Goal: Information Seeking & Learning: Check status

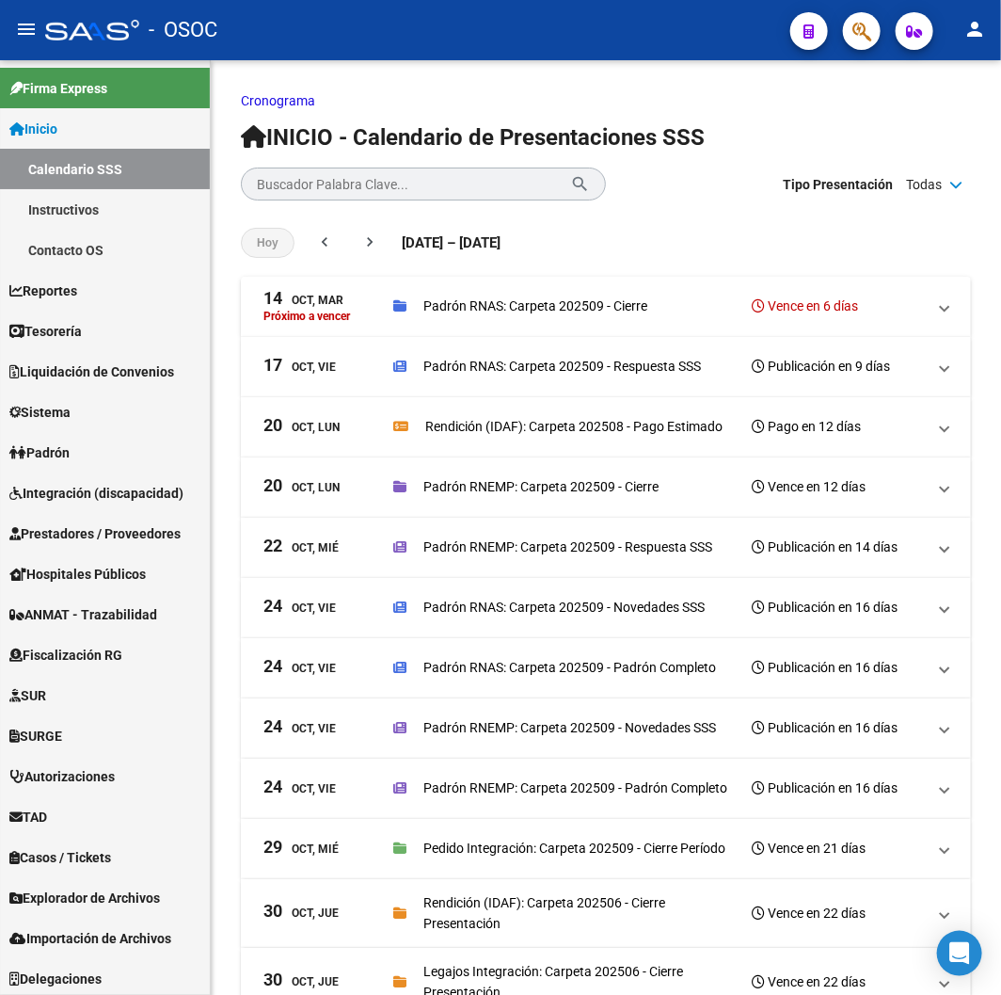
click at [293, 31] on div "- OSOC" at bounding box center [410, 29] width 730 height 41
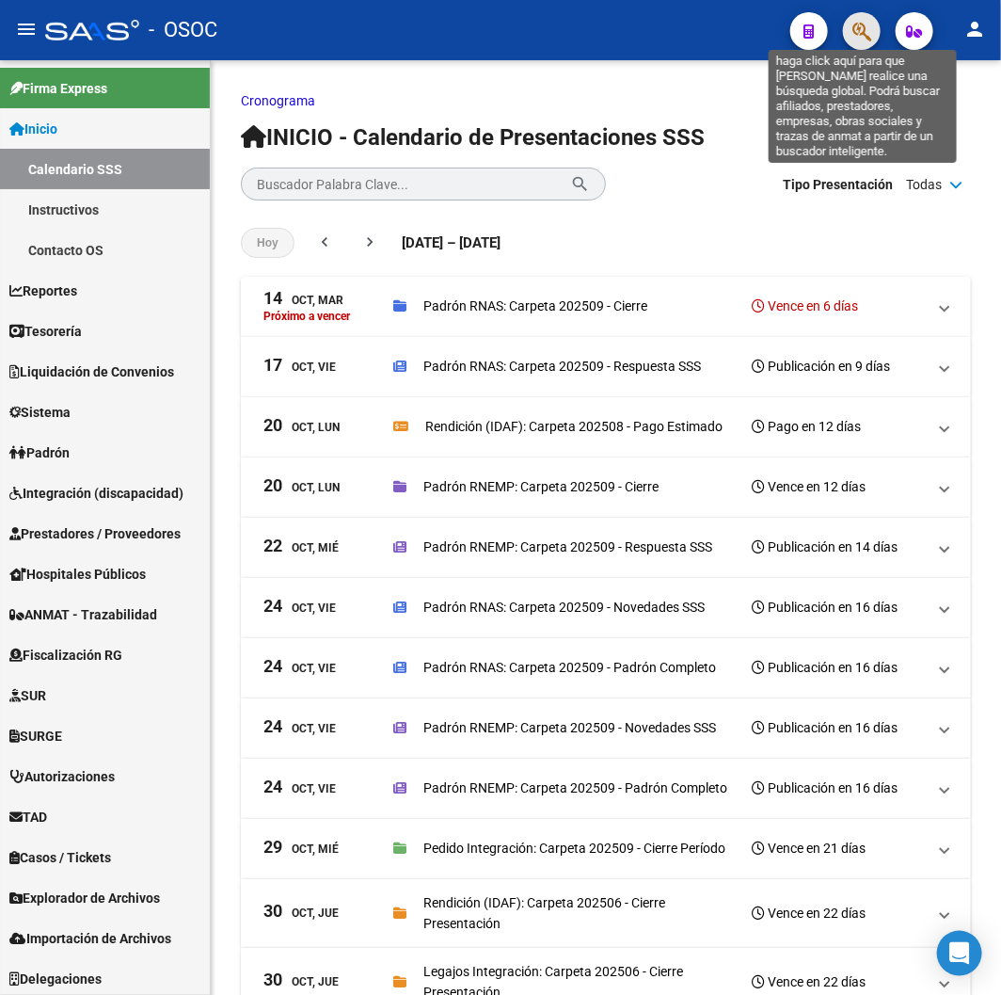
drag, startPoint x: 293, startPoint y: 31, endPoint x: 862, endPoint y: 32, distance: 569.3
click at [862, 32] on icon "button" at bounding box center [862, 32] width 19 height 22
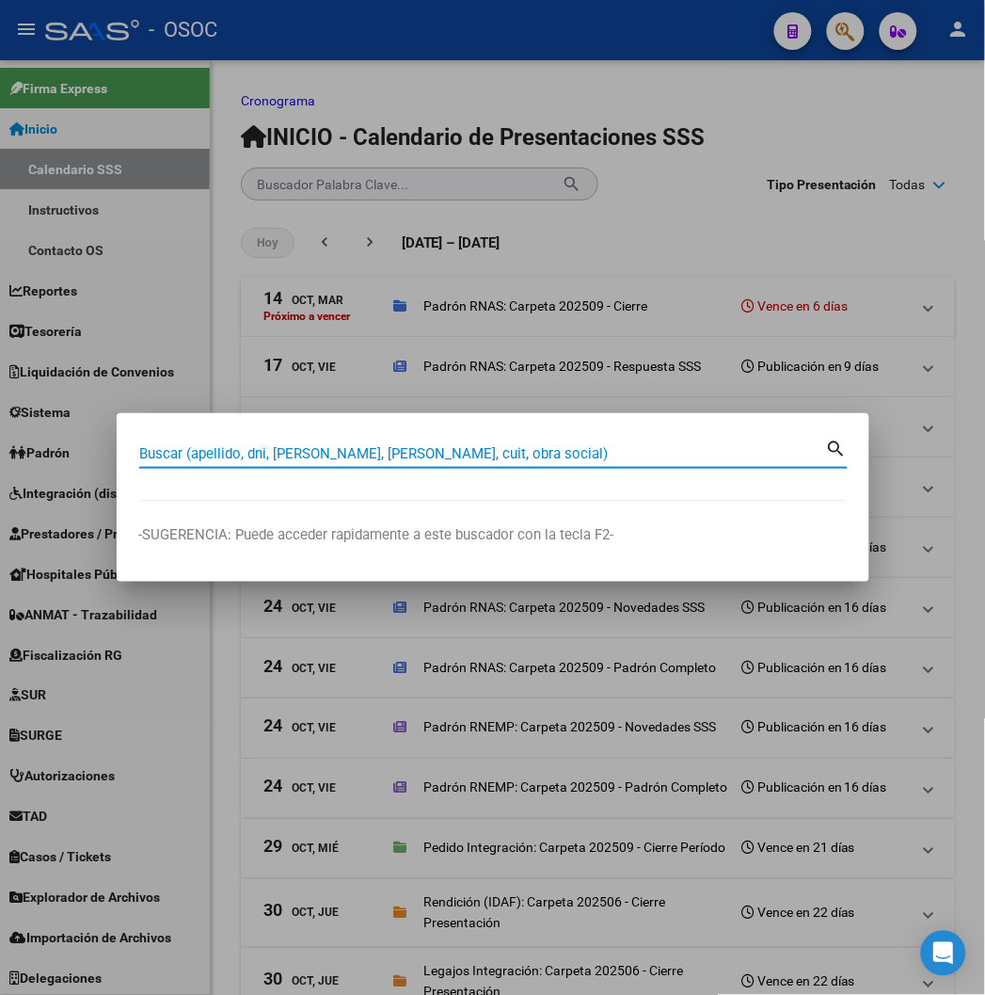
click at [247, 50] on div at bounding box center [492, 497] width 985 height 995
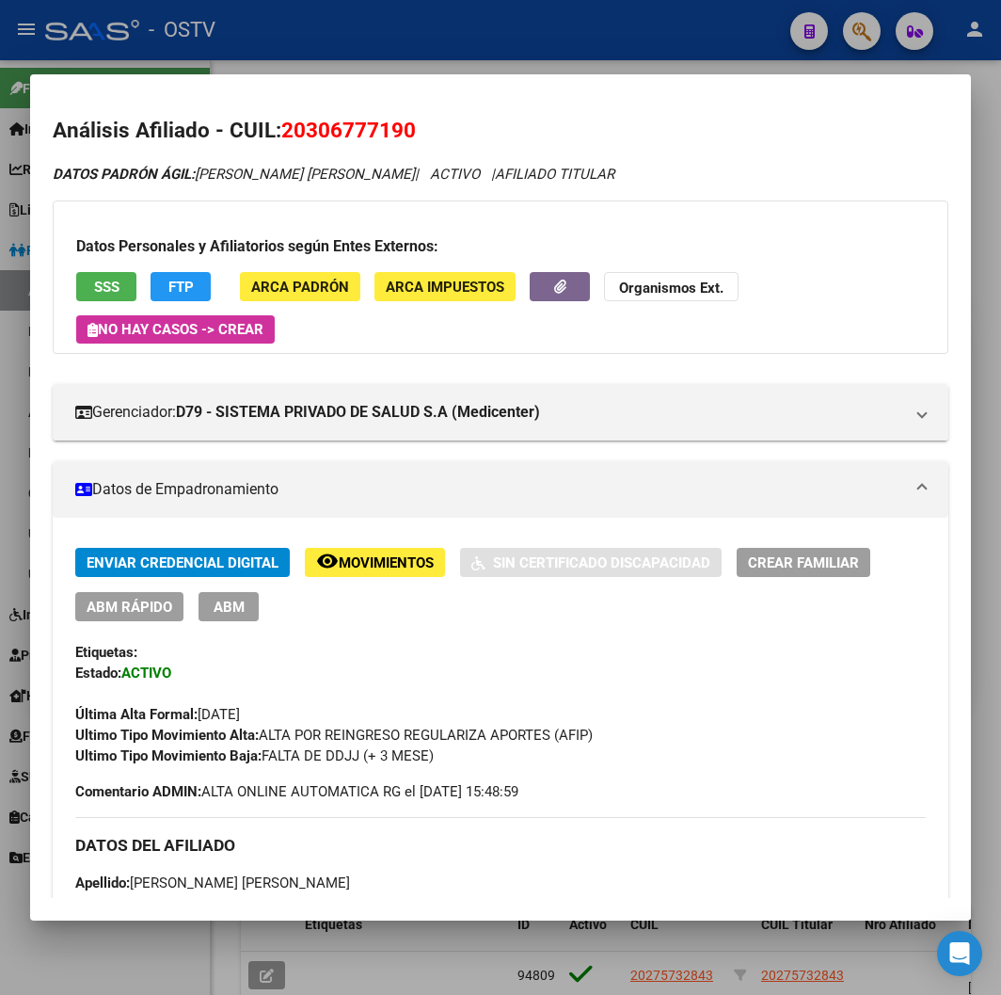
click at [350, 51] on div at bounding box center [500, 497] width 1001 height 995
click at [350, 51] on mat-toolbar "menu - OSTV person" at bounding box center [500, 30] width 1001 height 60
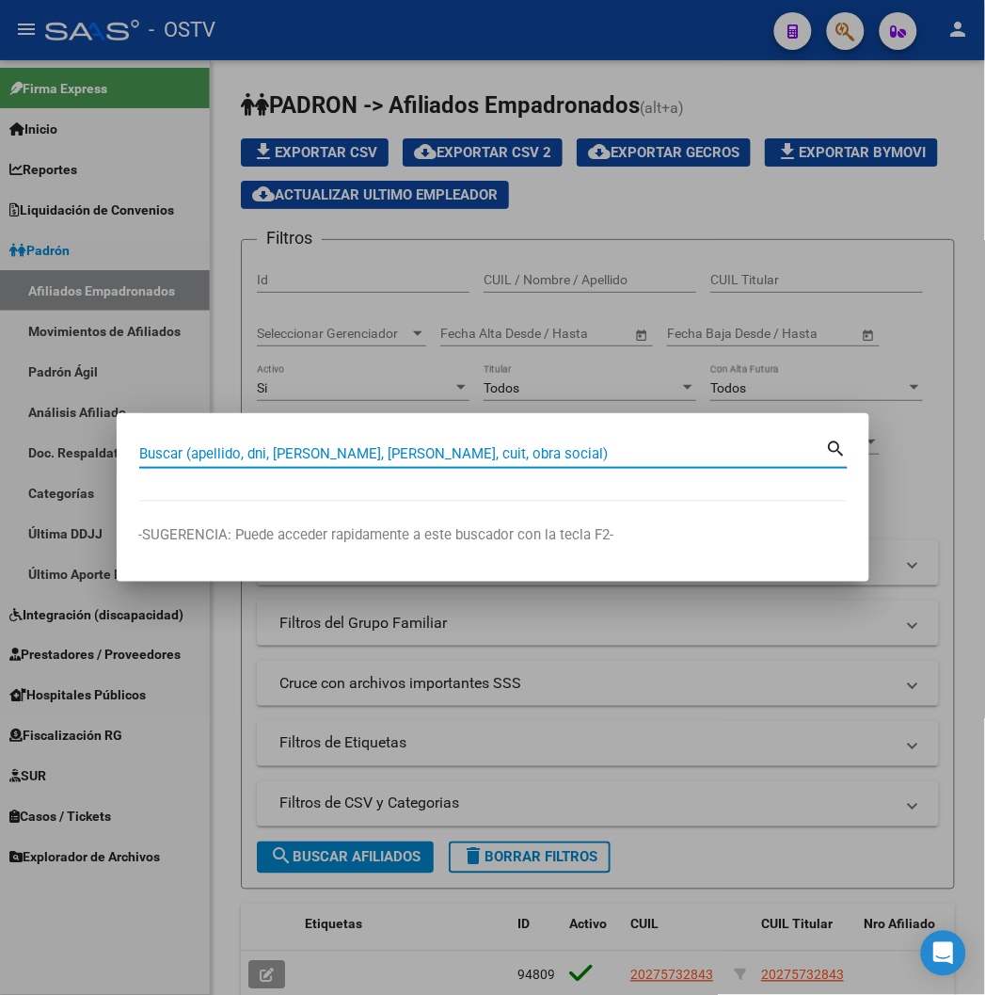
paste input "26068405"
type input "26068405"
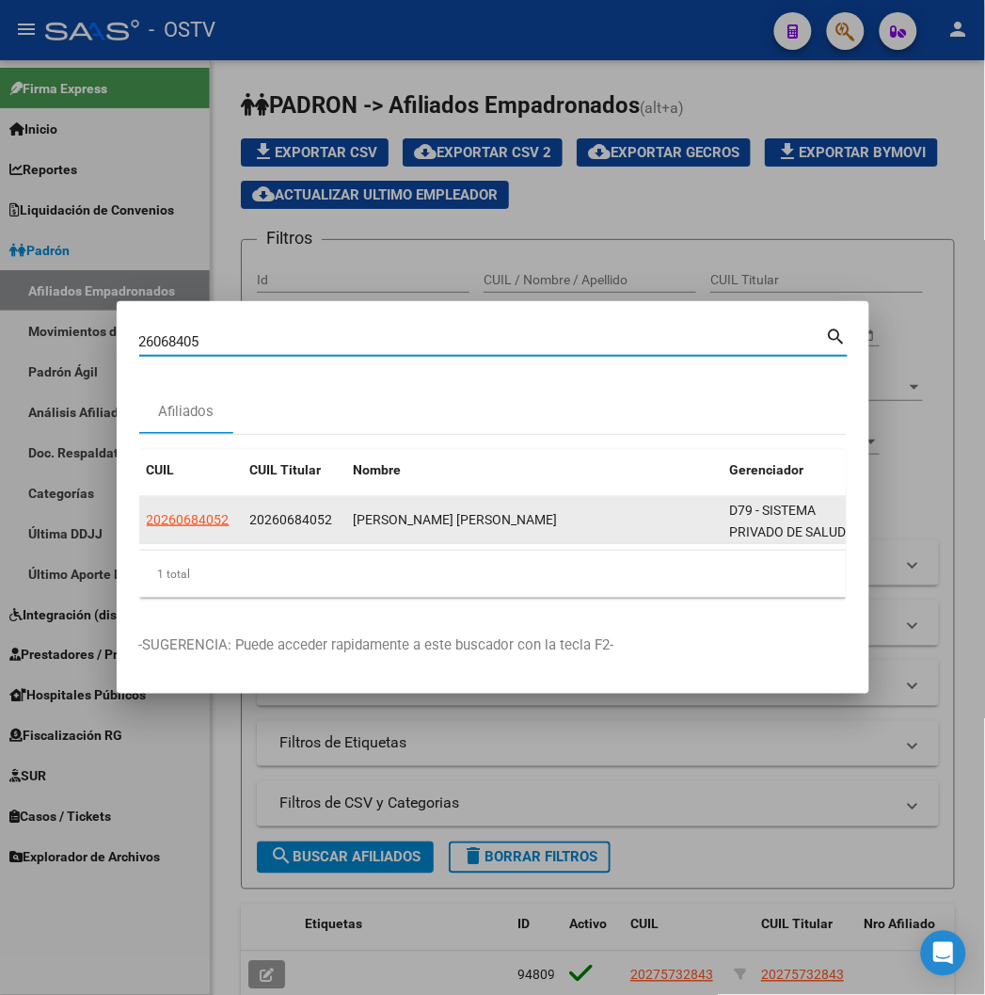
click at [147, 528] on app-link-go-to "20260684052" at bounding box center [188, 520] width 83 height 22
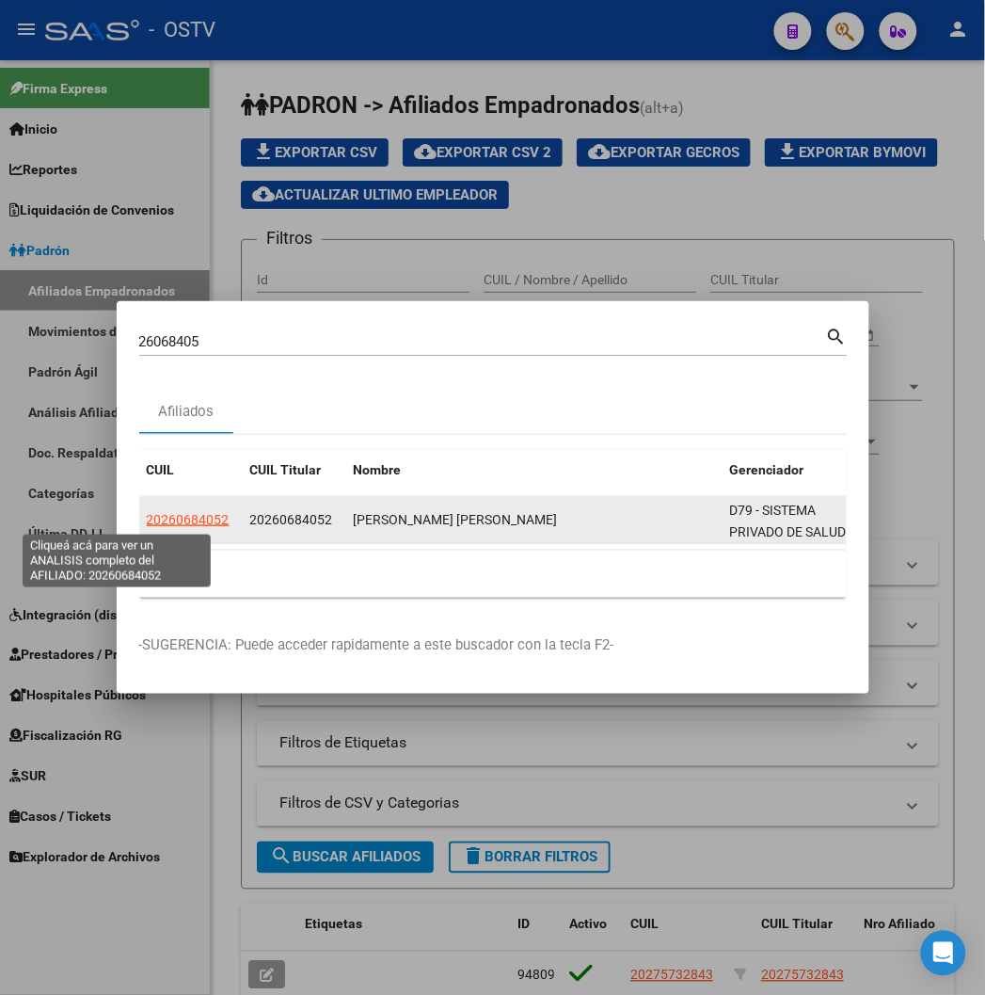
click at [147, 518] on span "20260684052" at bounding box center [188, 519] width 83 height 15
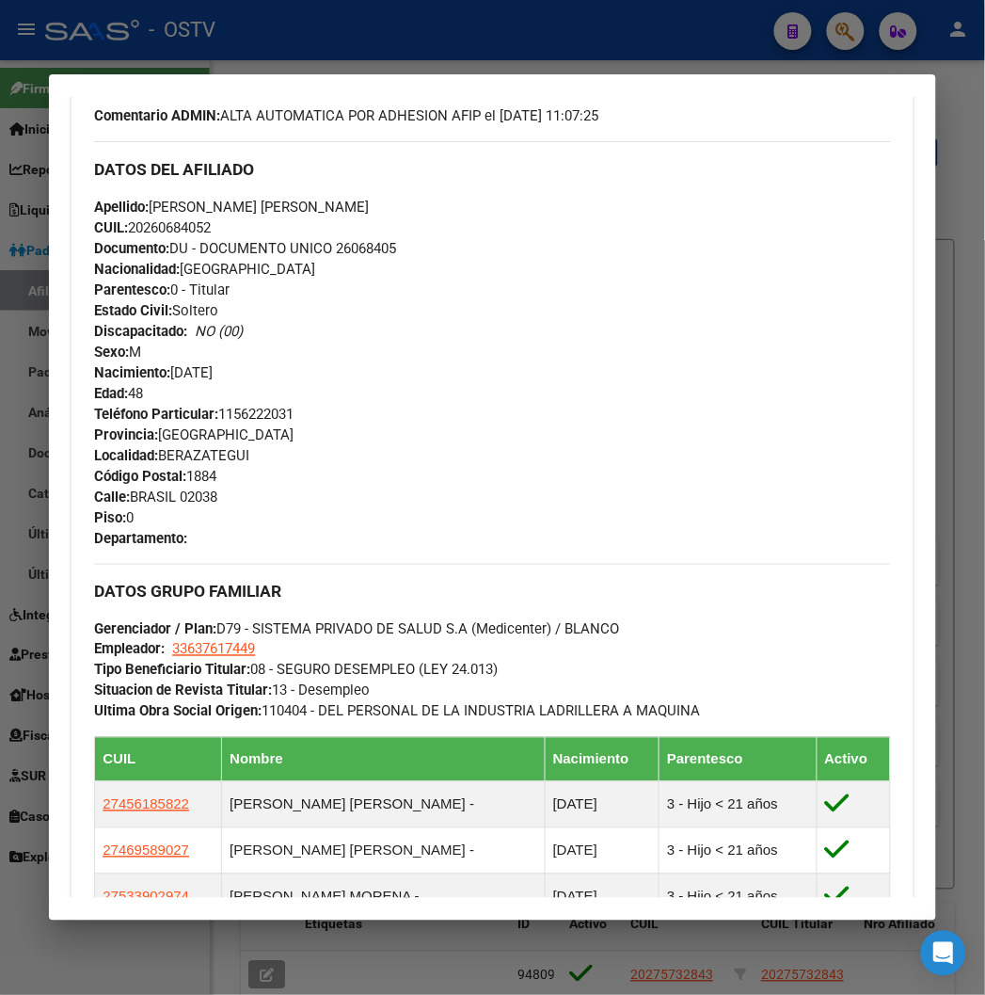
scroll to position [836, 0]
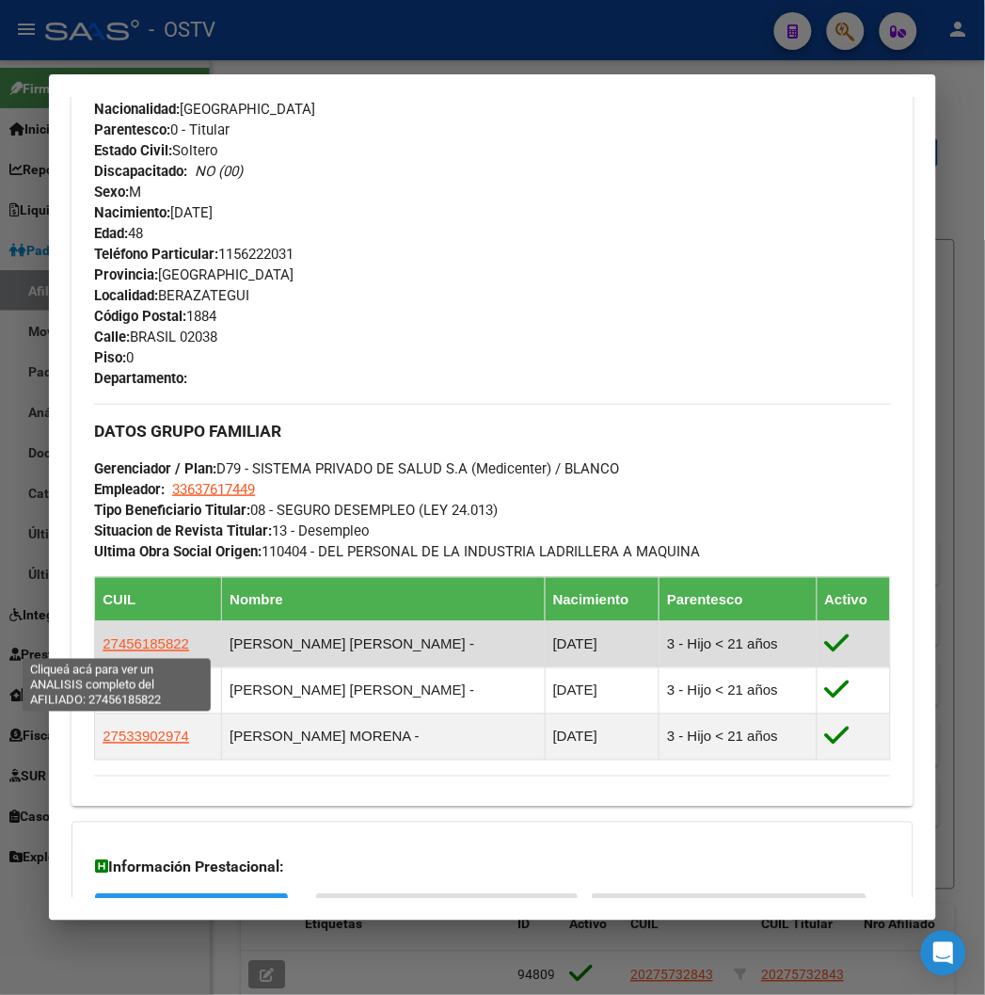
click at [146, 645] on span "27456185822" at bounding box center [146, 644] width 87 height 16
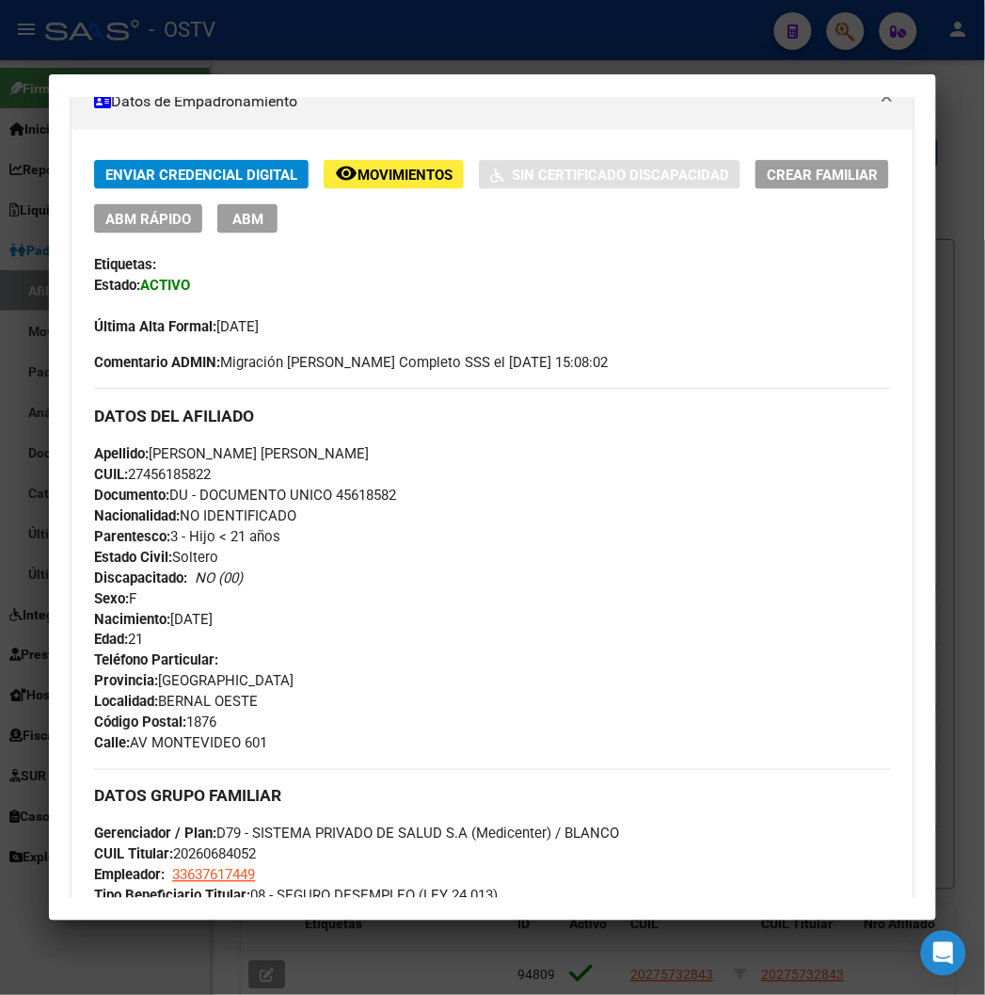
scroll to position [418, 0]
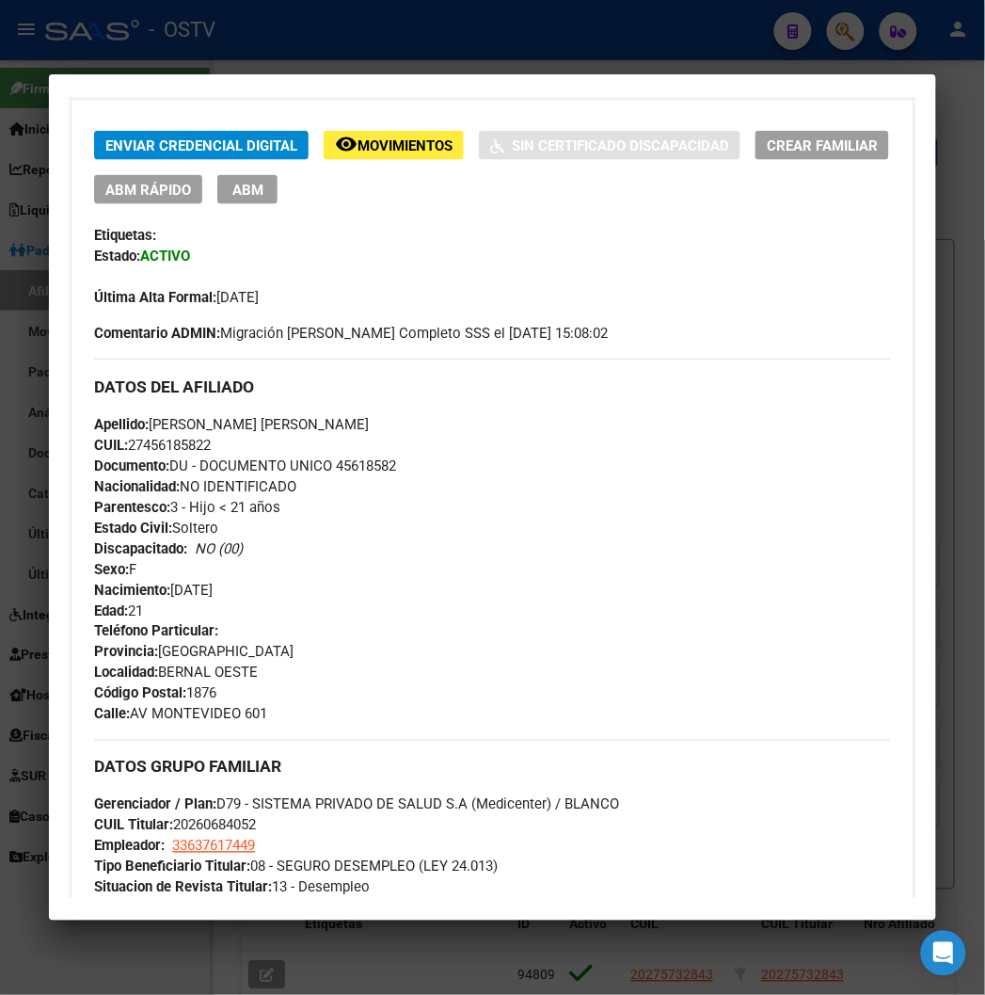
click at [344, 448] on div "Apellido: MARCHETTI ERIKA BELEN CUIL: 27456185822 Documento: DU - DOCUMENTO UNI…" at bounding box center [492, 517] width 796 height 207
click at [346, 463] on span "Documento: DU - DOCUMENTO UNICO 45618582" at bounding box center [245, 465] width 302 height 17
copy span "45618582"
click at [346, 463] on span "Documento: DU - DOCUMENTO UNICO 45618582" at bounding box center [245, 465] width 302 height 17
click at [143, 446] on span "CUIL: 27456185822" at bounding box center [152, 445] width 117 height 17
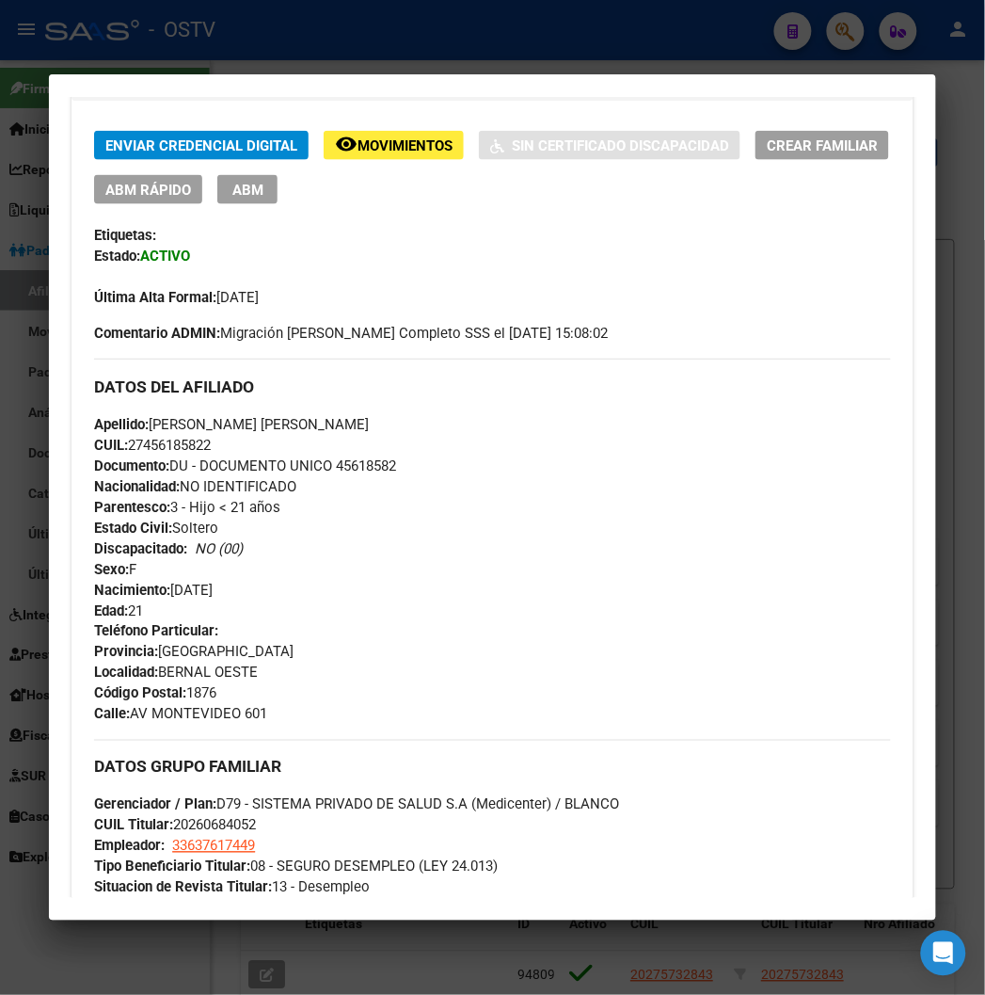
click at [143, 446] on span "CUIL: 27456185822" at bounding box center [152, 445] width 117 height 17
copy span "27456185822"
click at [180, 420] on span "Apellido: MARCHETTI ERIKA BELEN" at bounding box center [231, 424] width 275 height 17
copy span "MARCHETTI"
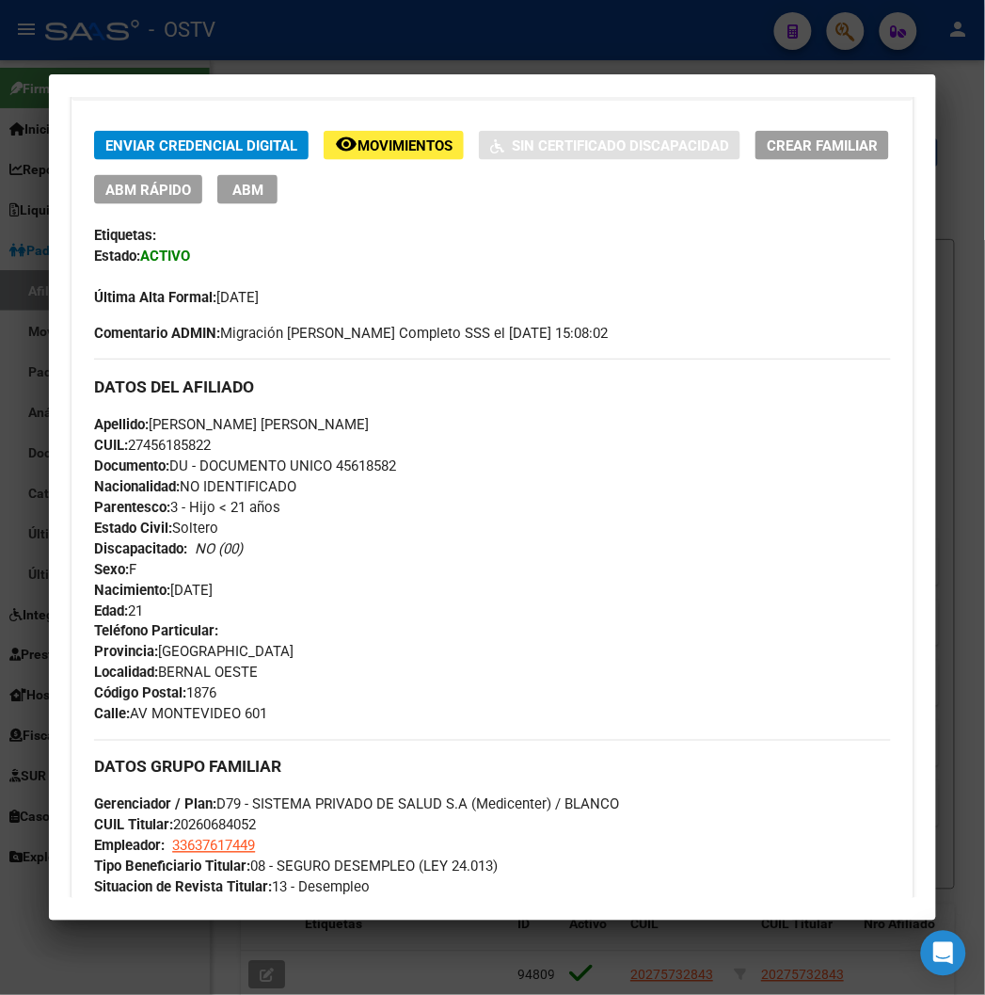
click at [235, 423] on span "Apellido: MARCHETTI ERIKA BELEN" at bounding box center [231, 424] width 275 height 17
drag, startPoint x: 209, startPoint y: 423, endPoint x: 305, endPoint y: 430, distance: 96.2
click at [305, 430] on div "Apellido: MARCHETTI ERIKA BELEN CUIL: 27456185822 Documento: DU - DOCUMENTO UNI…" at bounding box center [492, 517] width 796 height 207
copy span "ERIKA BELEN"
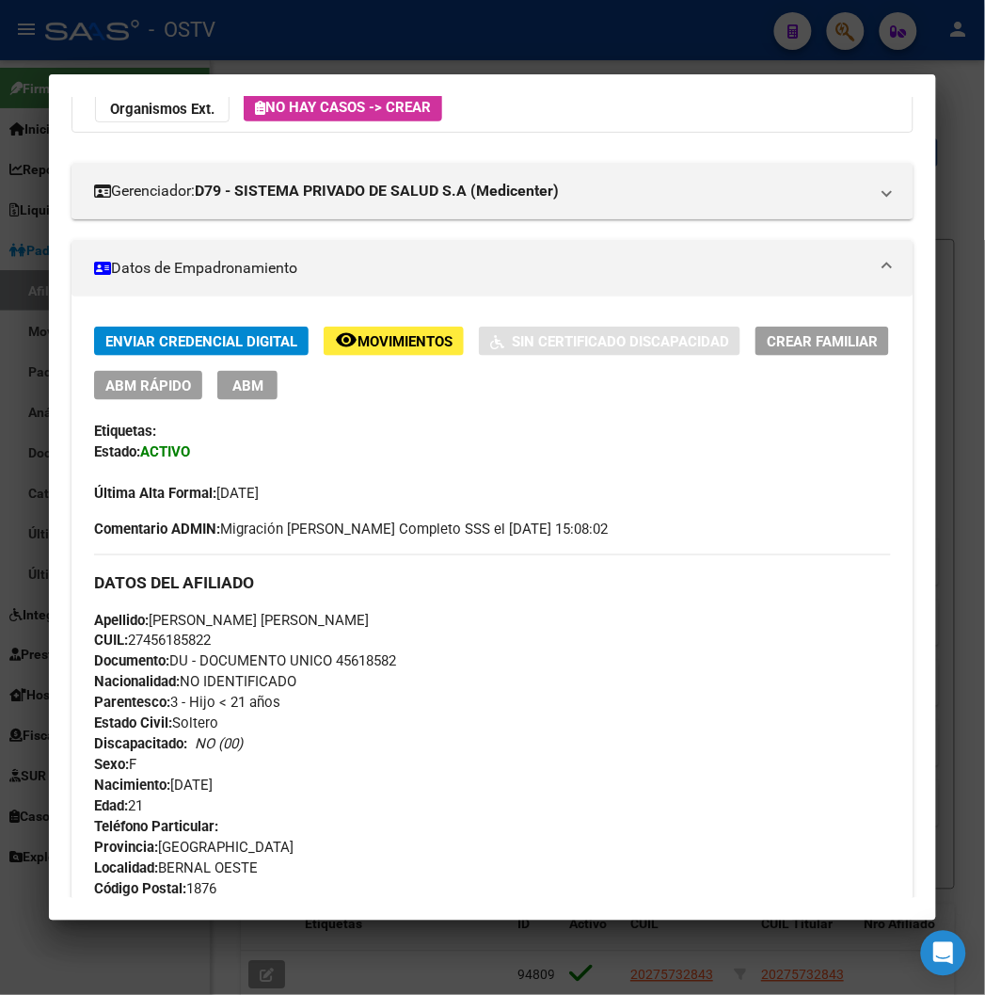
scroll to position [209, 0]
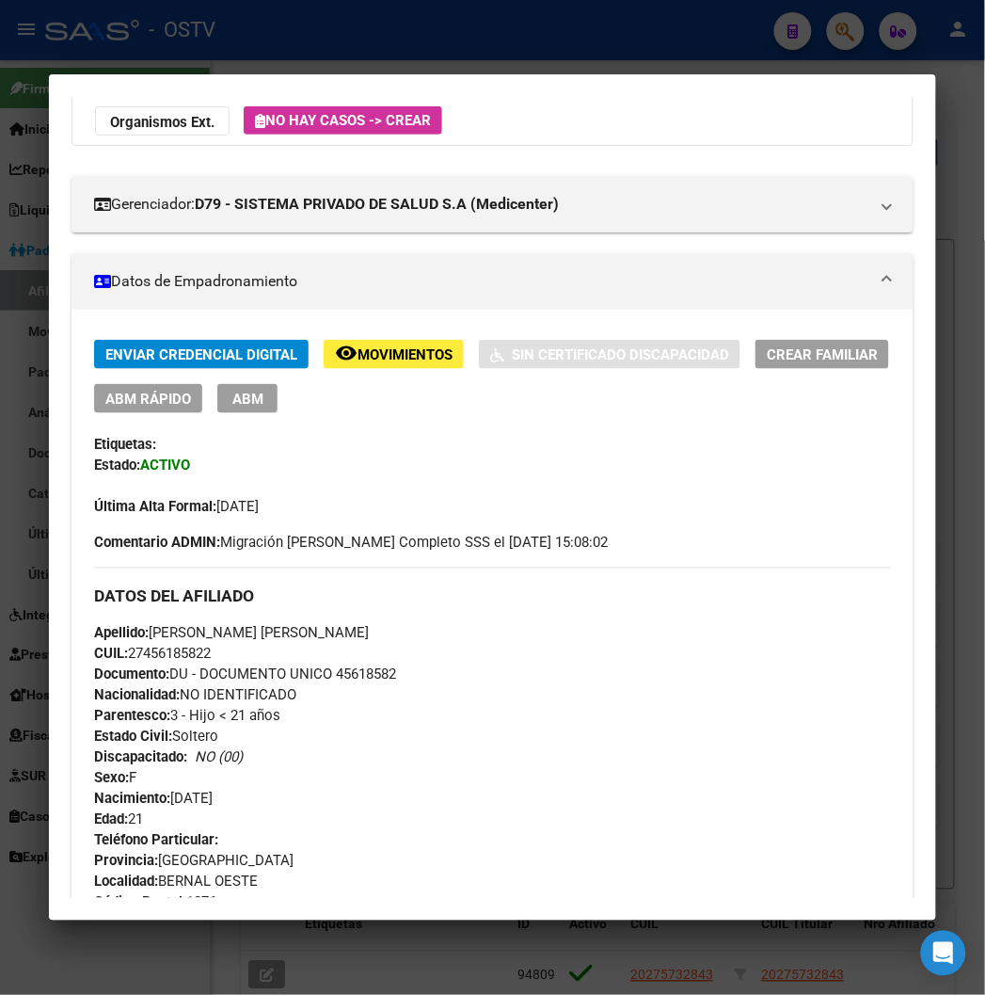
click at [367, 75] on mat-dialog-container "Análisis Afiliado - CUIL: 27456185822 DATOS PADRÓN ÁGIL: MARCHETTI ERIKA BELEN …" at bounding box center [492, 496] width 886 height 845
click at [354, 85] on mat-dialog-container "Análisis Afiliado - CUIL: 27456185822 DATOS PADRÓN ÁGIL: MARCHETTI ERIKA BELEN …" at bounding box center [492, 496] width 886 height 845
click at [359, 53] on div at bounding box center [492, 497] width 985 height 995
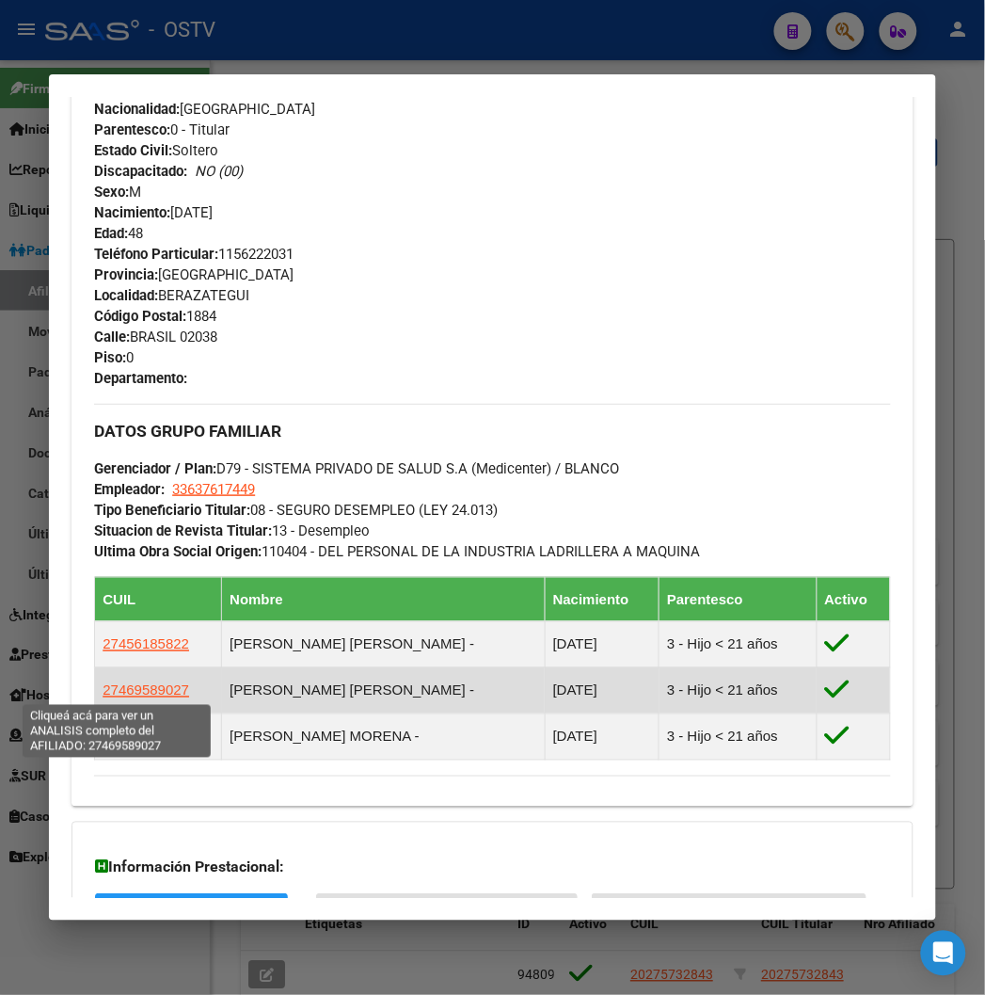
click at [139, 692] on span "27469589027" at bounding box center [146, 690] width 87 height 16
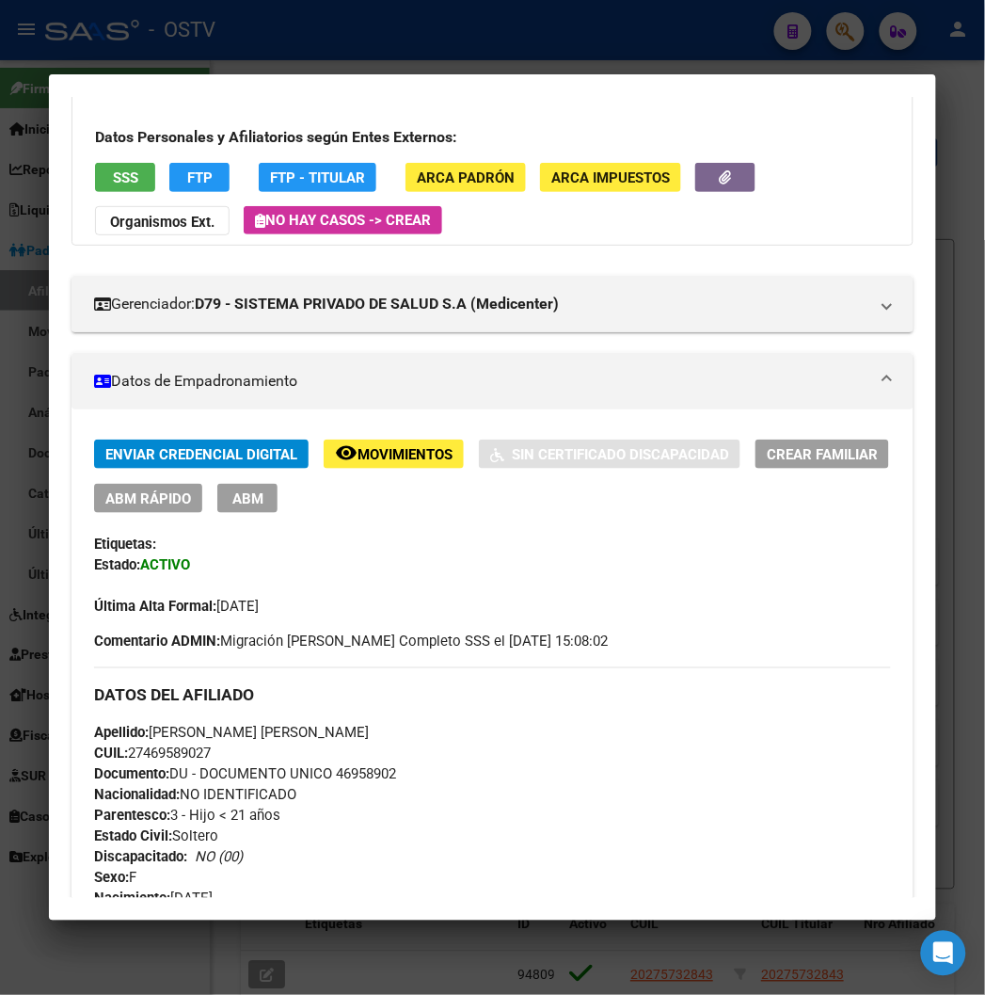
scroll to position [313, 0]
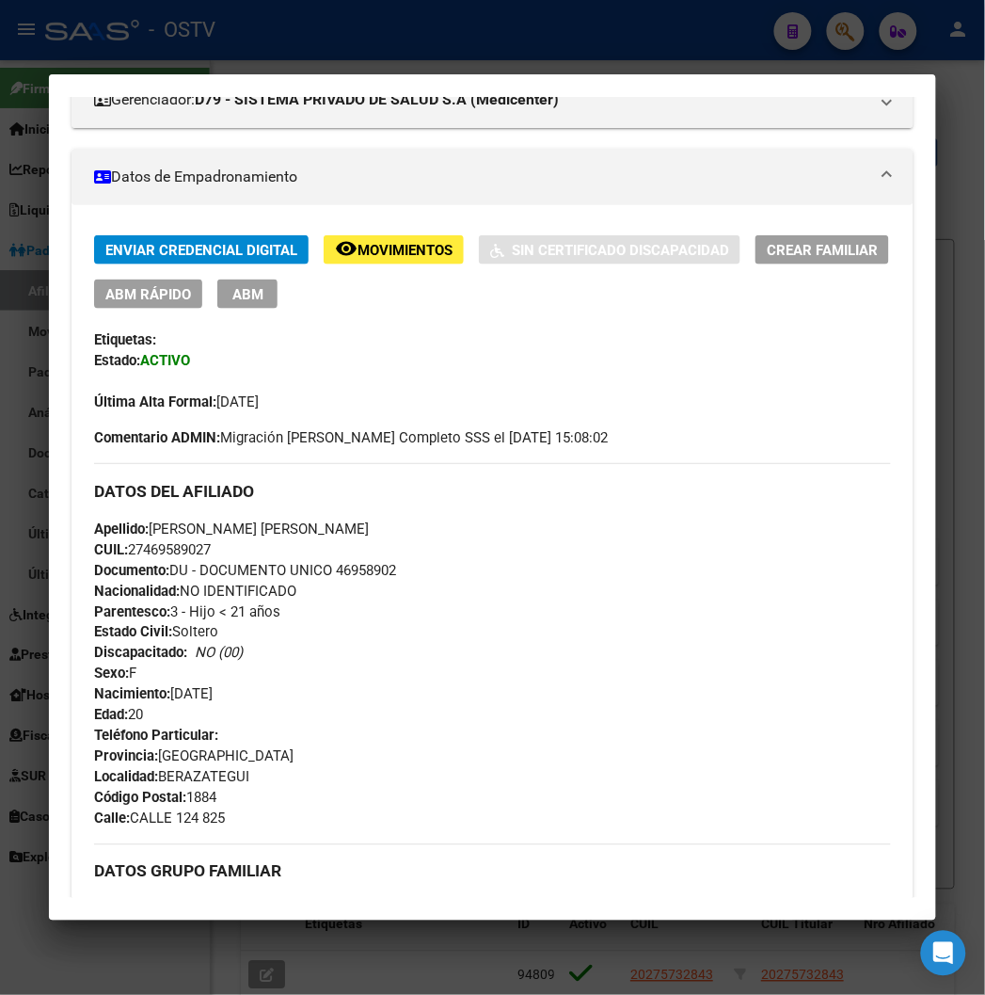
click at [333, 562] on span "Documento: DU - DOCUMENTO UNICO 46958902" at bounding box center [245, 570] width 302 height 17
copy span "46958902"
click at [171, 555] on span "CUIL: 27469589027" at bounding box center [152, 549] width 117 height 17
click at [170, 550] on span "CUIL: 27469589027" at bounding box center [152, 549] width 117 height 17
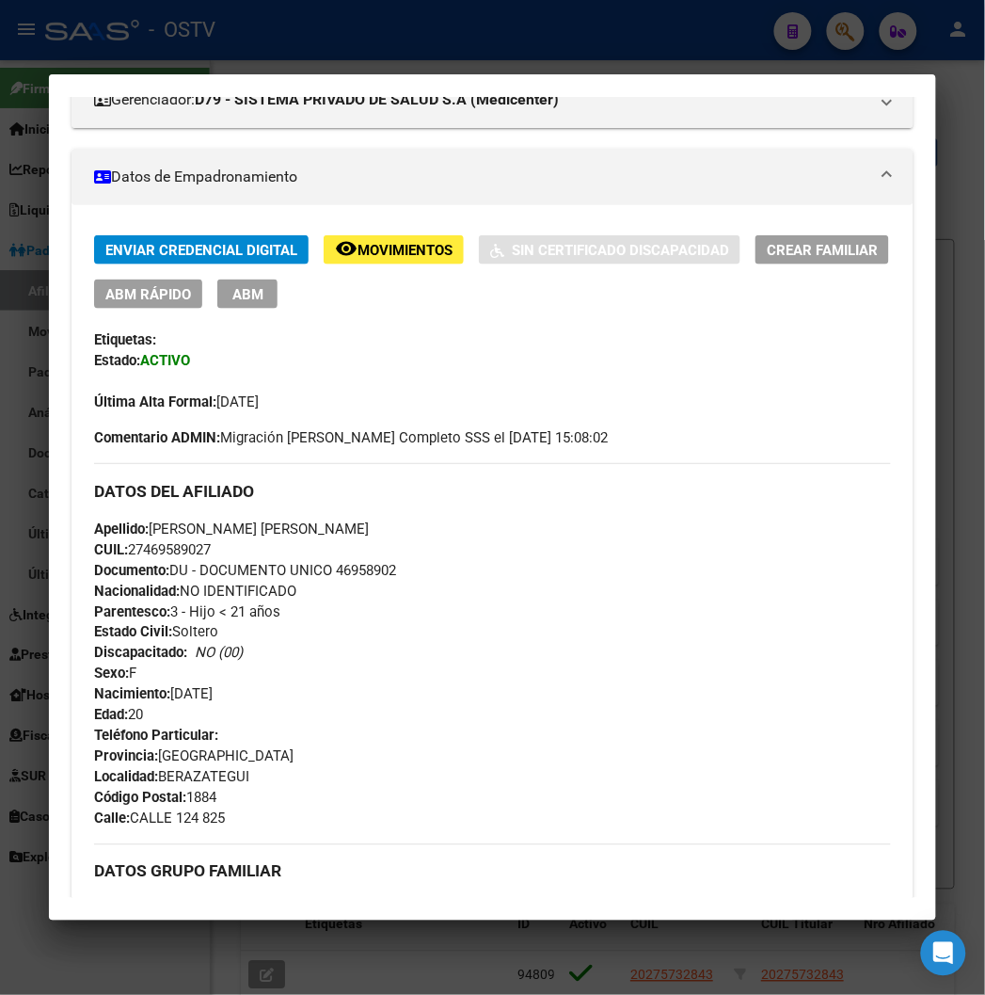
click at [170, 550] on span "CUIL: 27469589027" at bounding box center [152, 549] width 117 height 17
copy span "27469589027"
click at [167, 531] on span "Apellido: MARCHETTI MARTINA MAGALI" at bounding box center [231, 528] width 275 height 17
copy span "MARCHETTI"
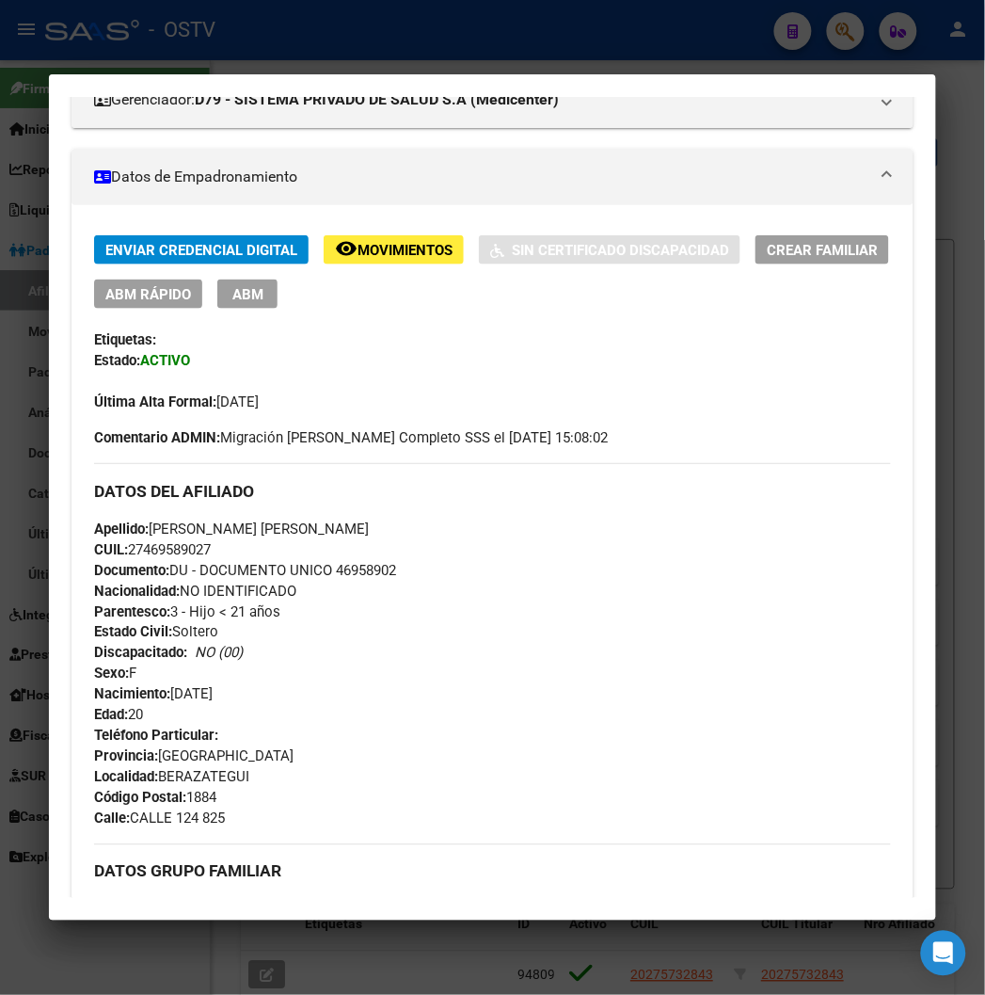
click at [208, 532] on span "Apellido: MARCHETTI MARTINA MAGALI" at bounding box center [231, 528] width 275 height 17
drag, startPoint x: 209, startPoint y: 532, endPoint x: 320, endPoint y: 528, distance: 111.1
click at [346, 532] on div "Apellido: MARCHETTI MARTINA MAGALI CUIL: 27469589027 Documento: DU - DOCUMENTO …" at bounding box center [492, 621] width 796 height 207
copy span "MARTINA MAGALI"
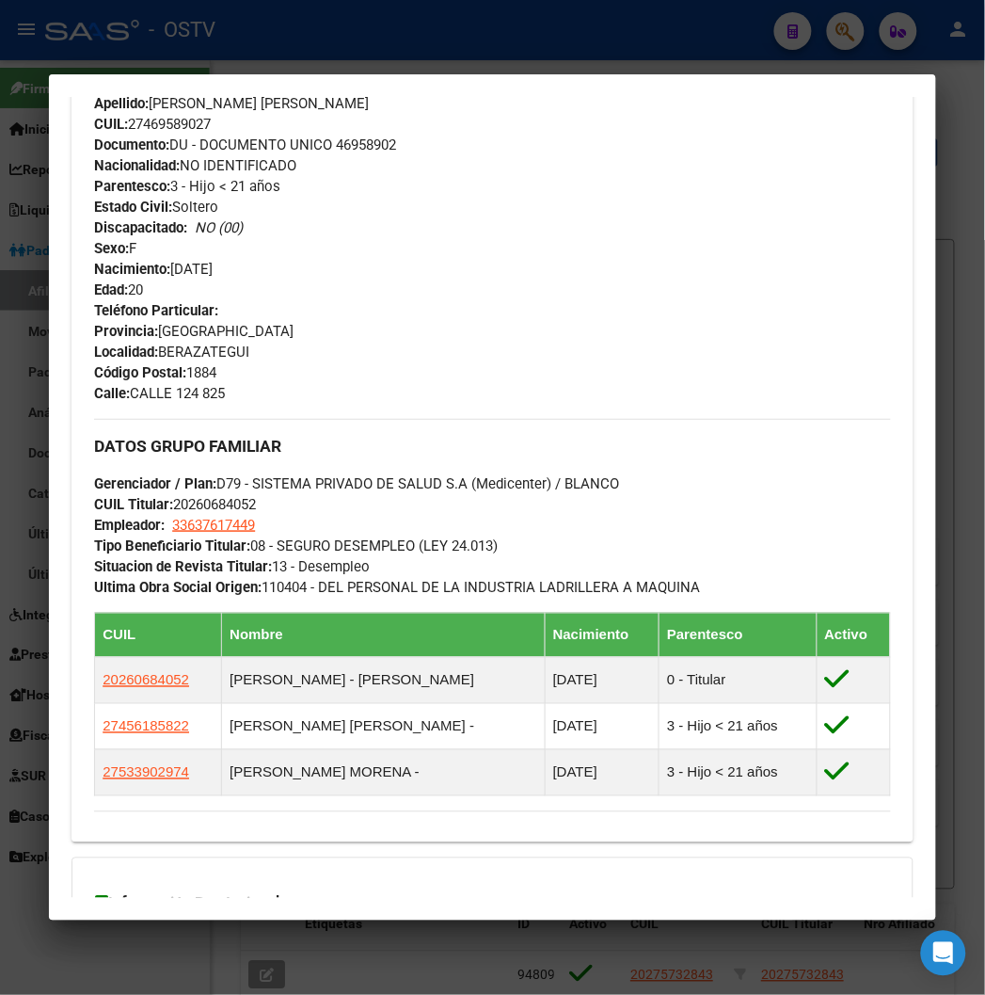
scroll to position [941, 0]
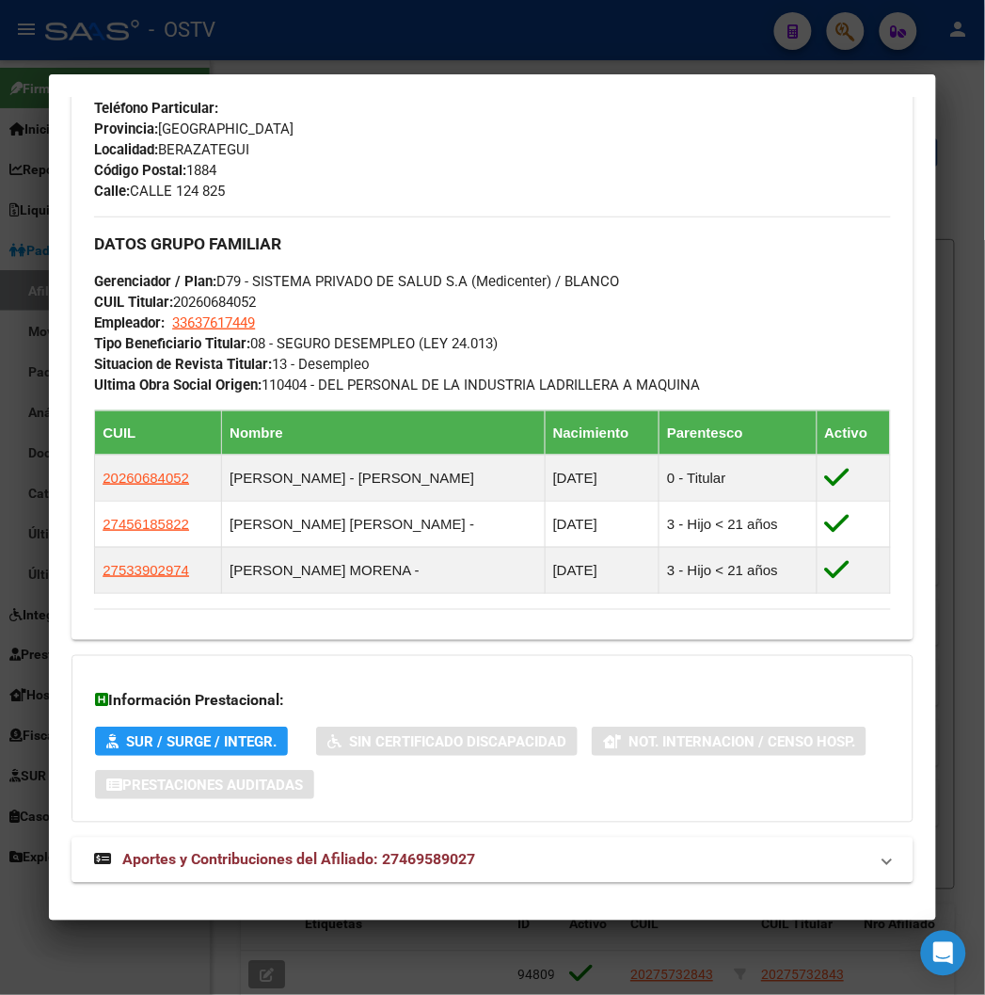
click at [196, 60] on div at bounding box center [492, 497] width 985 height 995
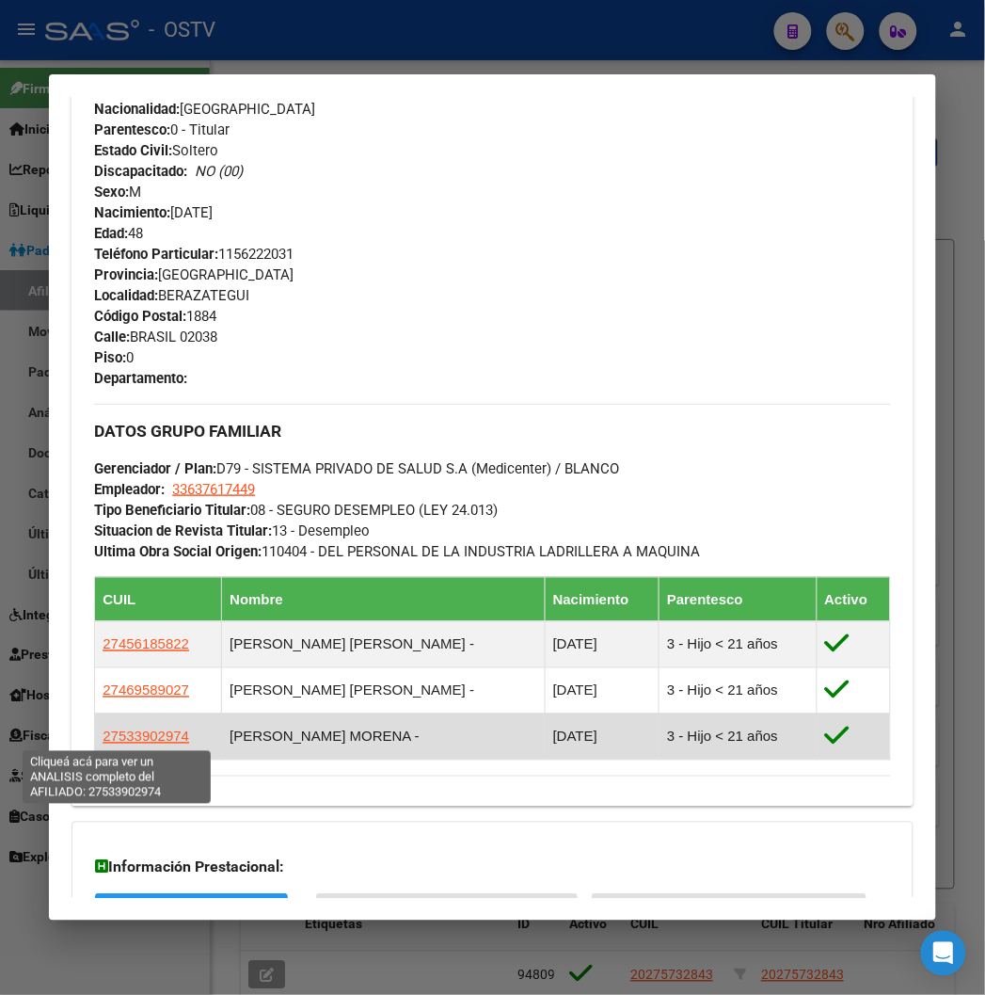
click at [120, 737] on span "27533902974" at bounding box center [146, 736] width 87 height 16
type textarea "27533902974"
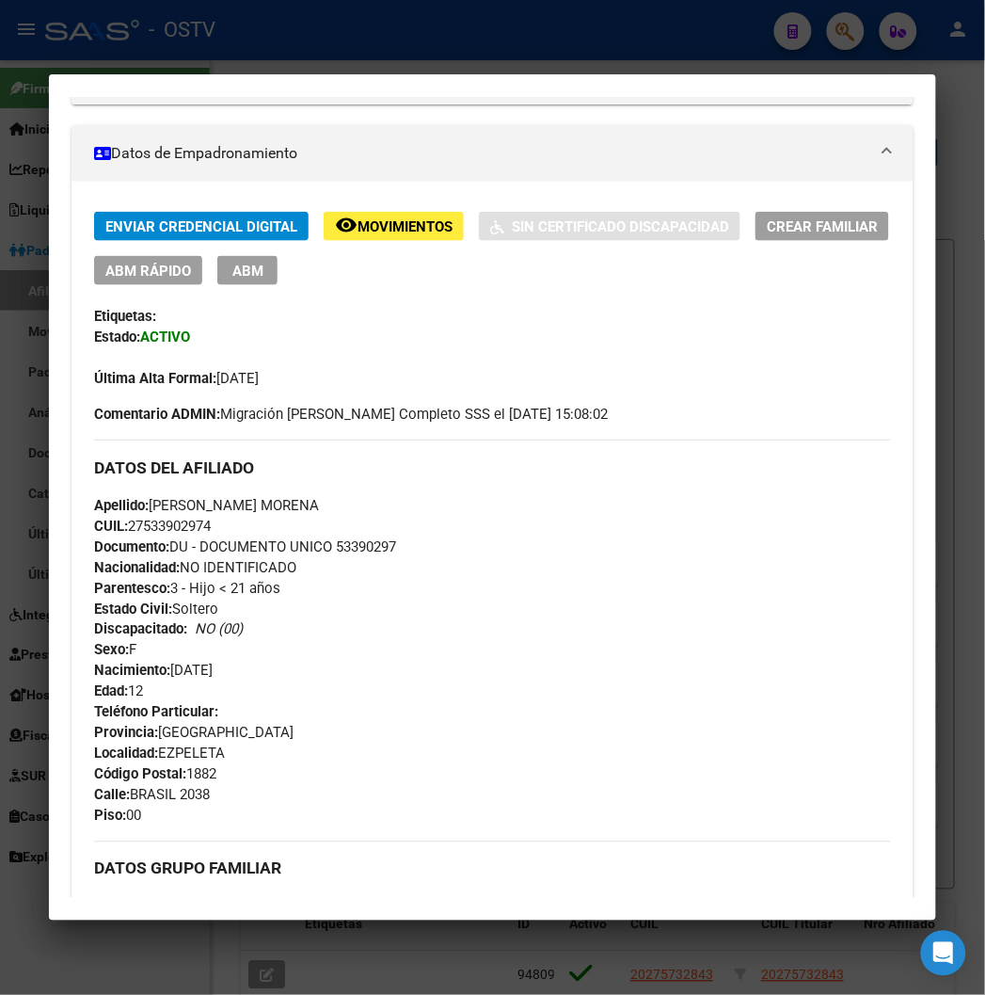
scroll to position [418, 0]
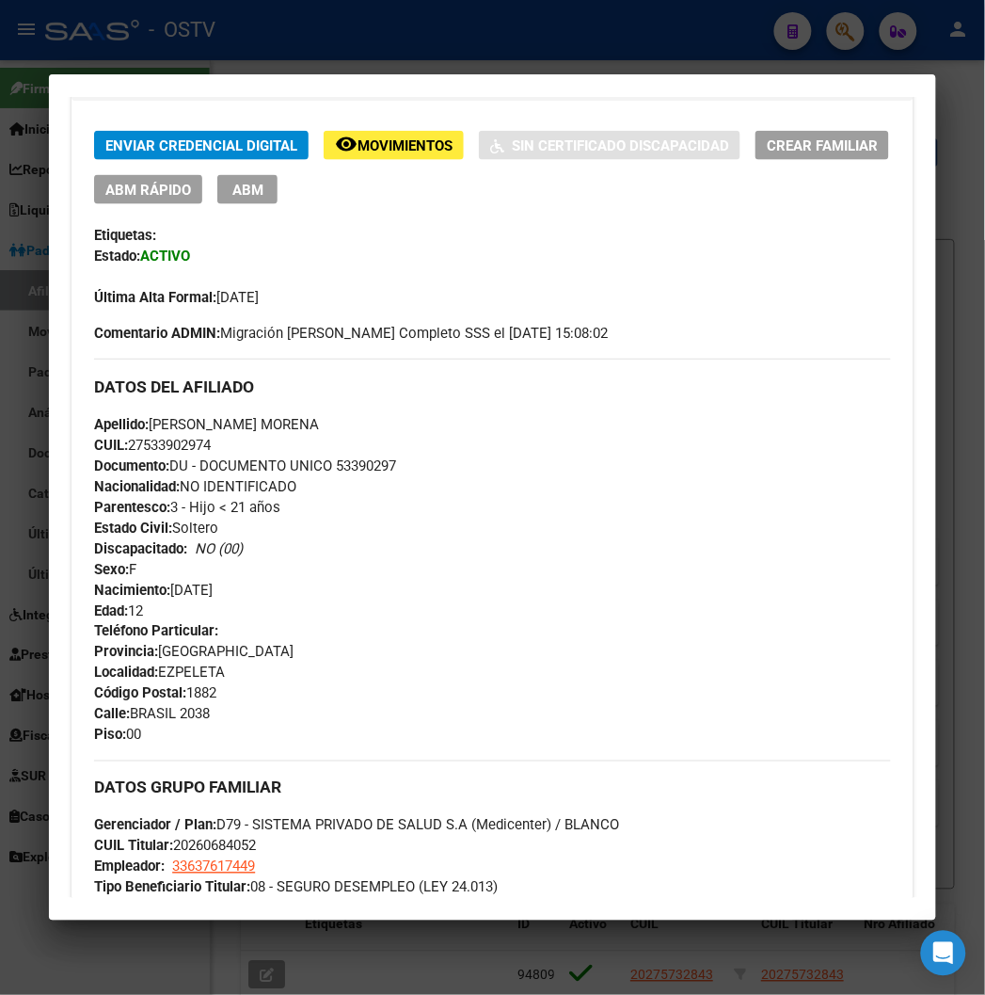
click at [342, 468] on span "Documento: DU - DOCUMENTO UNICO 53390297" at bounding box center [245, 465] width 302 height 17
copy span "53390297"
click at [154, 448] on span "CUIL: 27533902974" at bounding box center [152, 445] width 117 height 17
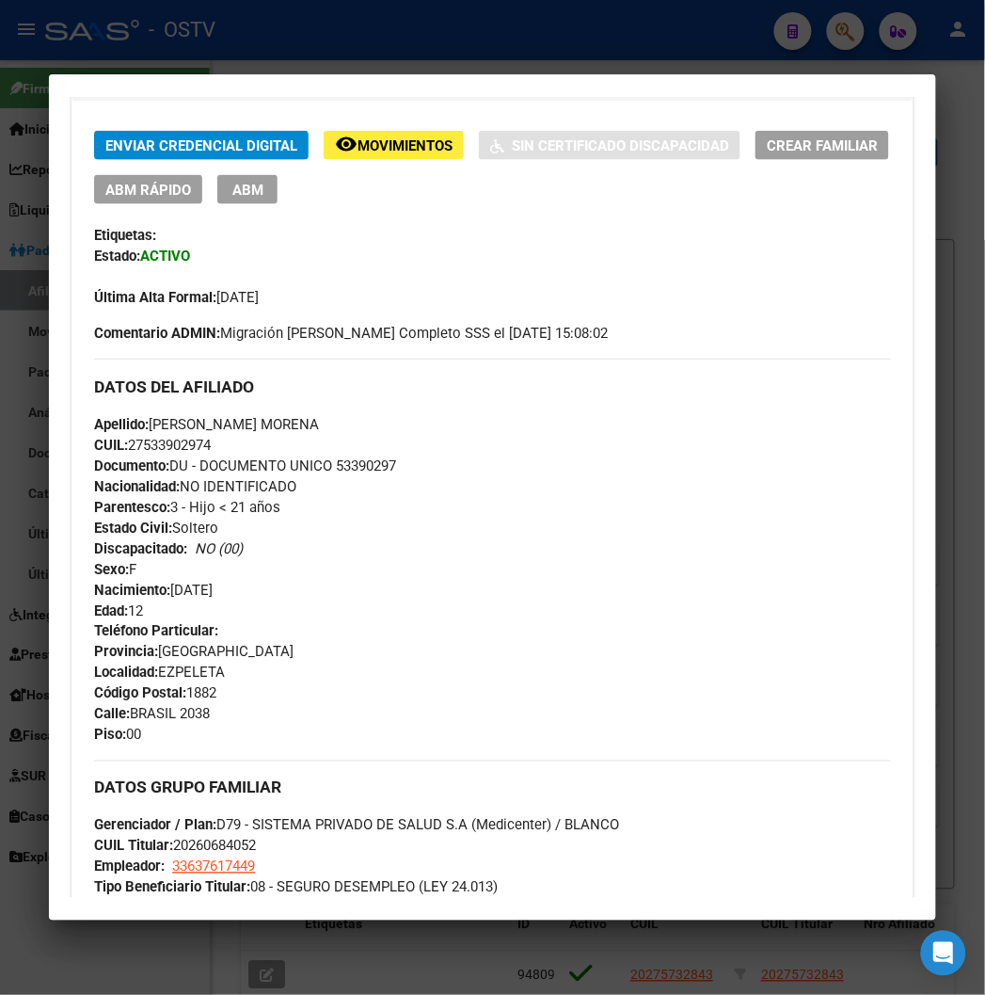
copy span "27533902974"
click at [157, 426] on span "Apellido: MARCHETTI UMA MORENA" at bounding box center [206, 424] width 225 height 17
click at [229, 433] on div "Apellido: MARCHETTI UMA MORENA CUIL: 27533902974 Documento: DU - DOCUMENTO UNIC…" at bounding box center [492, 517] width 796 height 207
drag, startPoint x: 211, startPoint y: 421, endPoint x: 309, endPoint y: 428, distance: 98.2
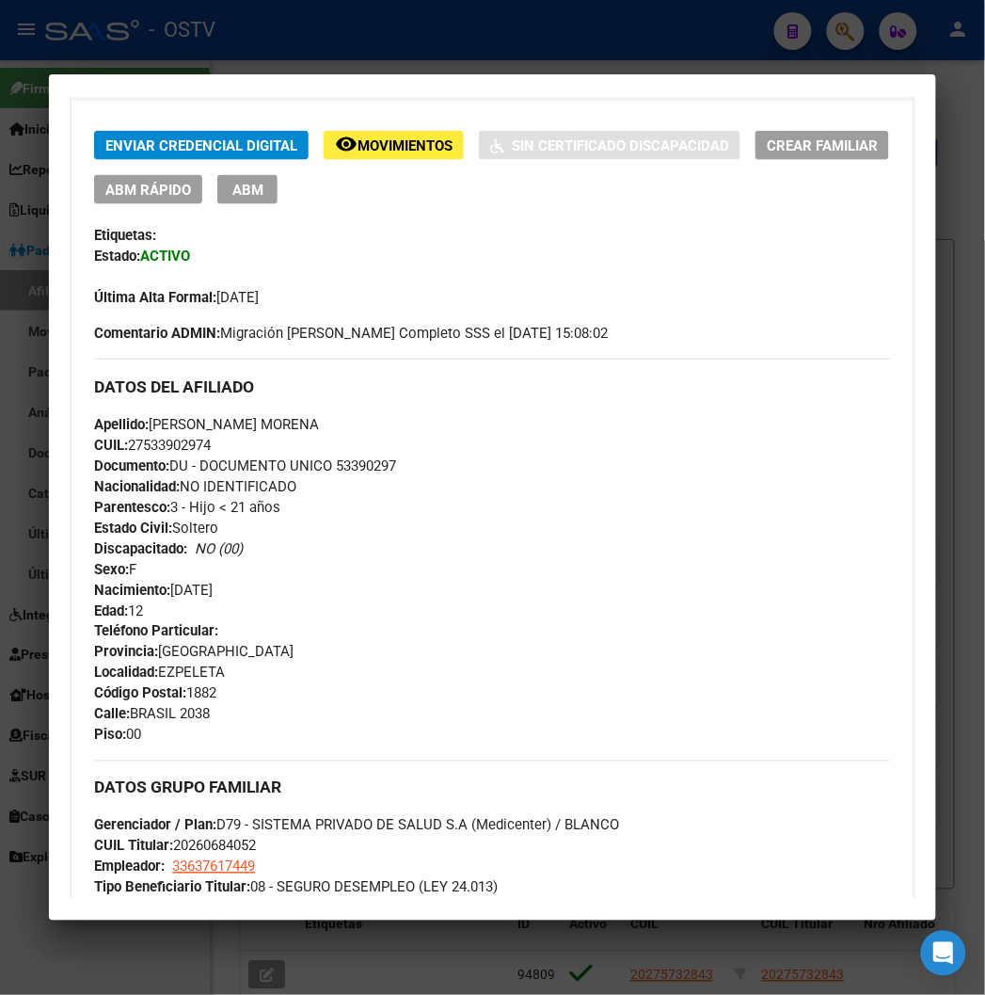
click at [309, 428] on div "Apellido: MARCHETTI UMA MORENA CUIL: 27533902974 Documento: DU - DOCUMENTO UNIC…" at bounding box center [492, 517] width 796 height 207
click at [352, 38] on div at bounding box center [492, 497] width 985 height 995
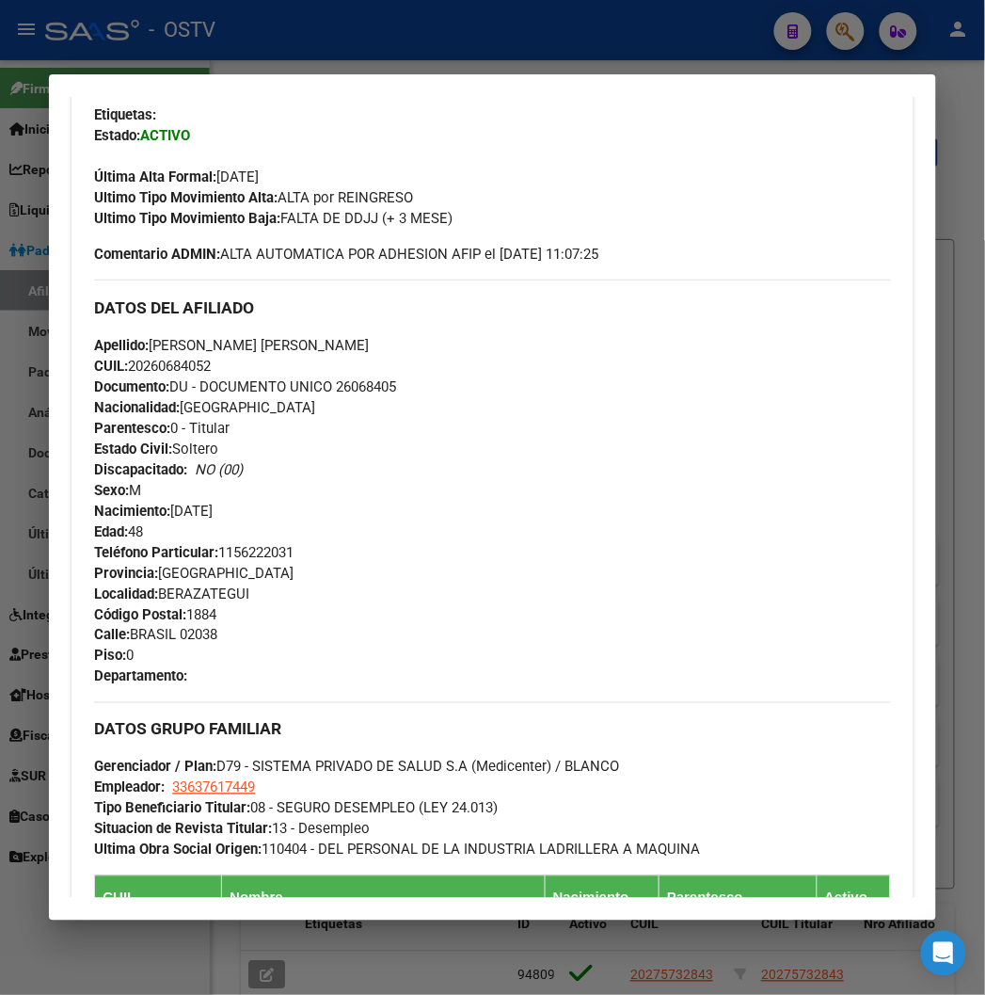
scroll to position [627, 0]
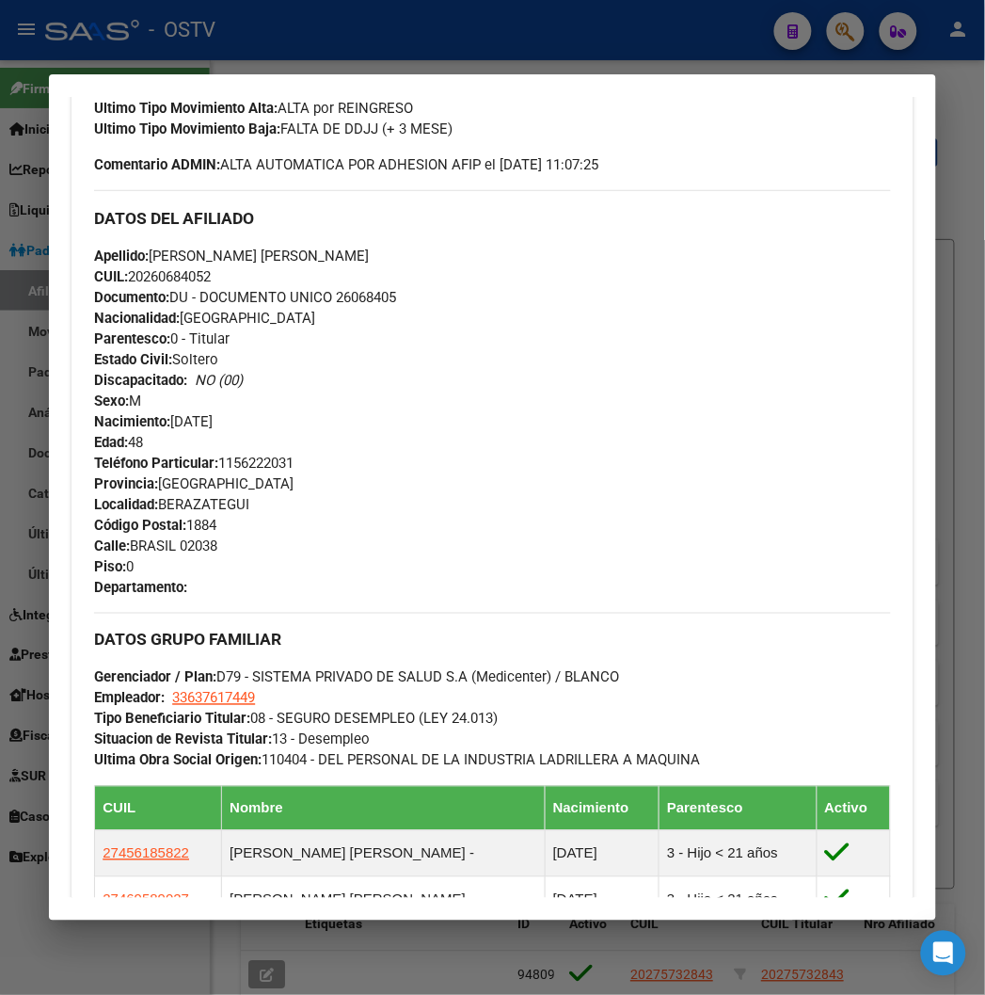
click at [426, 678] on span "Gerenciador / Plan: D79 - SISTEMA PRIVADO DE SALUD S.A (Medicenter) / BLANCO" at bounding box center [356, 677] width 525 height 17
drag, startPoint x: 484, startPoint y: 713, endPoint x: 260, endPoint y: 713, distance: 224.0
click at [260, 713] on div "DATOS GRUPO FAMILIAR Gerenciador / Plan: D79 - SISTEMA PRIVADO DE SALUD S.A (Me…" at bounding box center [492, 692] width 796 height 158
click at [391, 438] on div "Apellido: MARTIN DAVID MARCHETTI CUIL: 20260684052 Documento: DU - DOCUMENTO UN…" at bounding box center [492, 349] width 796 height 207
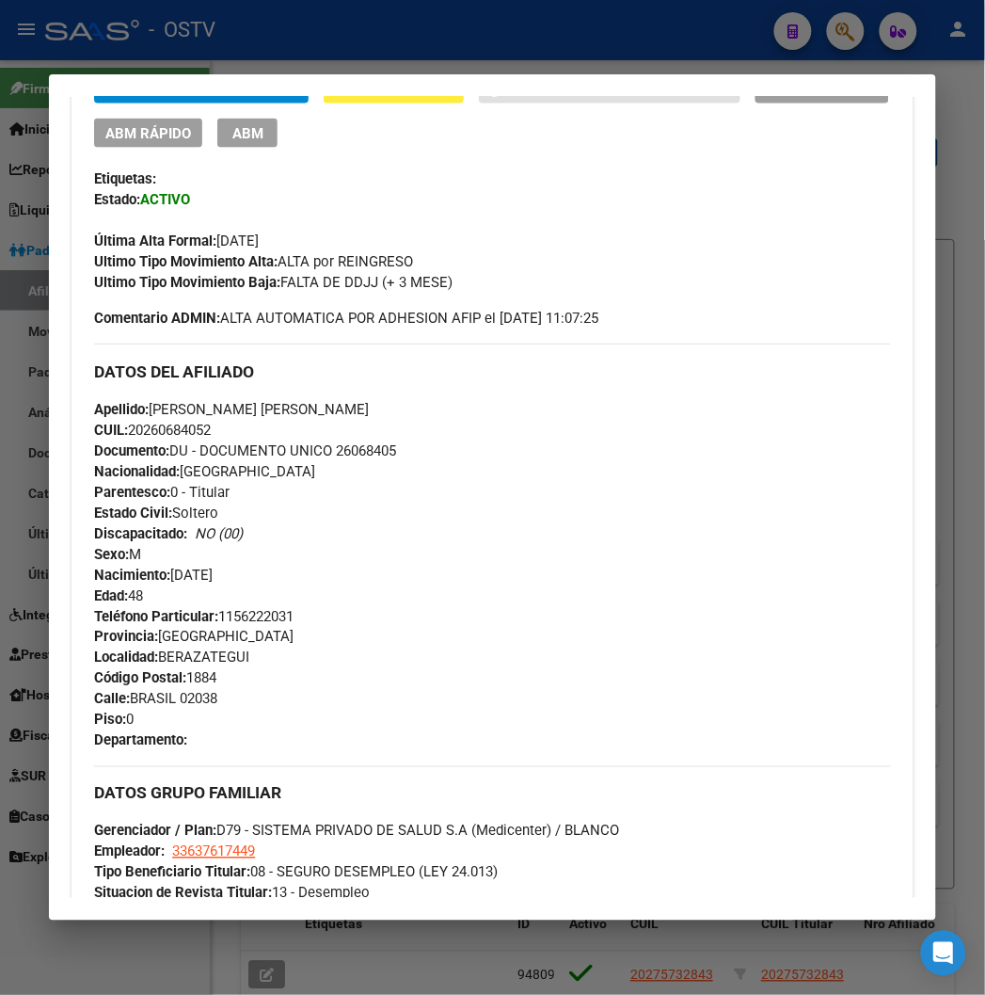
scroll to position [297, 0]
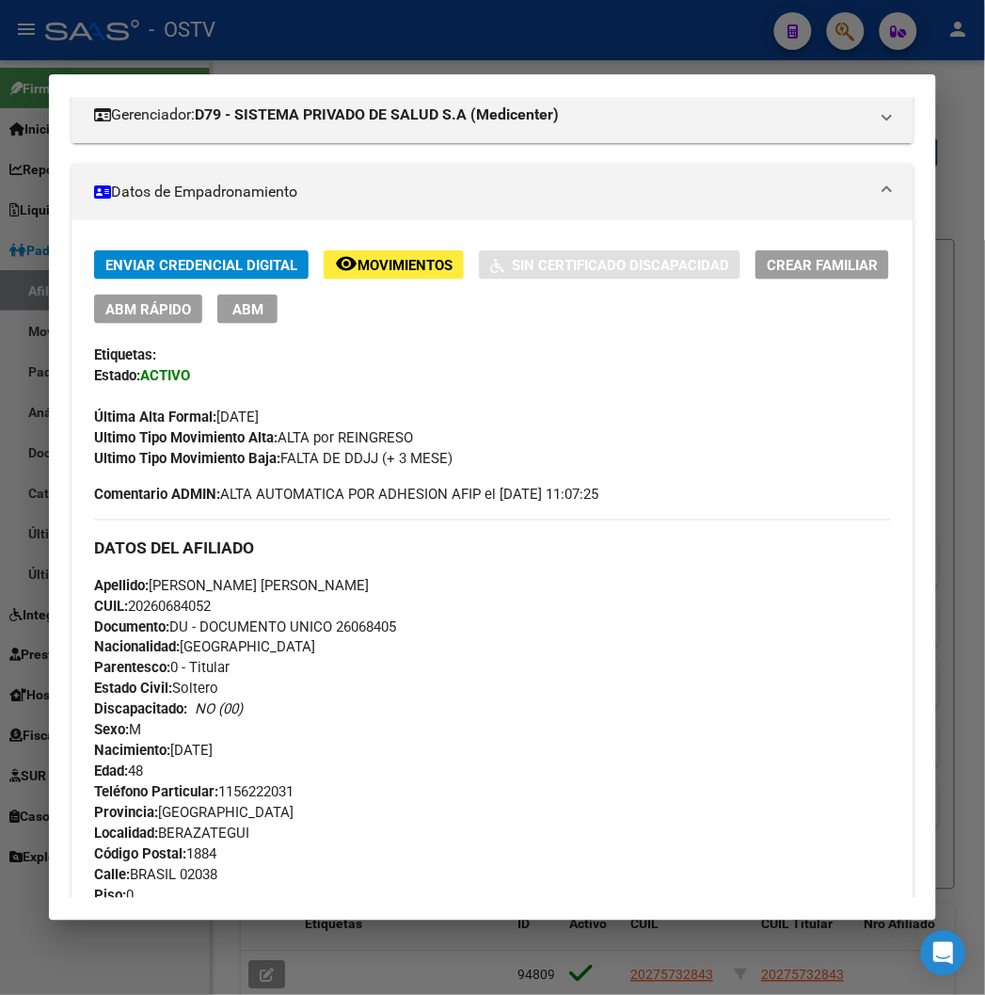
click at [339, 624] on span "Documento: DU - DOCUMENTO UNICO 26068405" at bounding box center [245, 626] width 302 height 17
click at [364, 618] on span "Documento: DU - DOCUMENTO UNICO 26068405" at bounding box center [245, 626] width 302 height 17
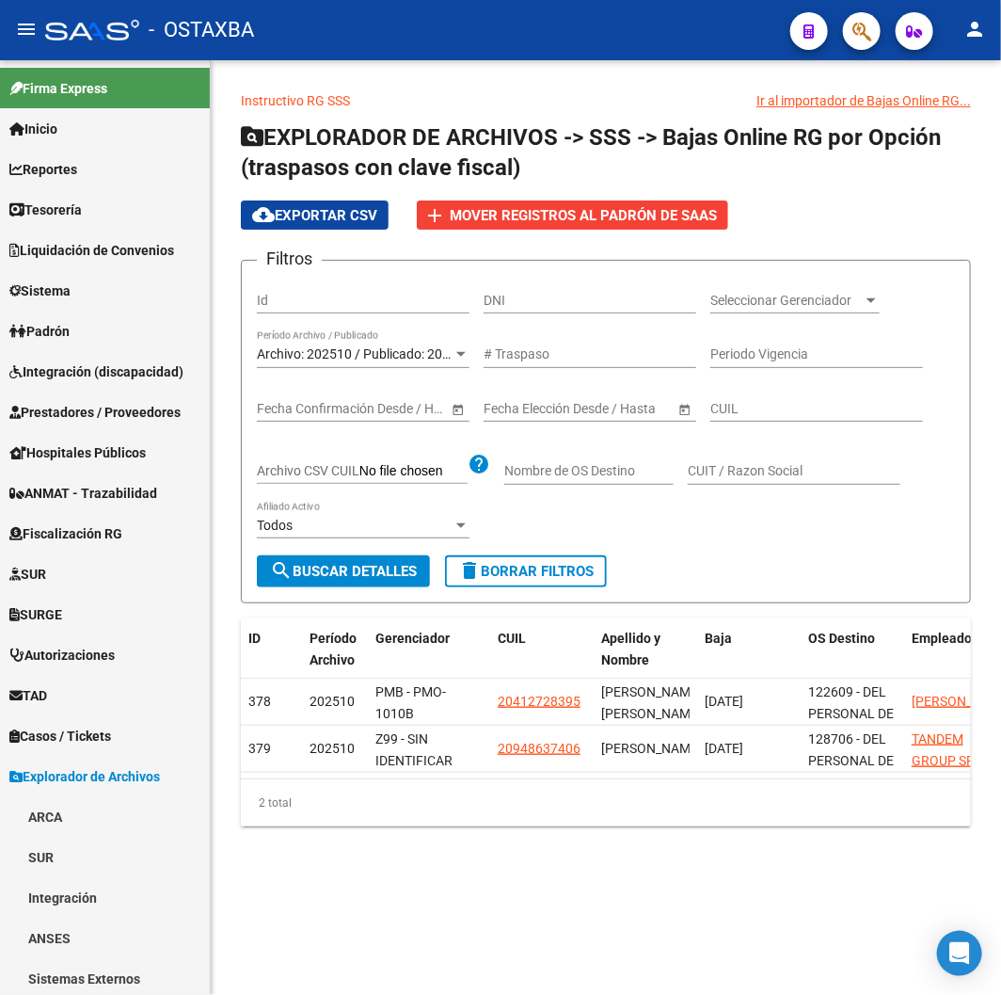
click at [311, 36] on div "- OSTAXBA" at bounding box center [410, 29] width 730 height 41
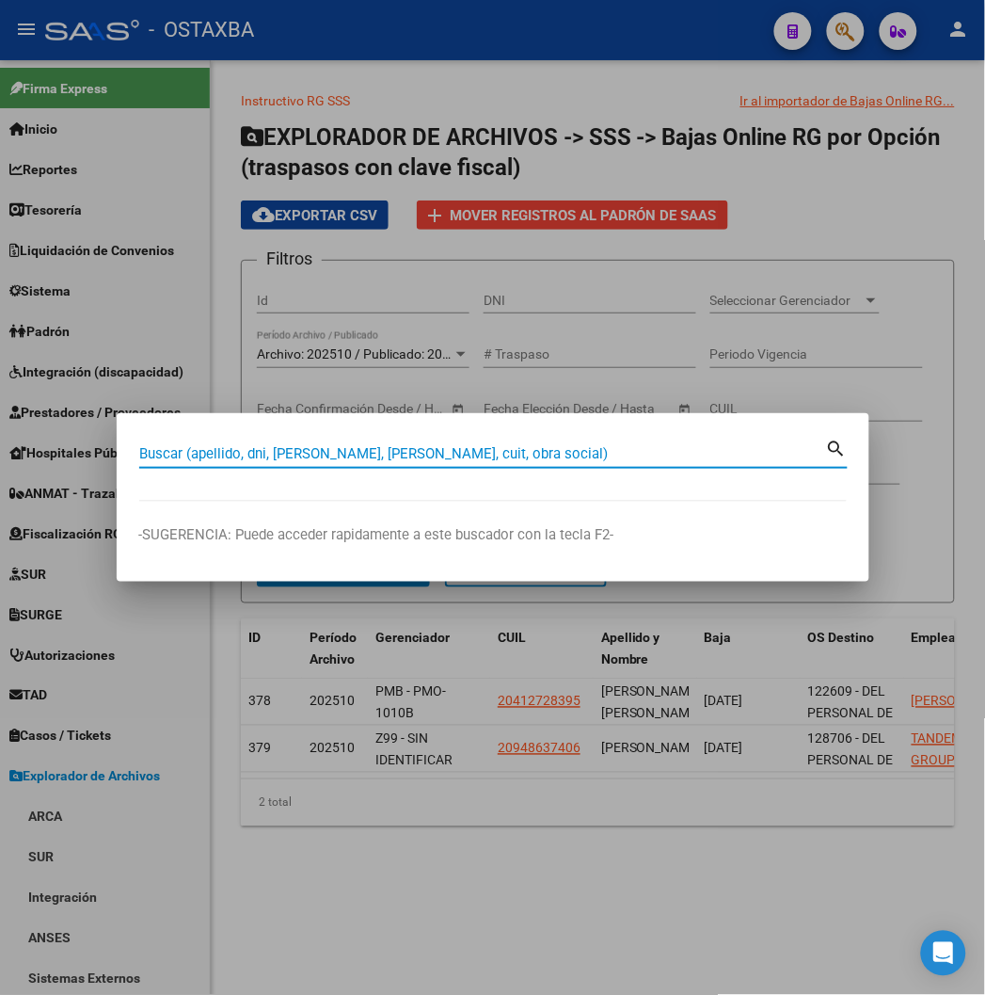
paste input "32042832"
type input "32042832"
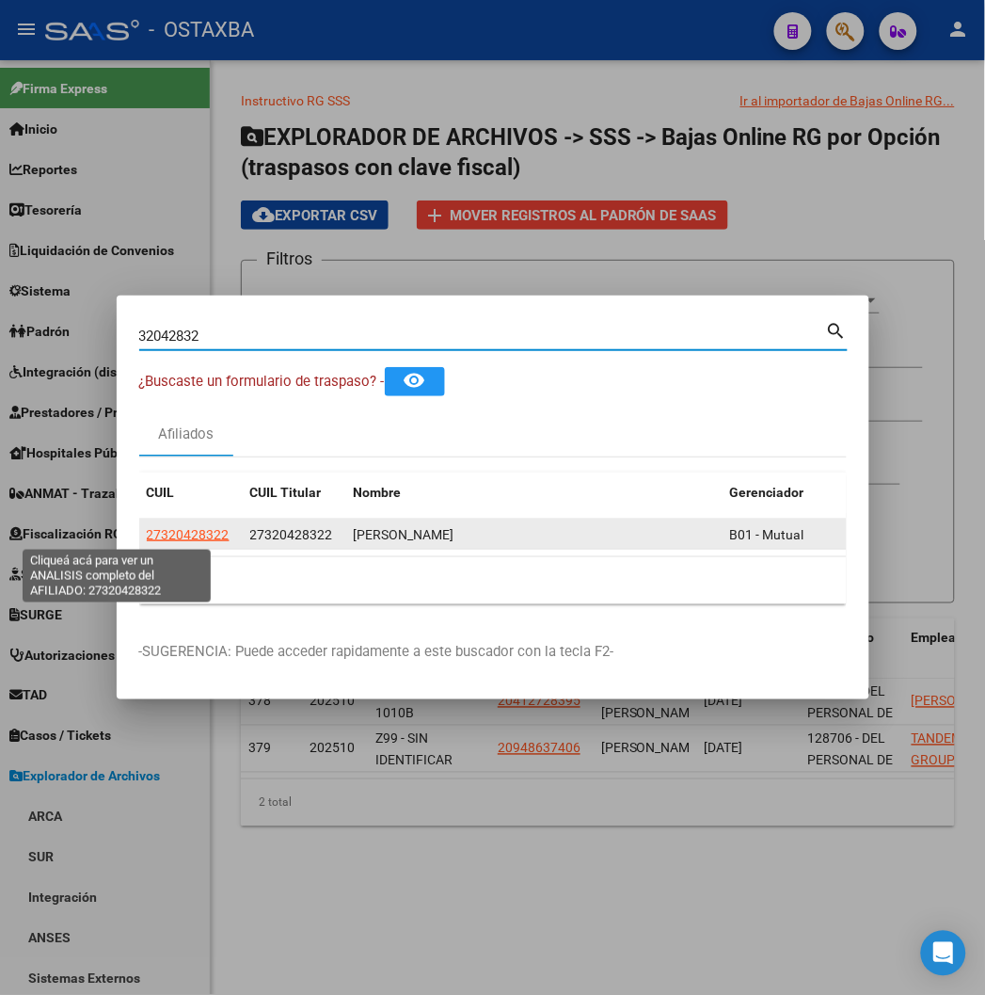
click at [147, 539] on span "27320428322" at bounding box center [188, 534] width 83 height 15
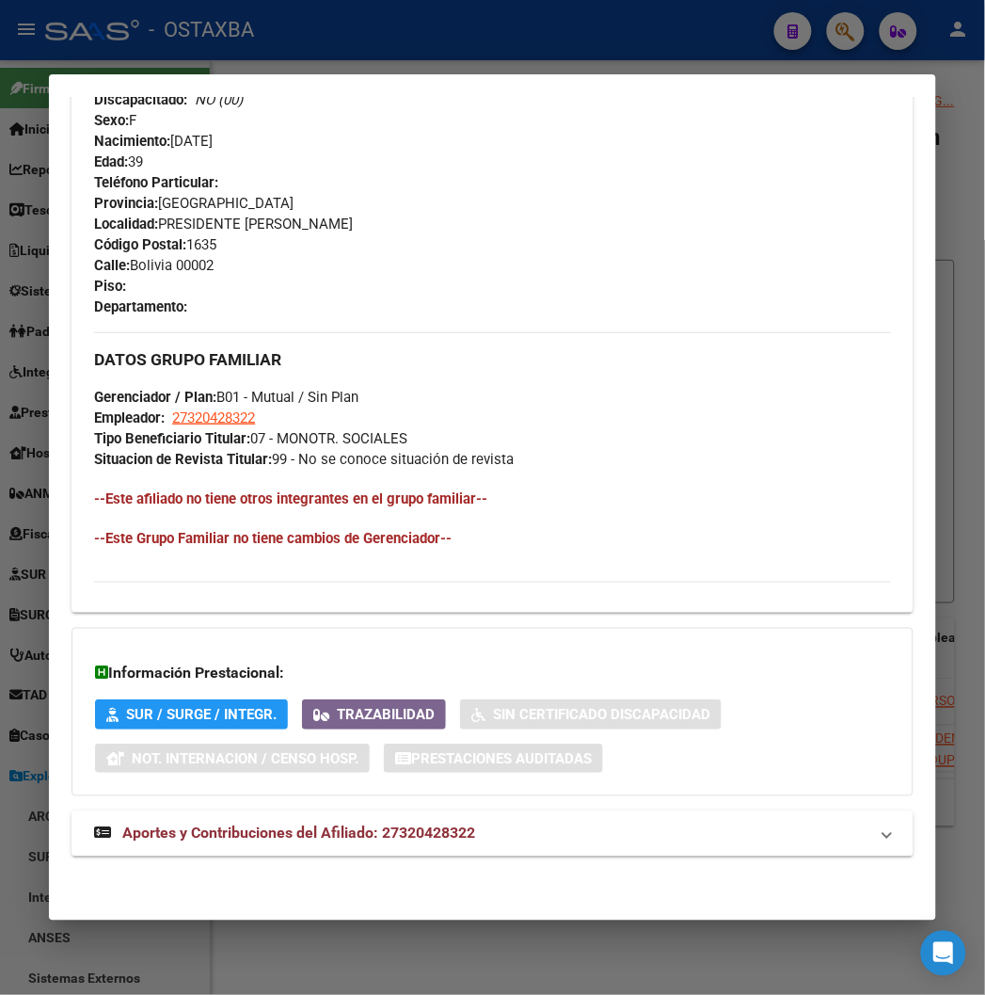
click at [277, 837] on span "Aportes y Contribuciones del Afiliado: 27320428322" at bounding box center [298, 833] width 353 height 18
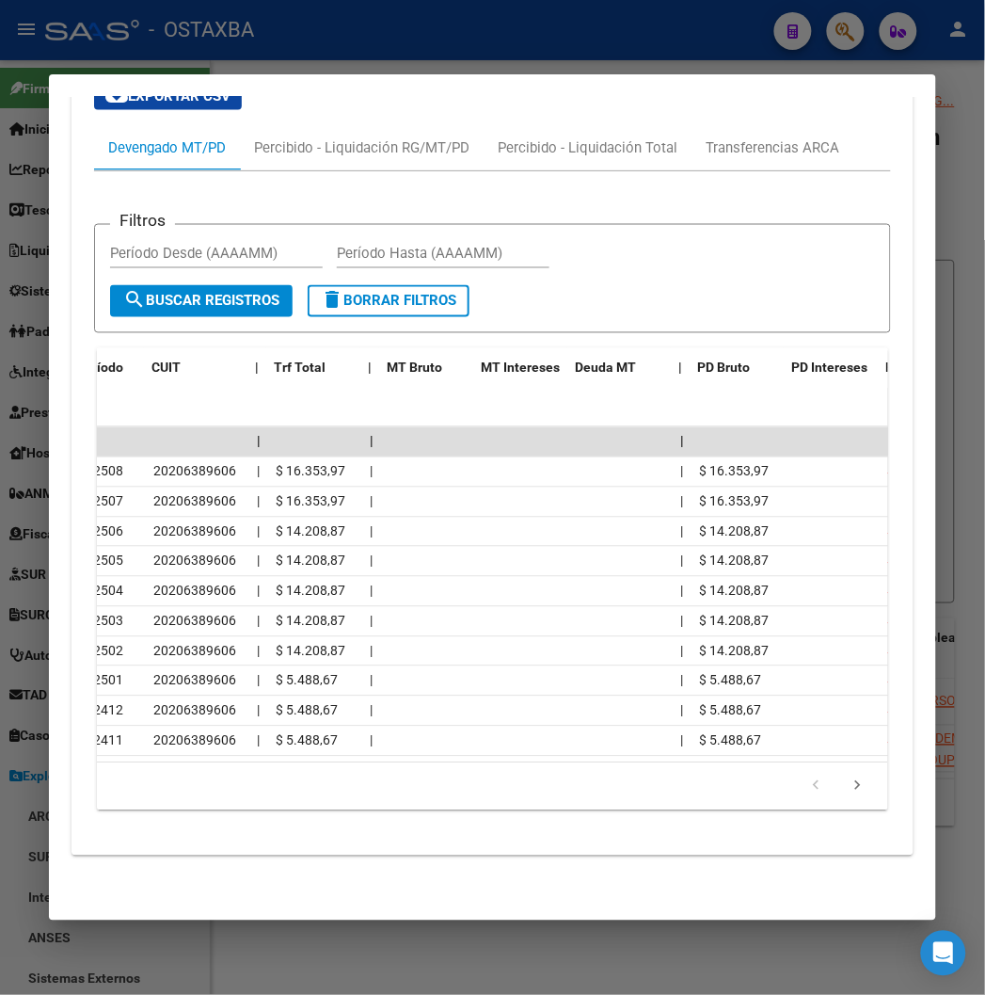
scroll to position [0, 83]
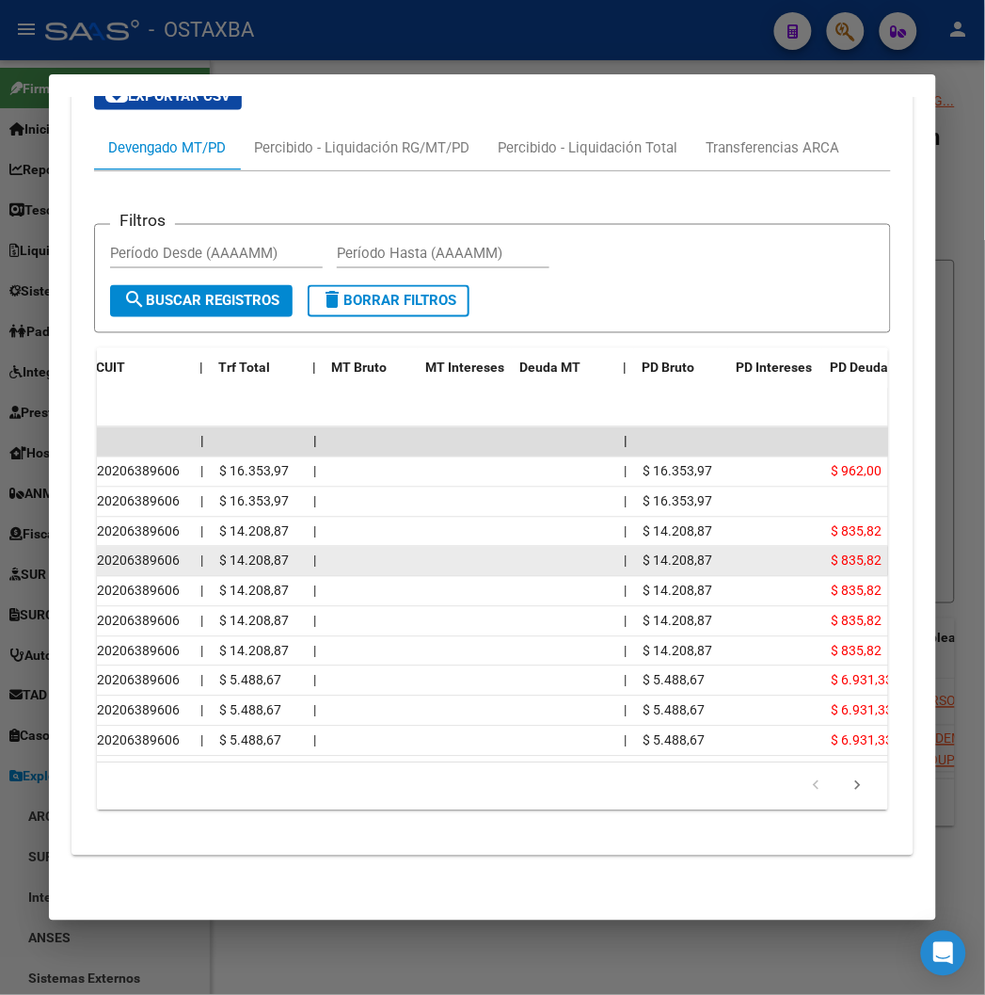
click at [829, 547] on datatable-body-cell "$ 835,82" at bounding box center [875, 561] width 104 height 29
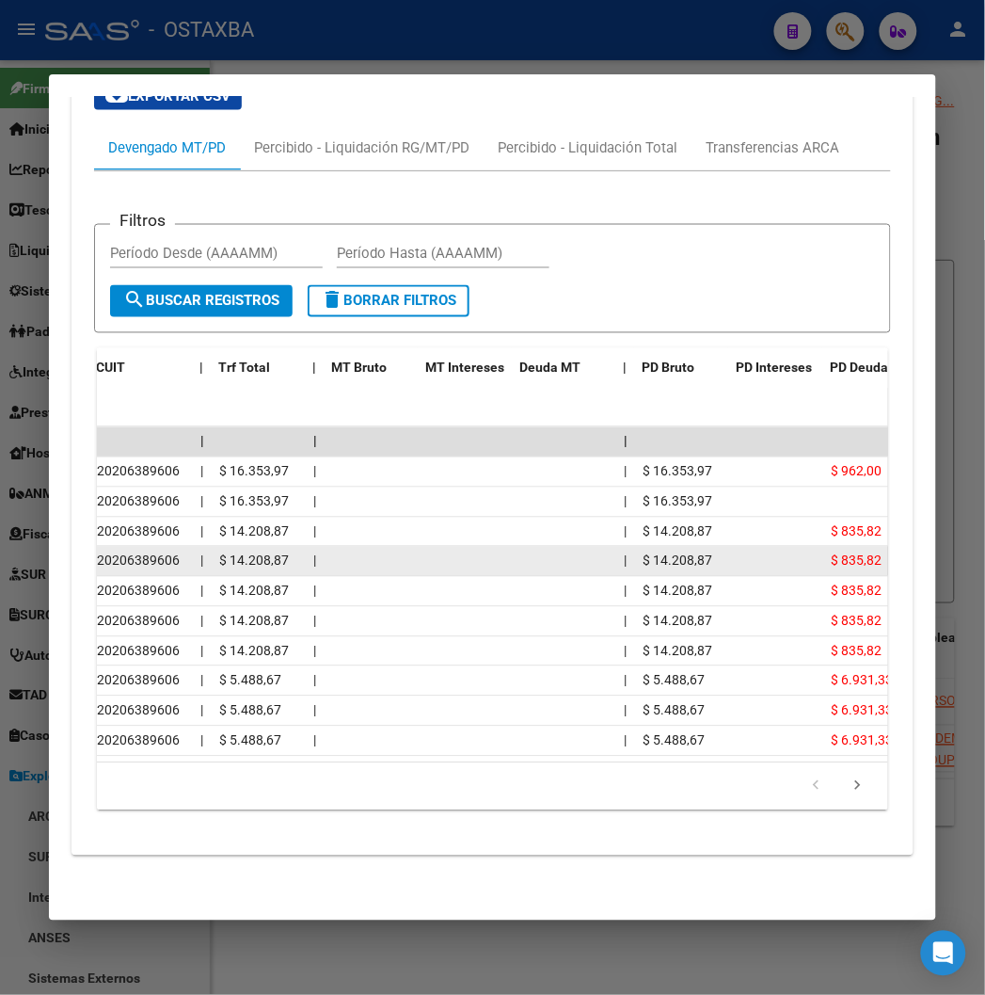
click at [829, 547] on datatable-body-cell "$ 835,82" at bounding box center [875, 561] width 104 height 29
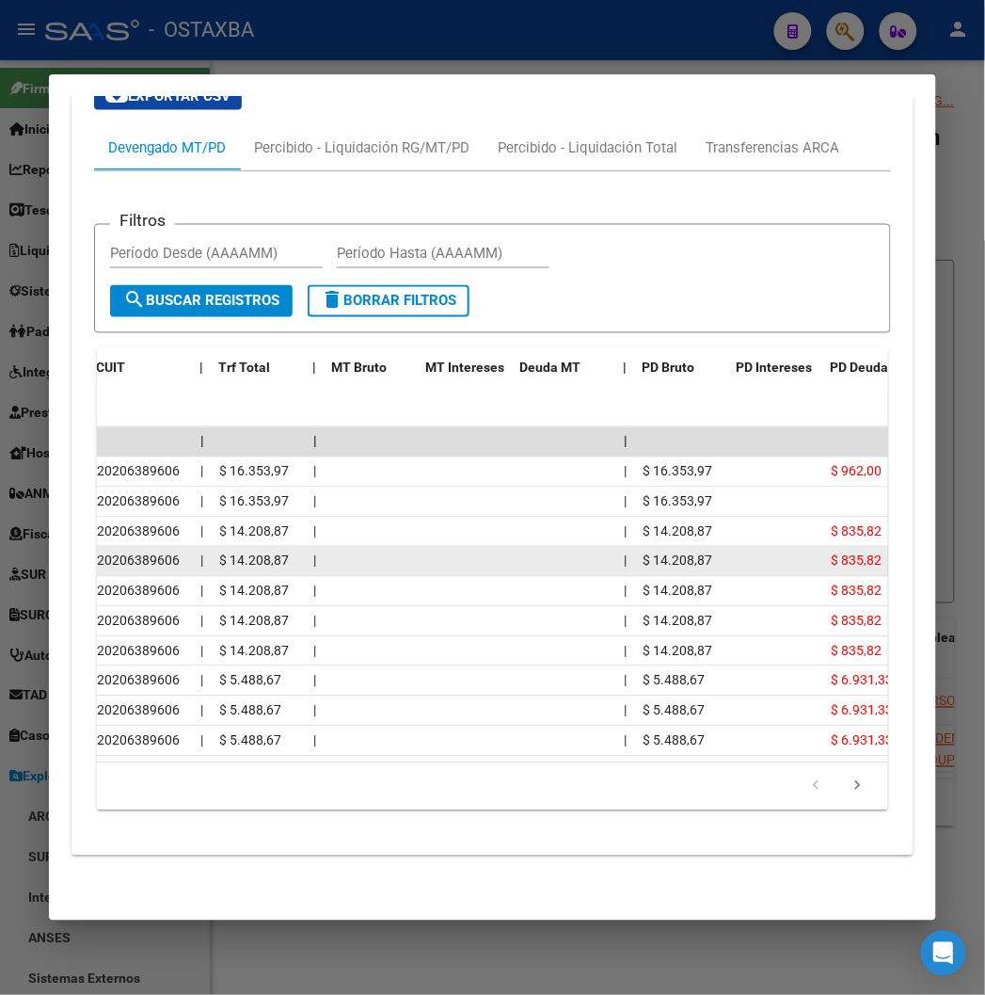
click at [829, 547] on datatable-body-cell "$ 835,82" at bounding box center [875, 561] width 104 height 29
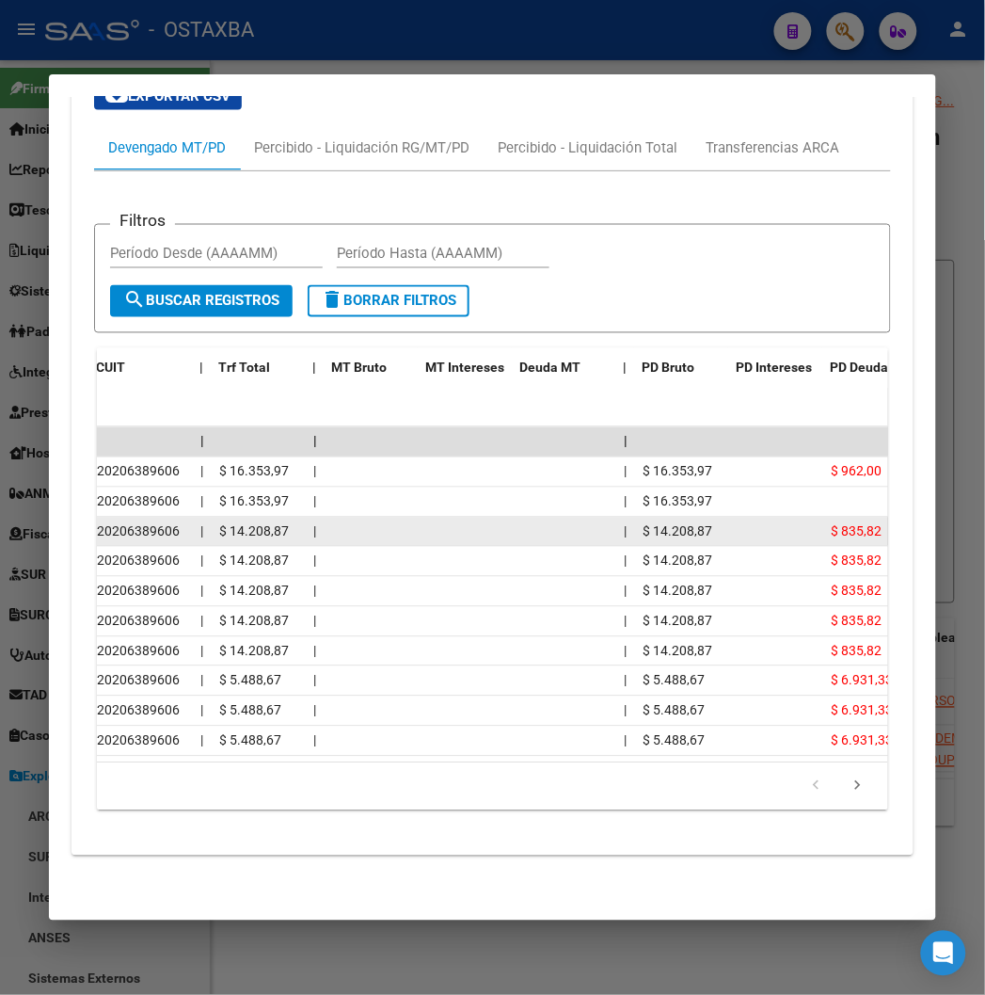
click at [831, 524] on span "$ 835,82" at bounding box center [856, 531] width 51 height 15
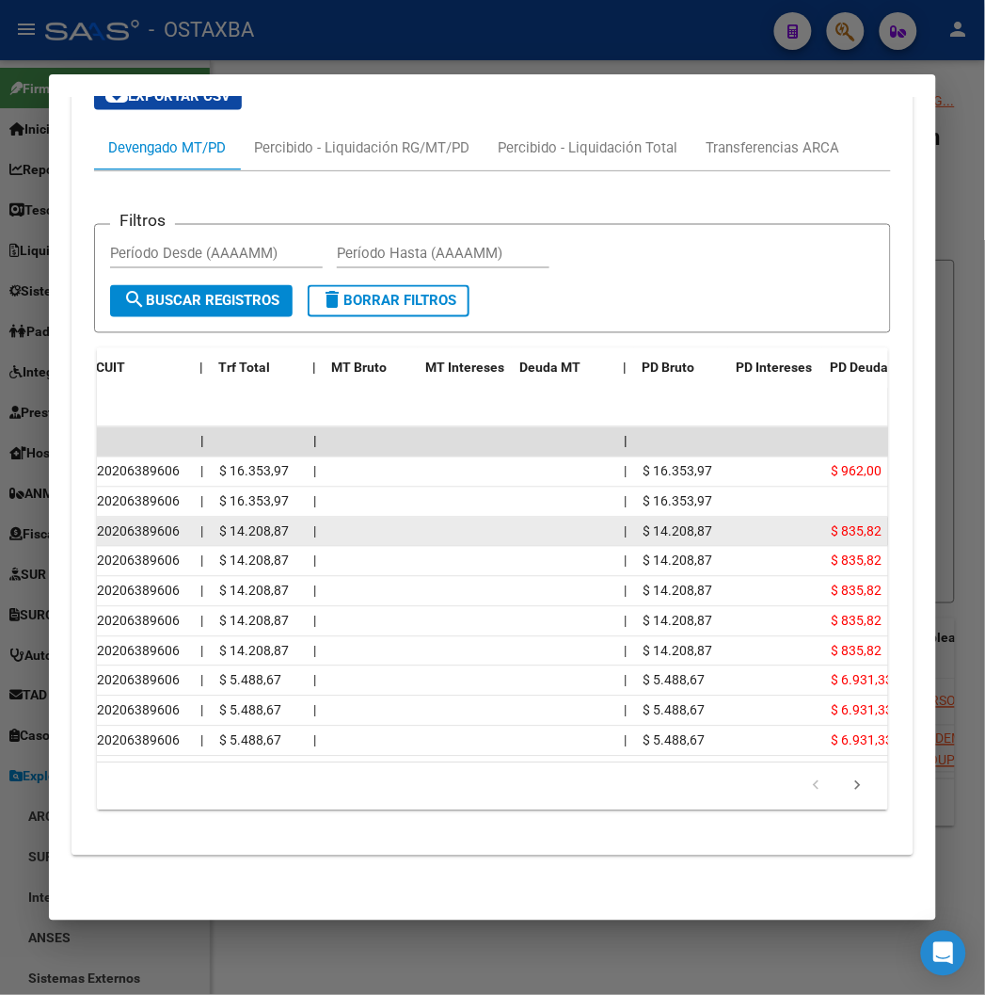
click at [831, 524] on span "$ 835,82" at bounding box center [856, 531] width 51 height 15
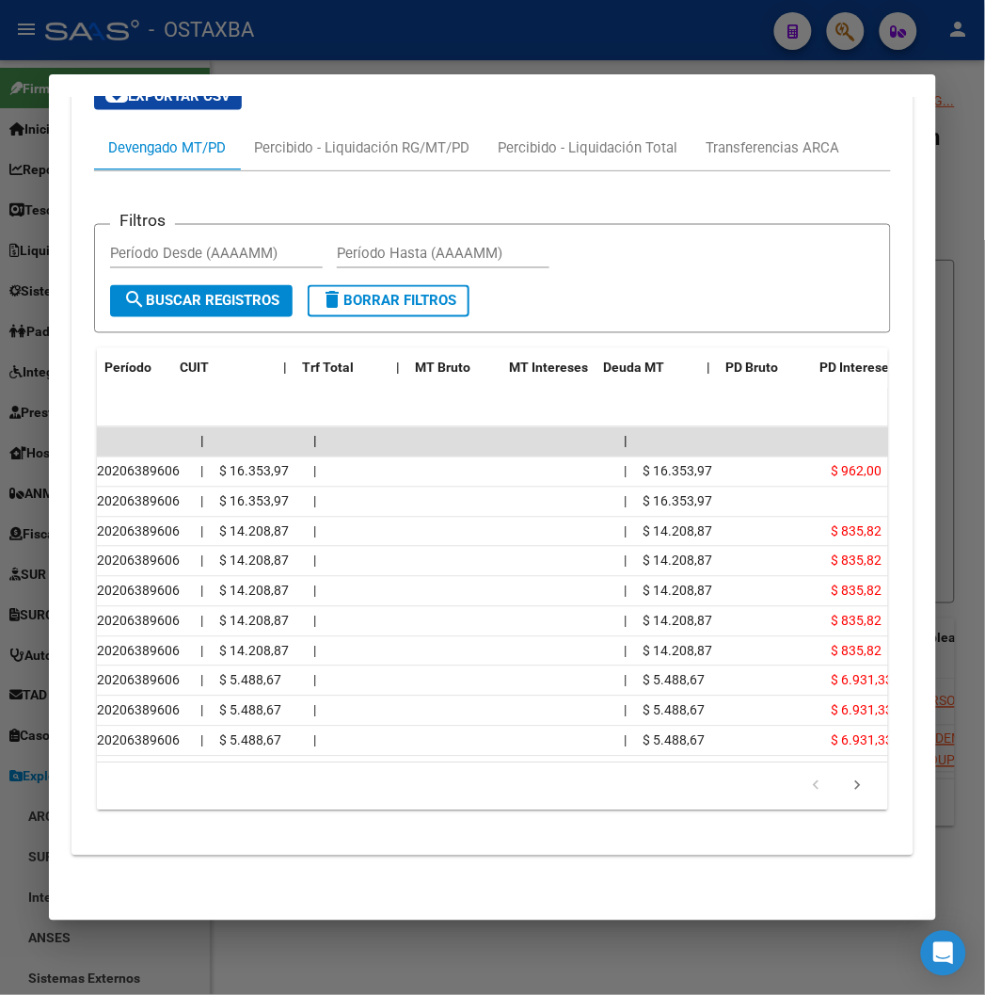
scroll to position [0, 0]
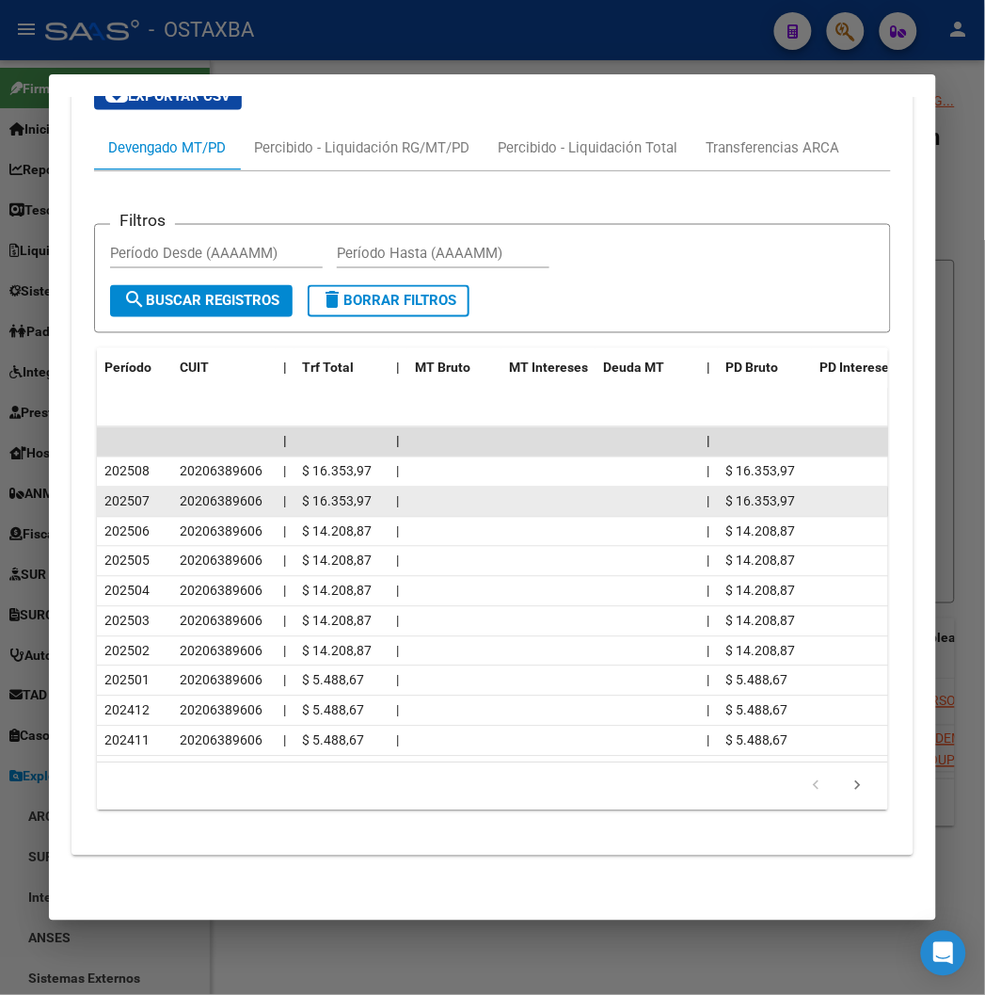
drag, startPoint x: 878, startPoint y: 730, endPoint x: 688, endPoint y: 478, distance: 315.8
click at [688, 478] on datatable-scroller "| | | 202508 20206389606 | $ 16.353,97 | | $ 16.353,97 $ 962,00 202507 20206389…" at bounding box center [511, 591] width 829 height 328
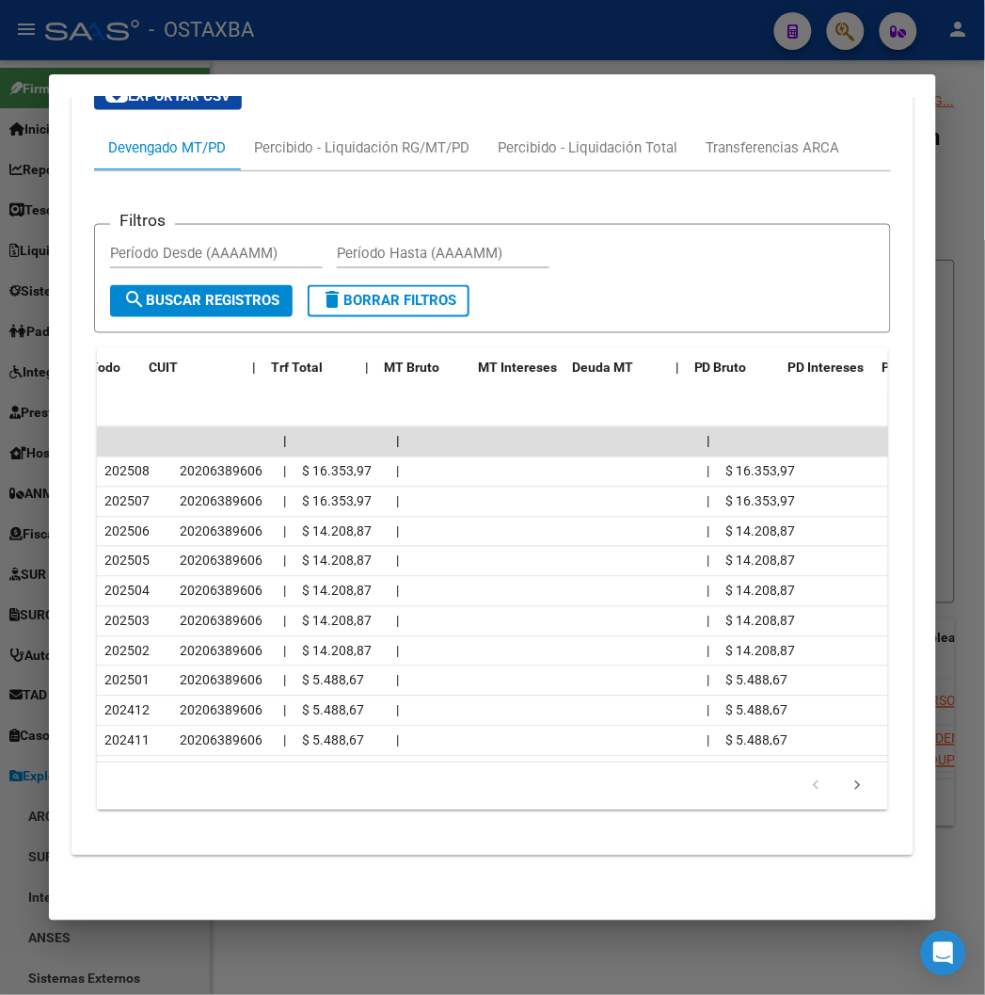
scroll to position [0, 83]
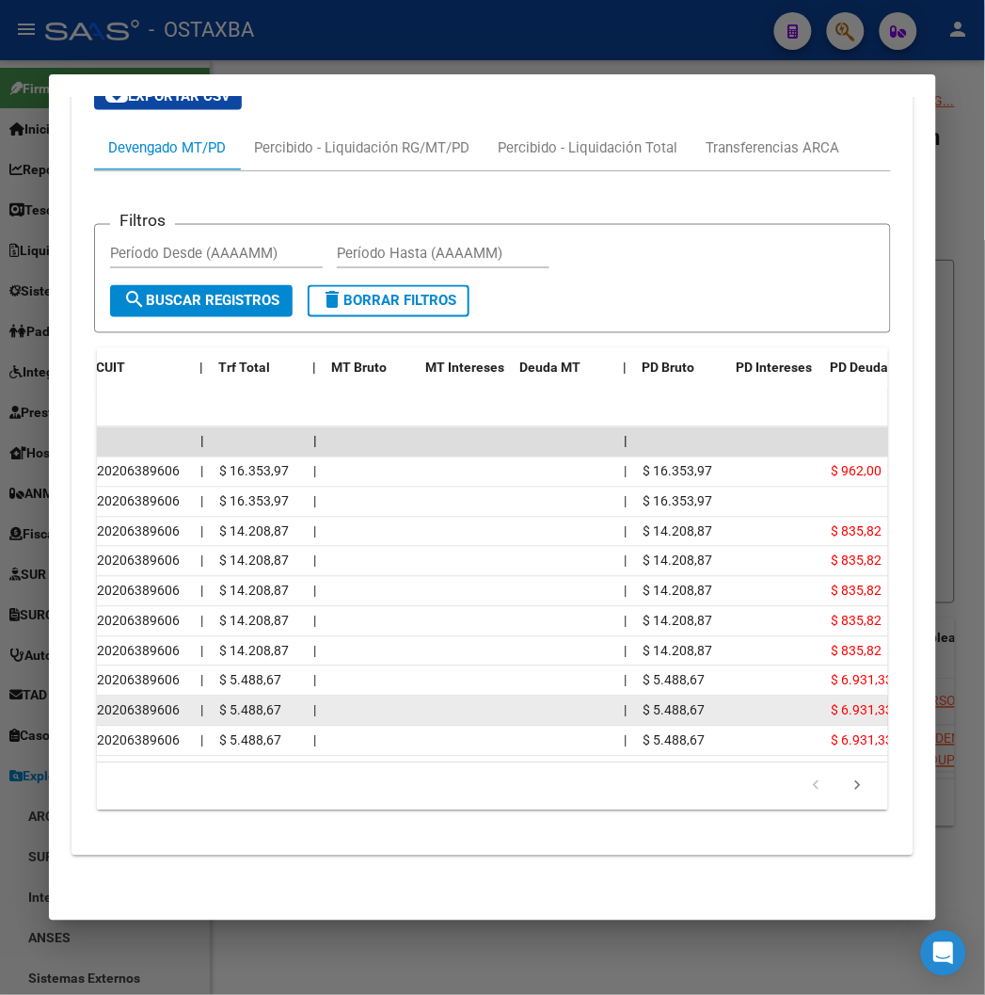
click at [388, 698] on datatable-body-cell at bounding box center [372, 710] width 94 height 29
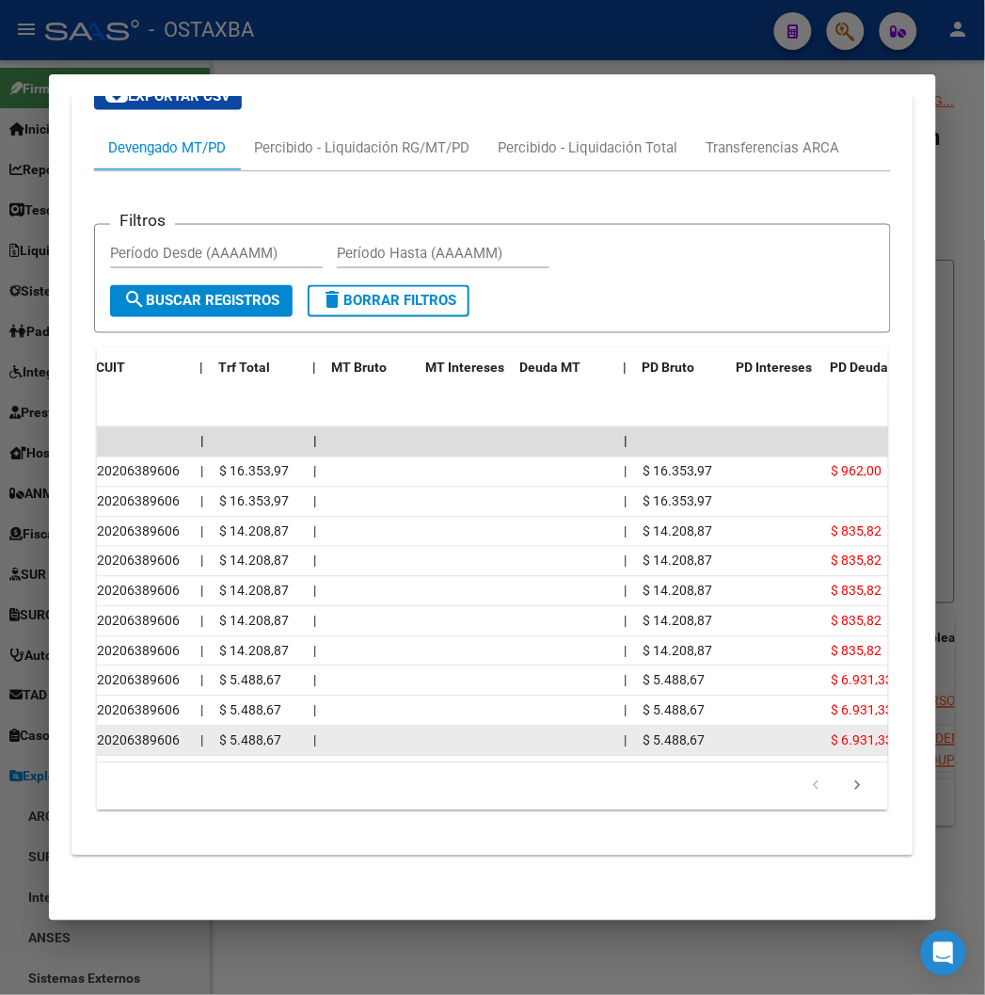
click at [665, 733] on span "$ 5.488,67" at bounding box center [674, 740] width 62 height 15
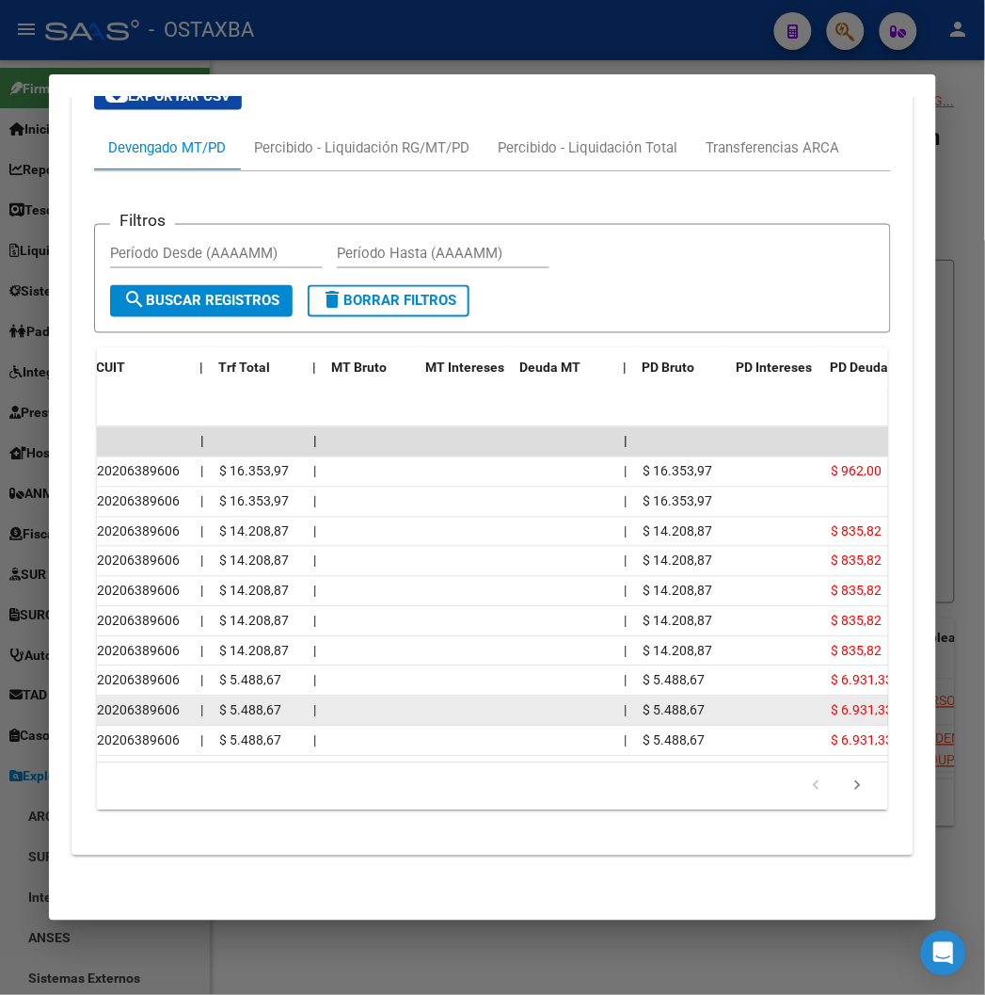
click at [837, 703] on div "$ 6.931,33" at bounding box center [875, 711] width 88 height 22
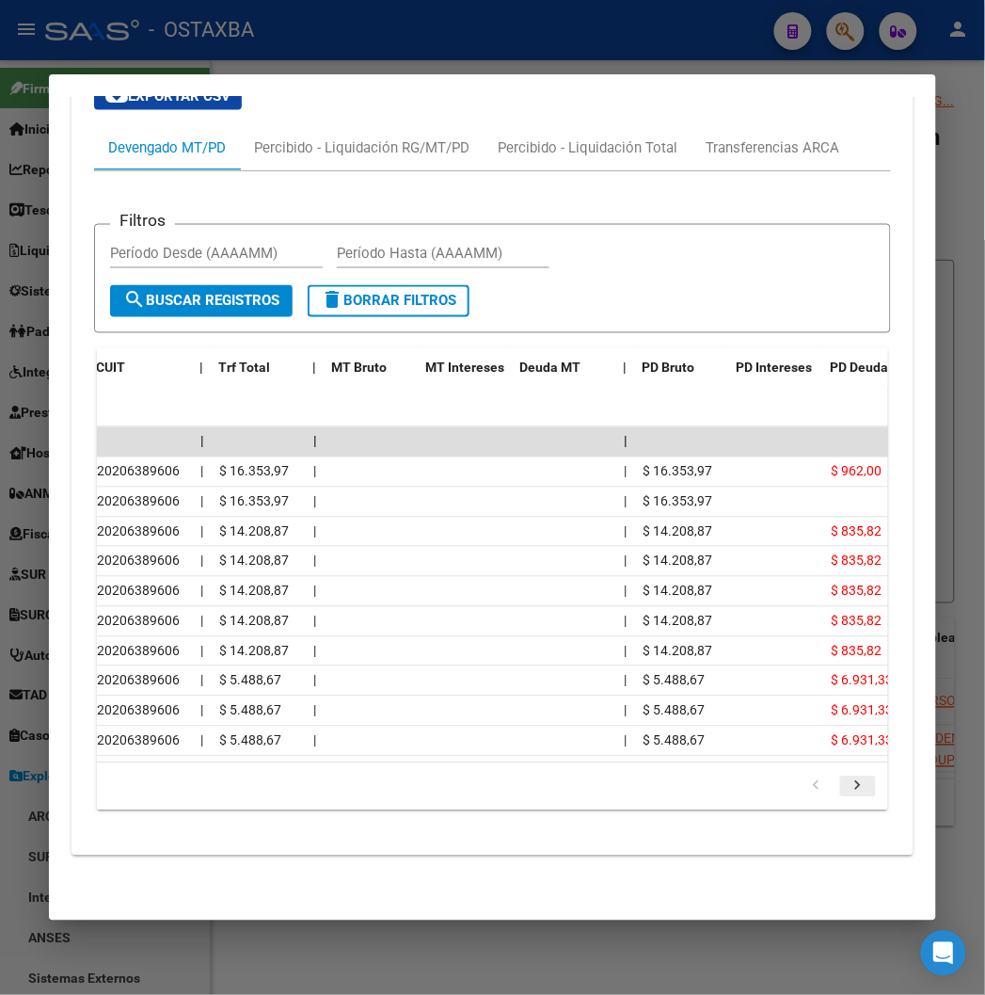
click at [870, 788] on icon "go to next page" at bounding box center [858, 788] width 24 height 23
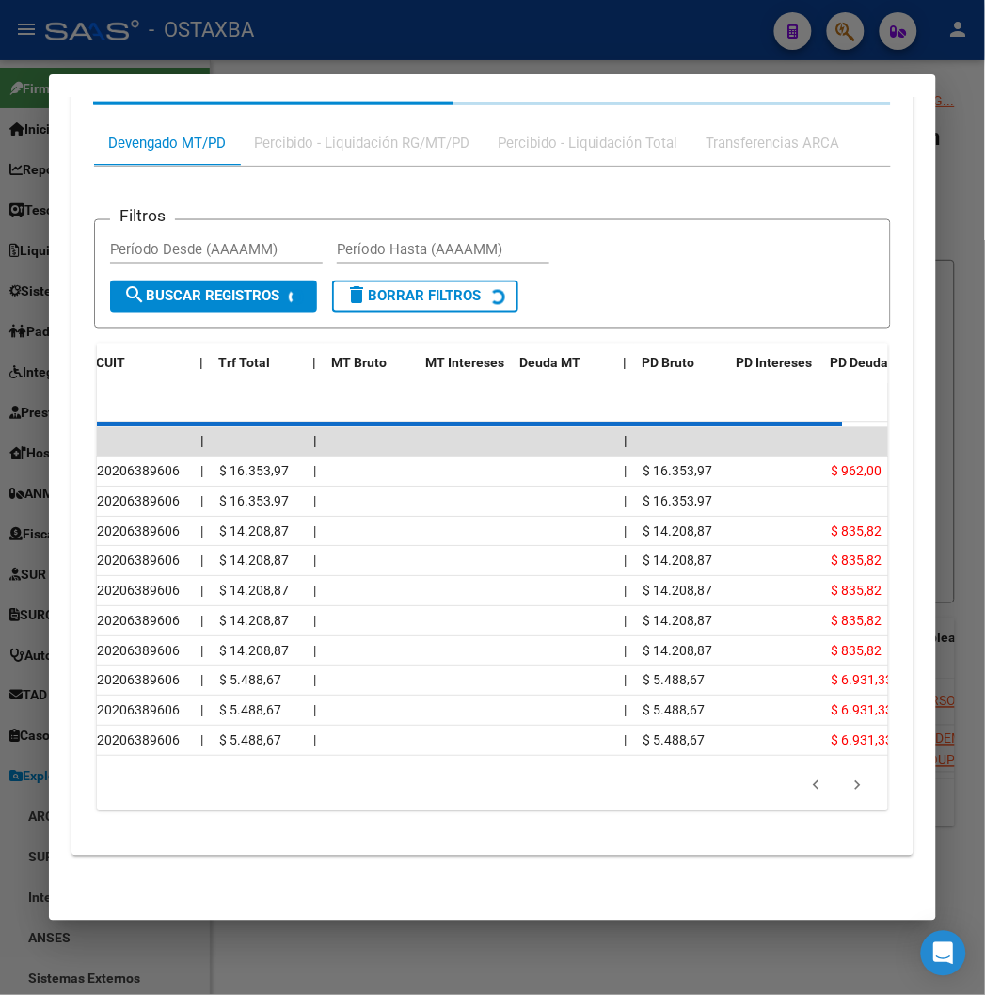
scroll to position [1777, 0]
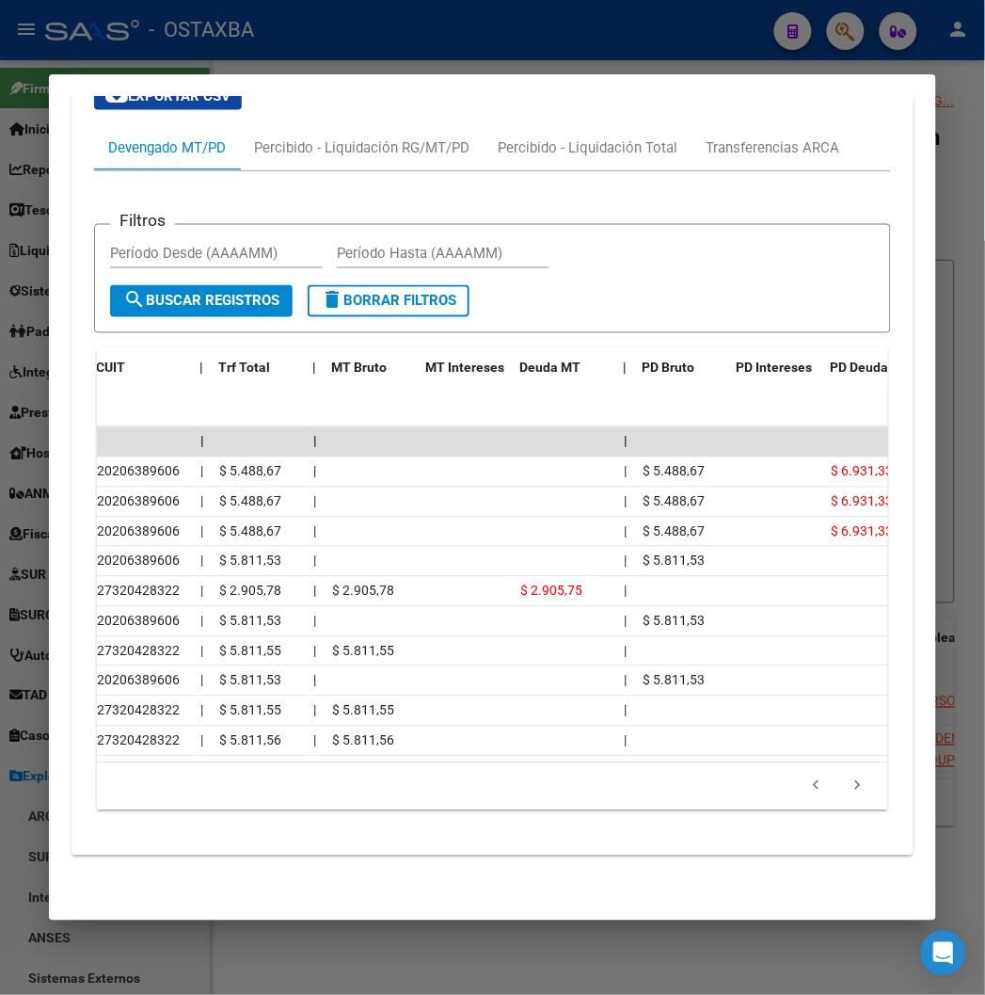
drag, startPoint x: 529, startPoint y: 782, endPoint x: 518, endPoint y: 779, distance: 10.7
click at [519, 782] on datatable-pager "1 2 3 4 5" at bounding box center [492, 787] width 772 height 32
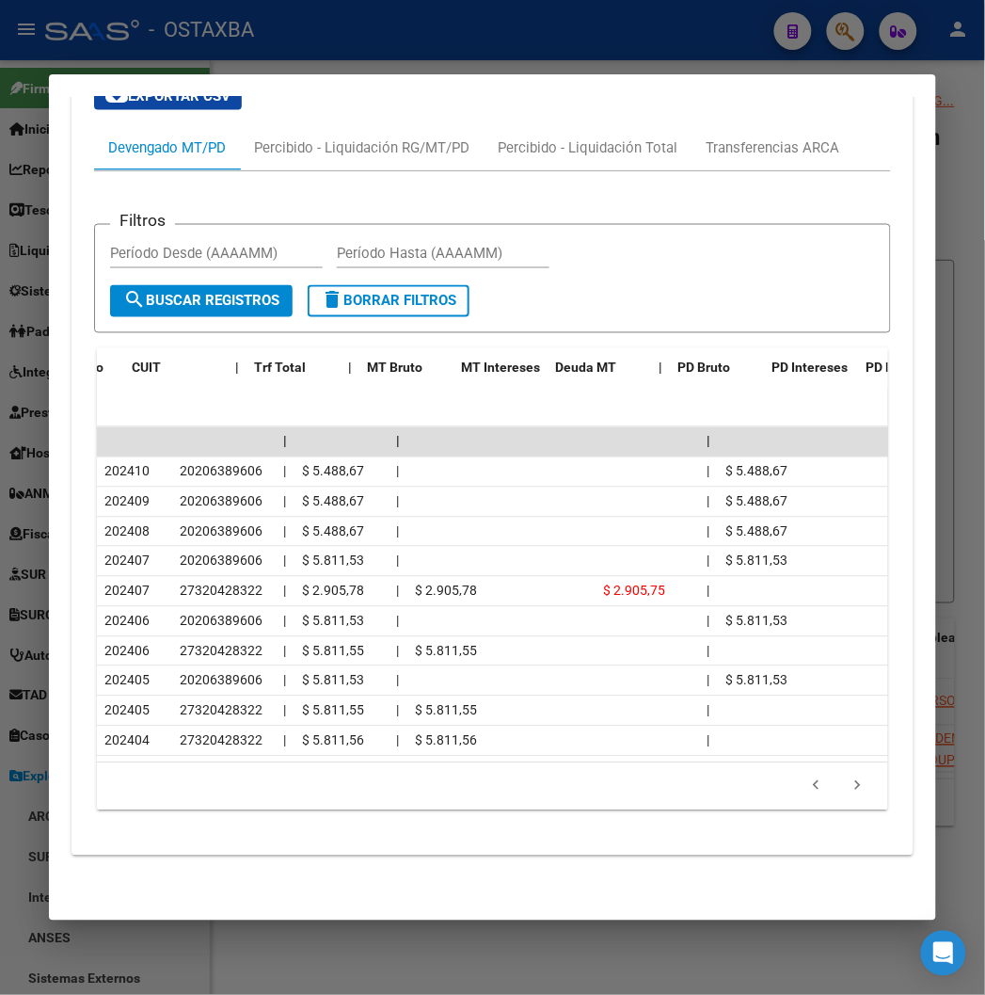
scroll to position [0, 83]
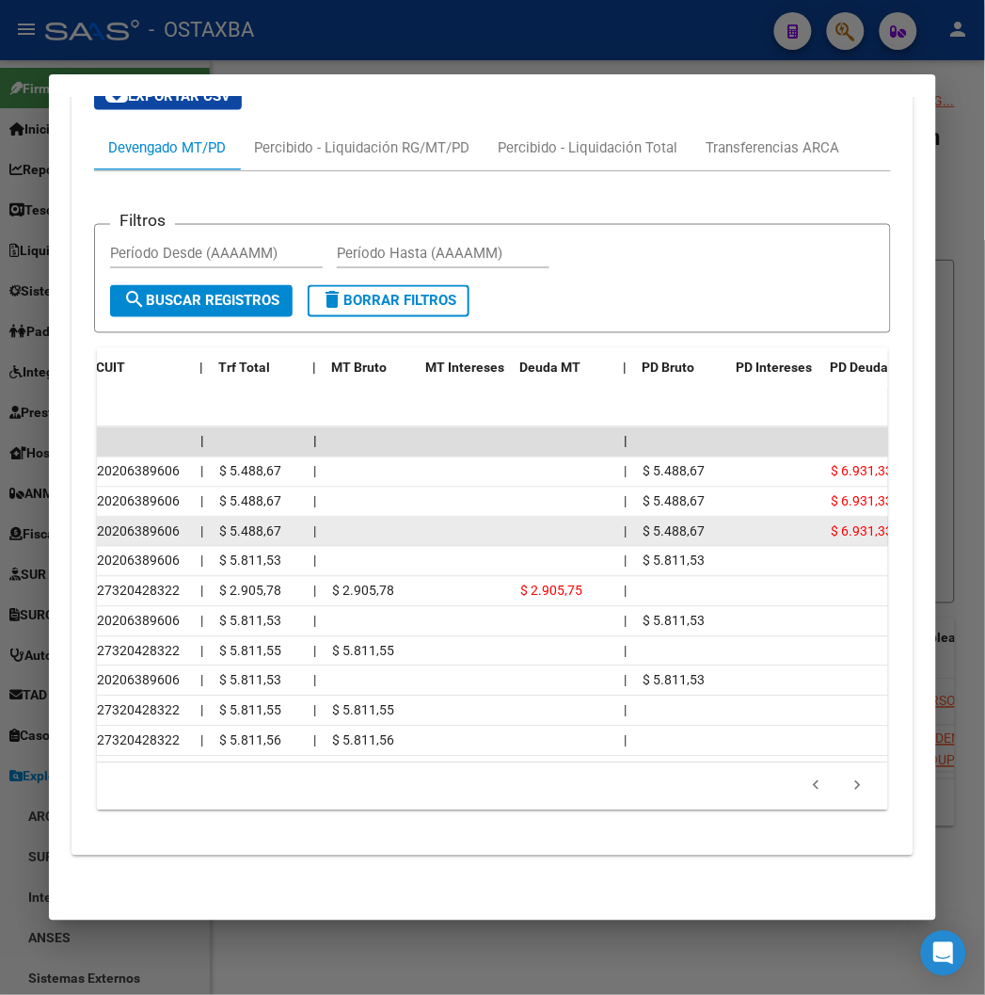
click at [831, 524] on span "$ 6.931,33" at bounding box center [862, 531] width 62 height 15
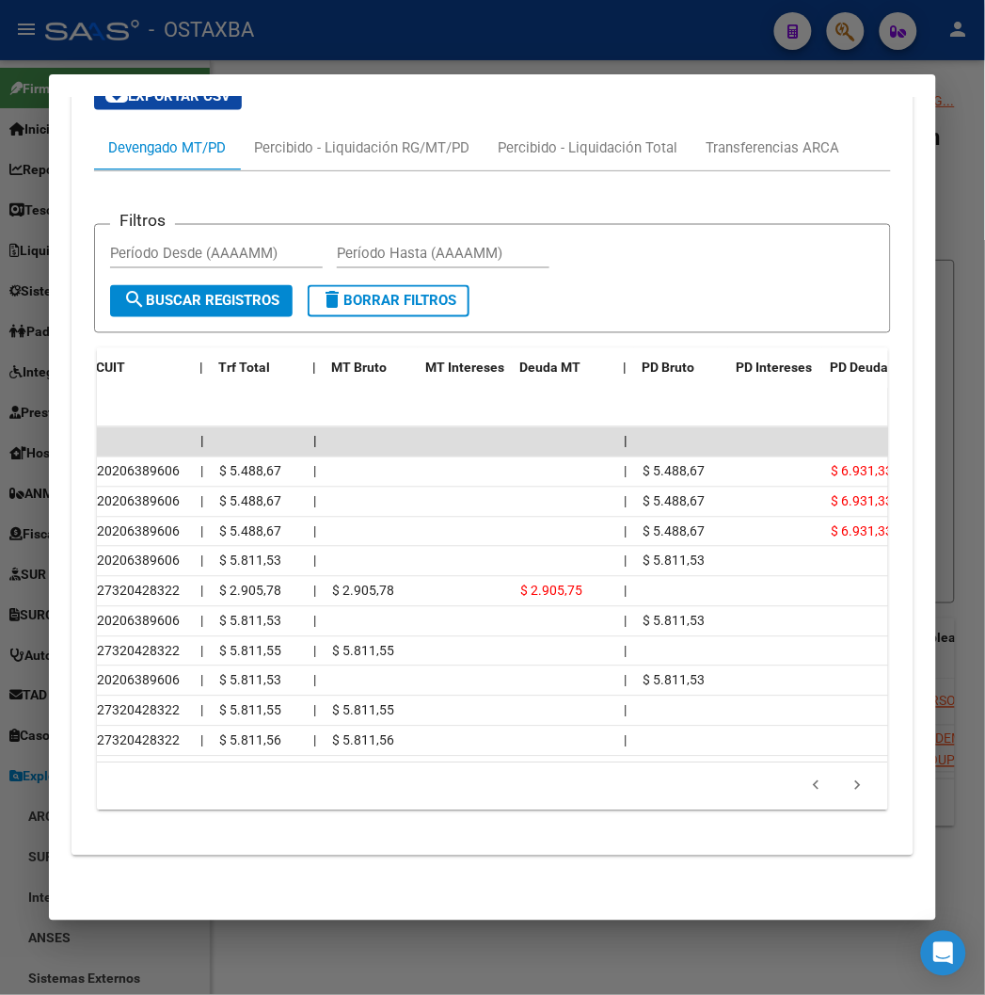
scroll to position [0, 0]
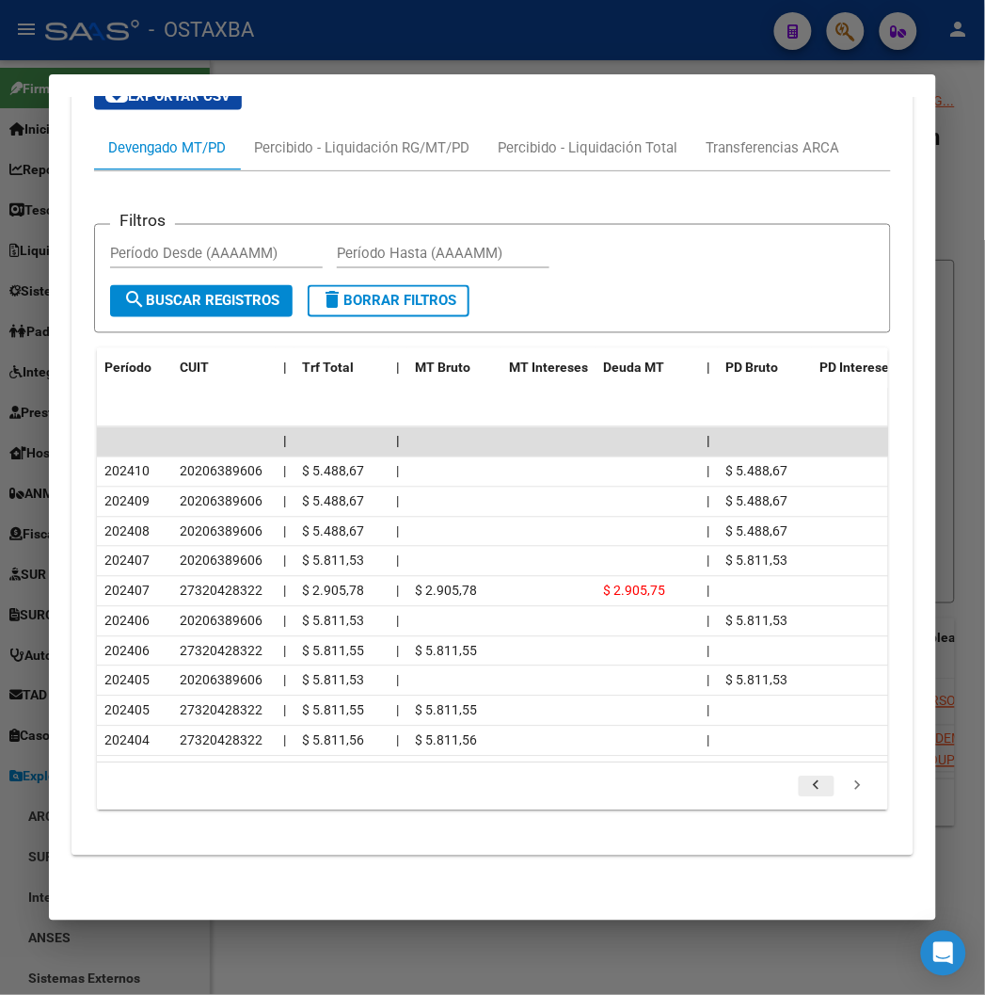
click at [829, 789] on icon "go to previous page" at bounding box center [817, 788] width 24 height 23
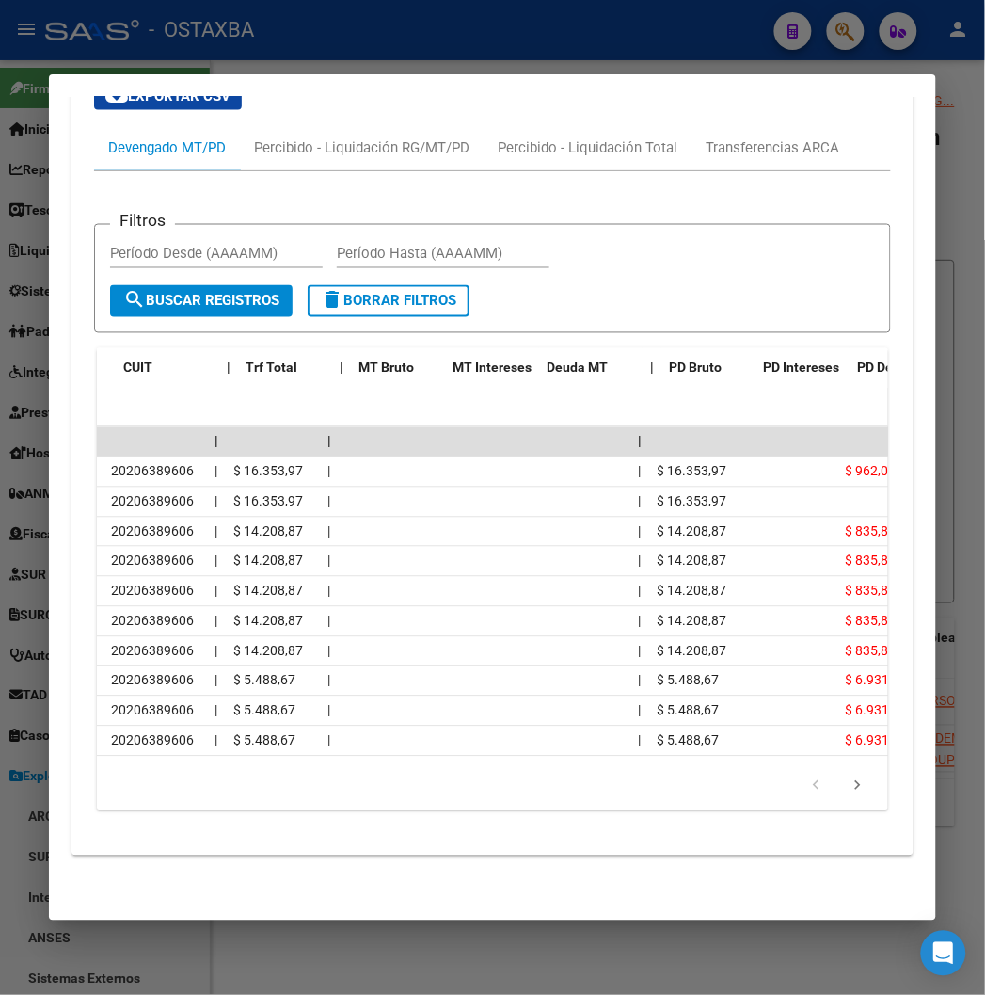
scroll to position [0, 83]
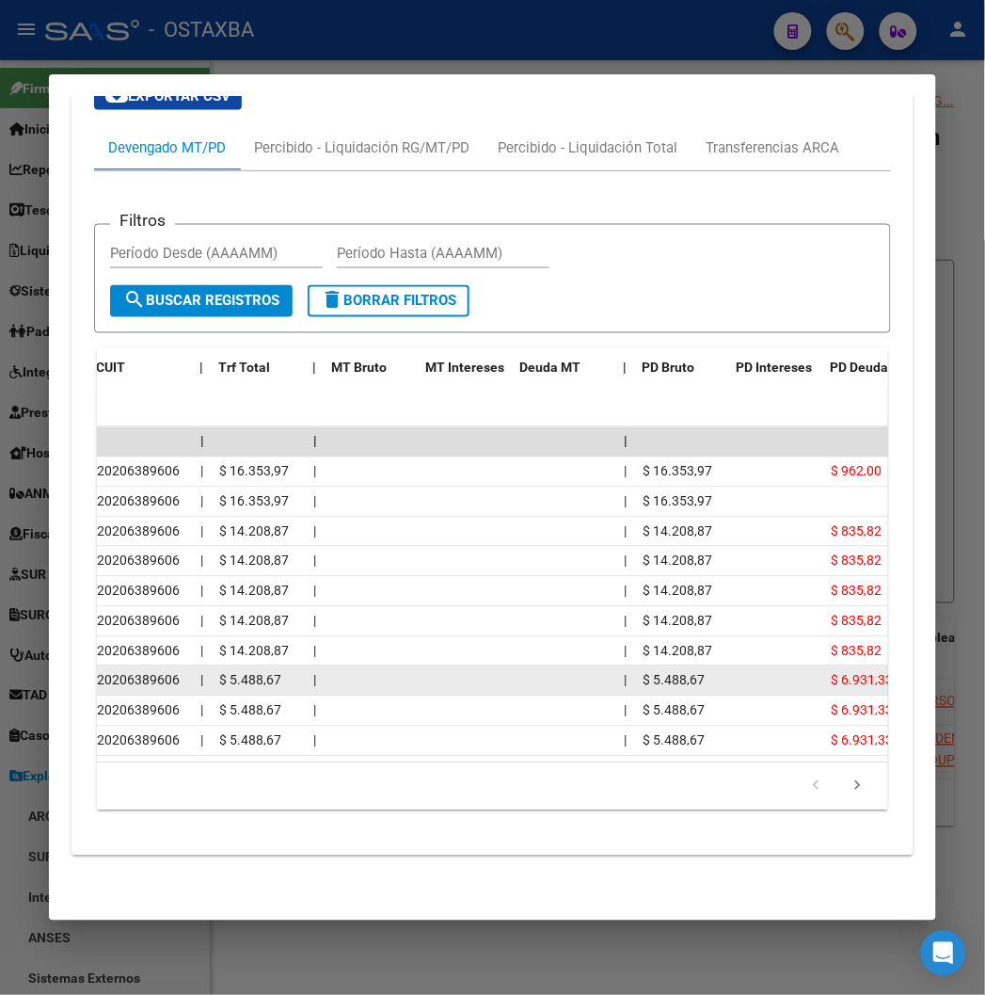
click at [831, 673] on span "$ 6.931,33" at bounding box center [862, 680] width 62 height 15
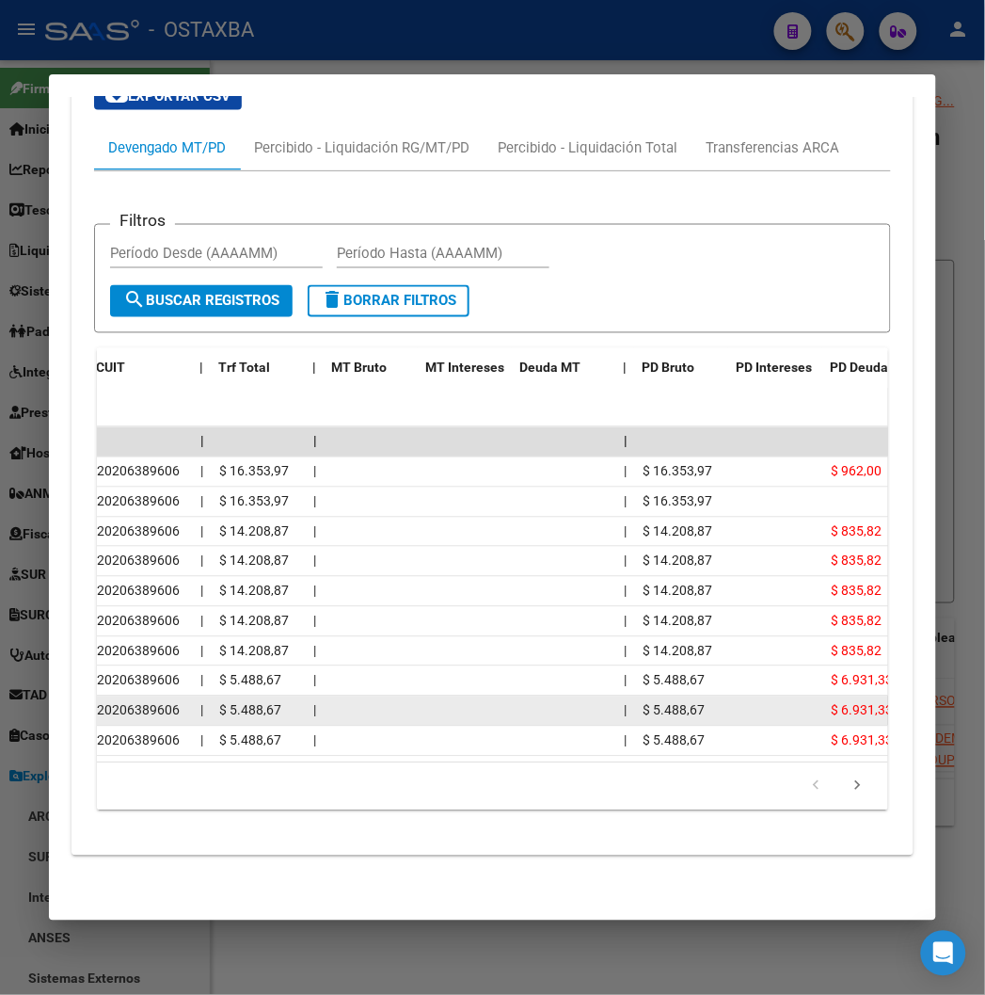
click at [219, 703] on span "$ 5.488,67" at bounding box center [250, 710] width 62 height 15
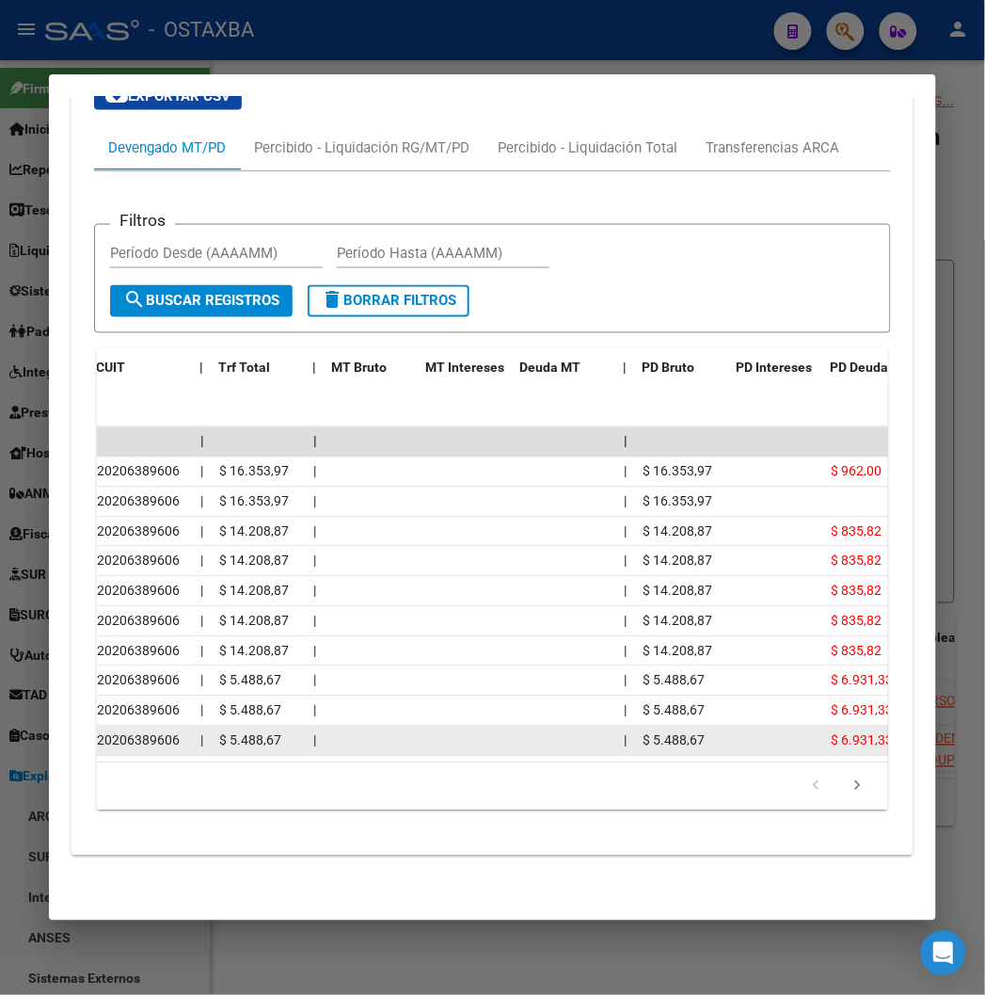
click at [229, 726] on datatable-body-cell "$ 5.488,67" at bounding box center [259, 740] width 94 height 29
click at [229, 733] on span "$ 5.488,67" at bounding box center [250, 740] width 62 height 15
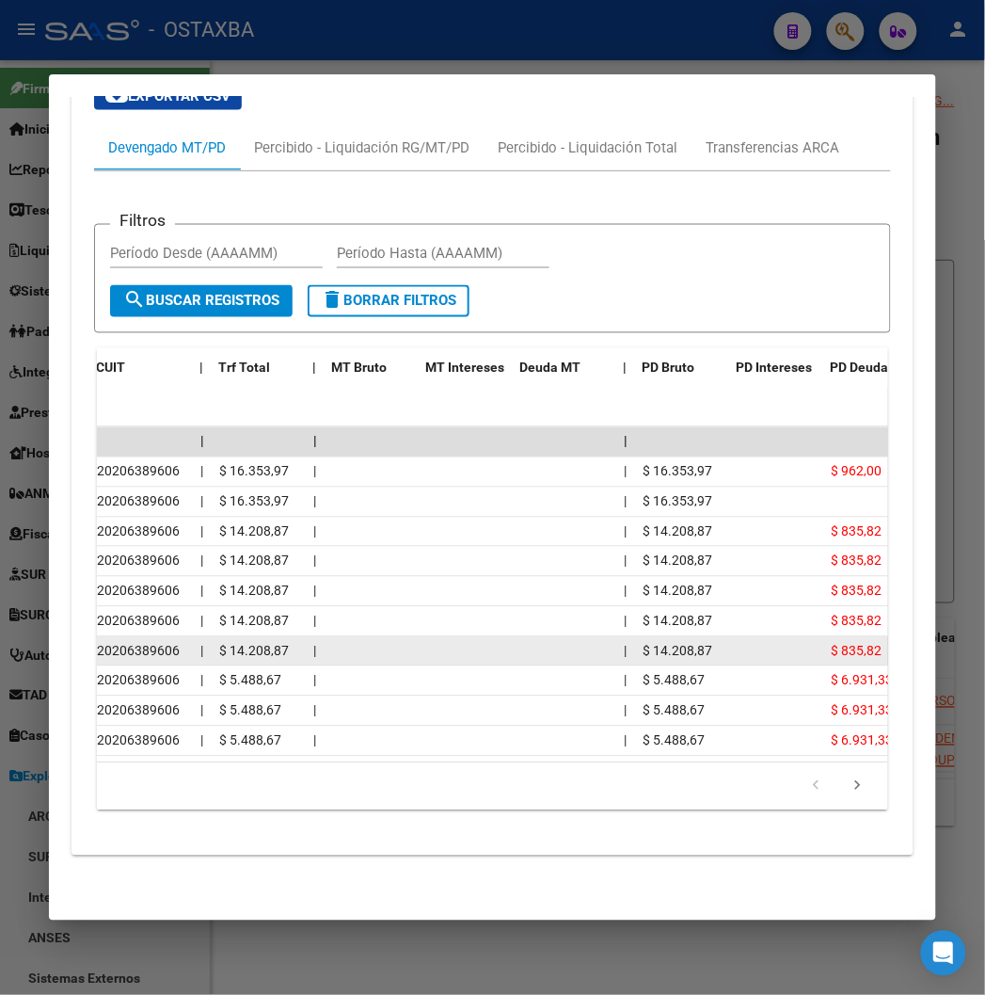
click at [823, 649] on datatable-body-cell "$ 835,82" at bounding box center [875, 651] width 104 height 29
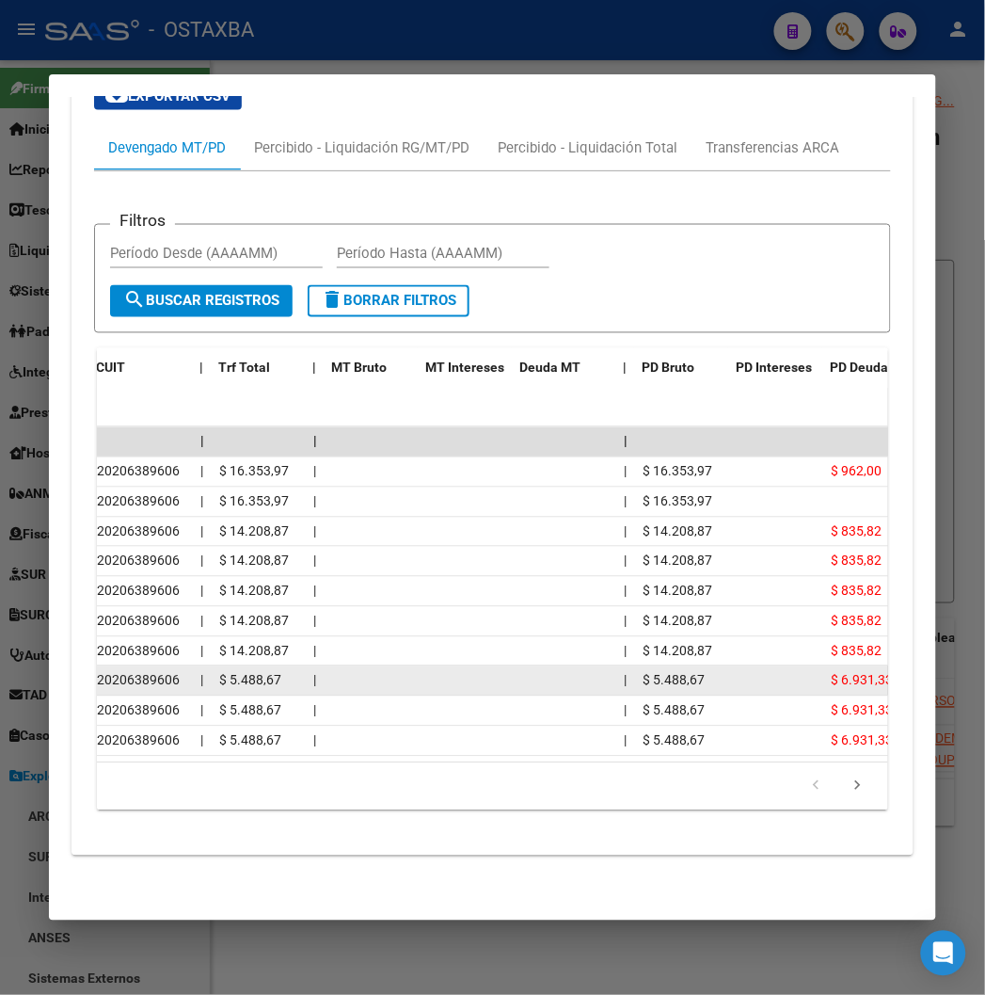
click at [823, 666] on datatable-body-cell "$ 6.931,33" at bounding box center [875, 680] width 104 height 29
click at [831, 670] on div "$ 6.931,33" at bounding box center [875, 681] width 88 height 22
click at [831, 673] on span "$ 6.931,33" at bounding box center [862, 680] width 62 height 15
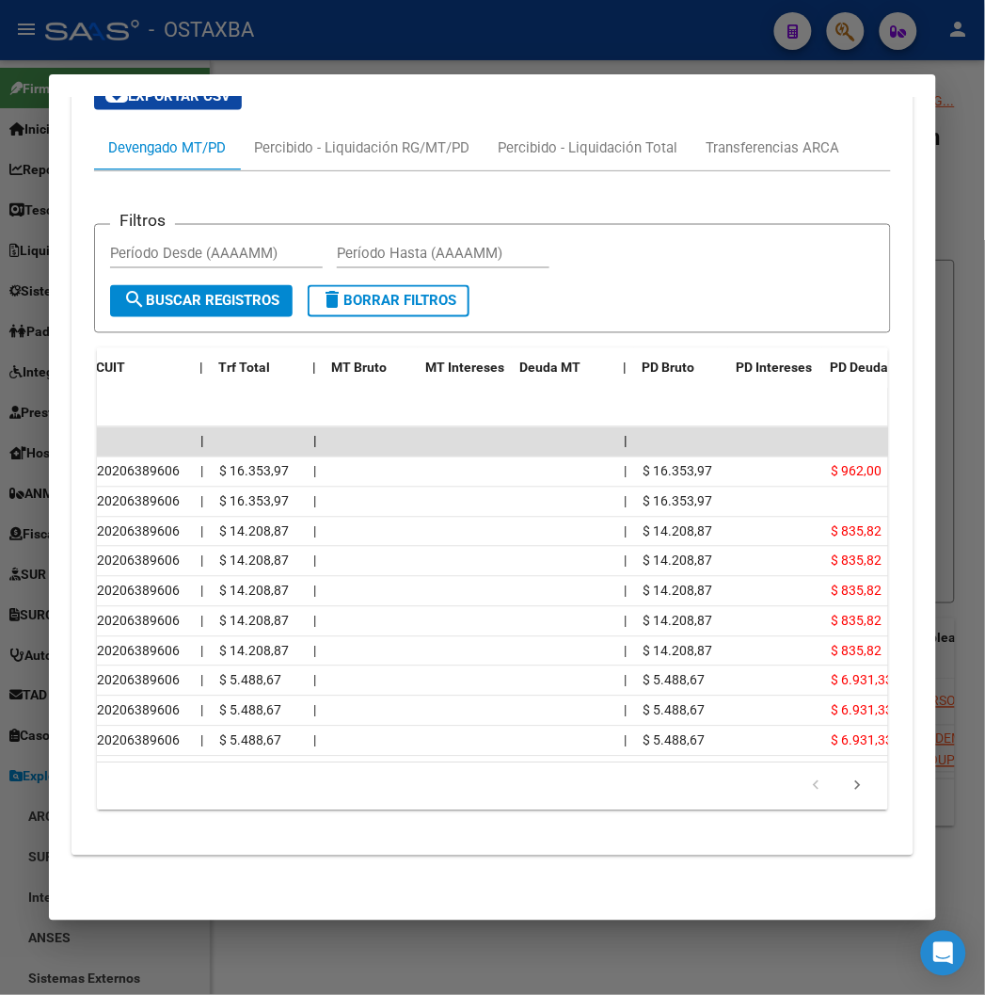
drag, startPoint x: 697, startPoint y: 772, endPoint x: 624, endPoint y: 772, distance: 73.4
click at [624, 772] on datatable-pager "1 2 3 4 5" at bounding box center [492, 787] width 772 height 32
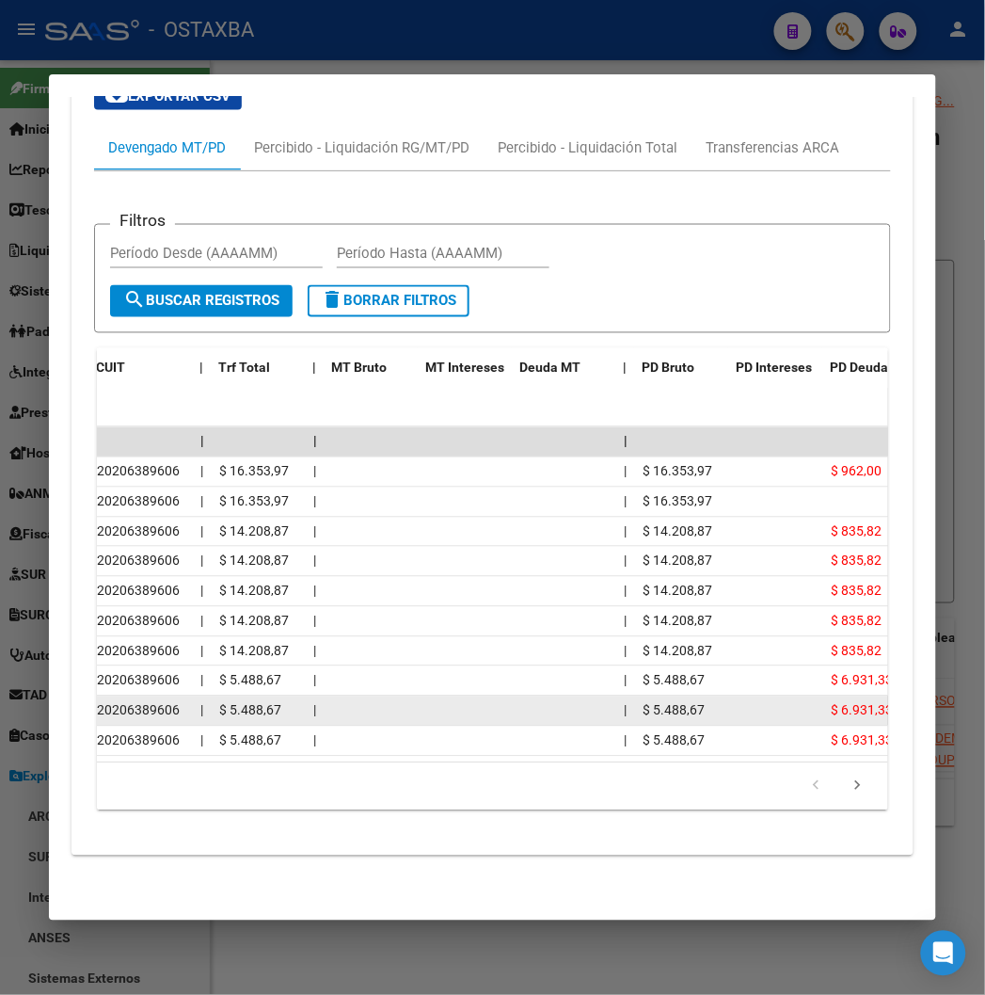
click at [779, 696] on datatable-body-cell at bounding box center [776, 710] width 94 height 29
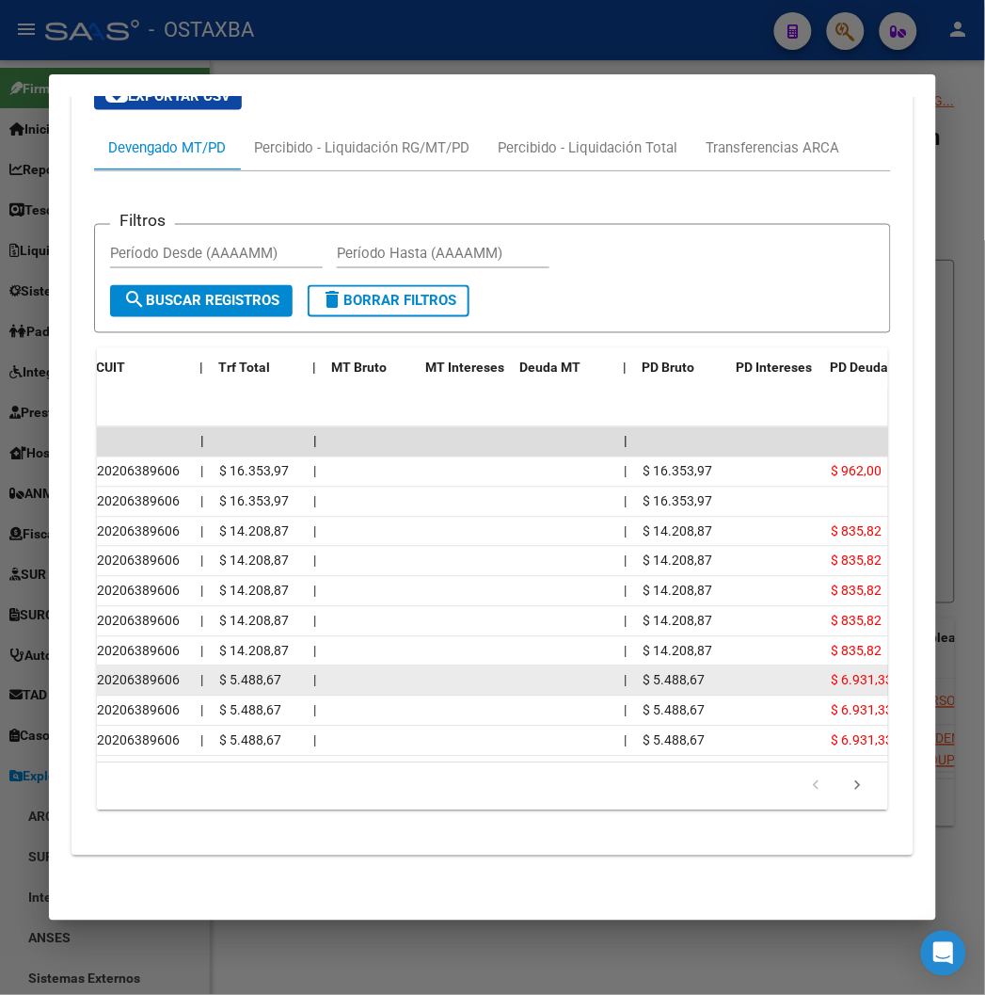
click at [831, 673] on span "$ 6.931,33" at bounding box center [862, 680] width 62 height 15
click at [238, 673] on div "$ 5.488,67" at bounding box center [258, 681] width 79 height 22
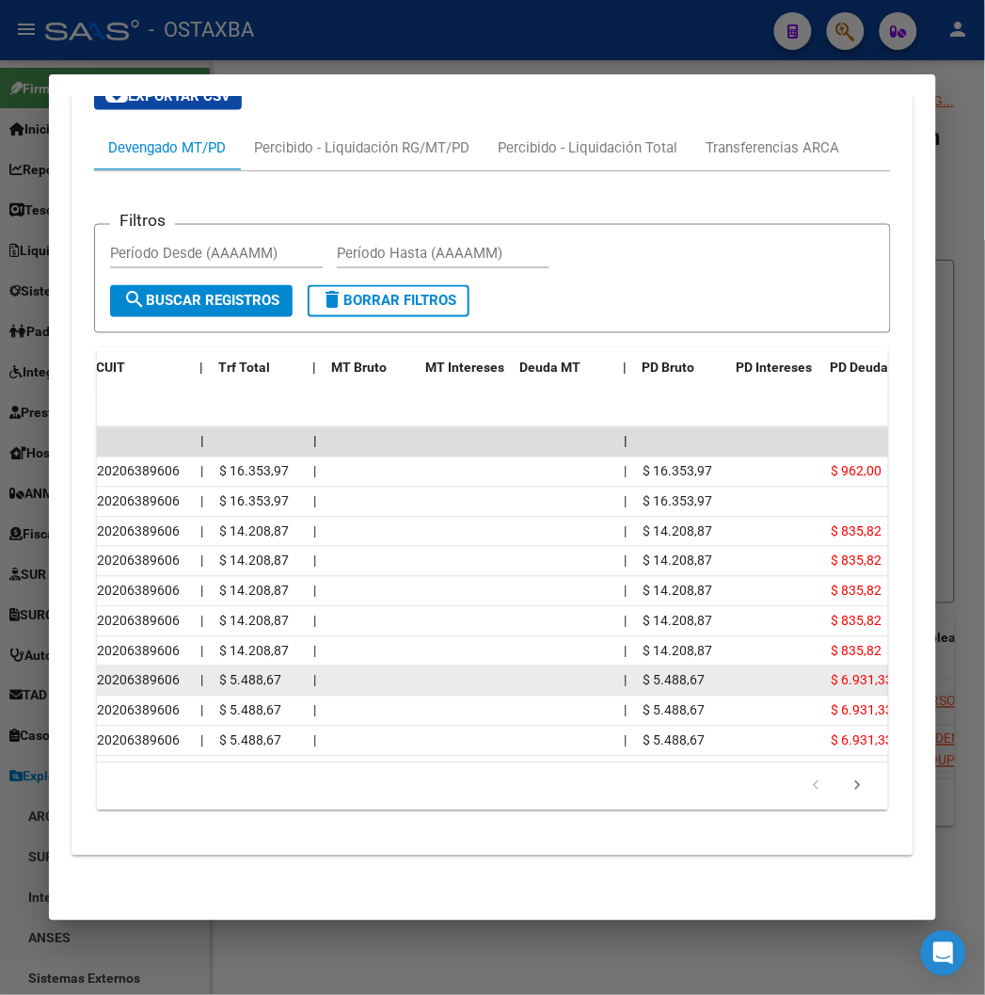
click at [238, 673] on div "$ 5.488,67" at bounding box center [258, 681] width 79 height 22
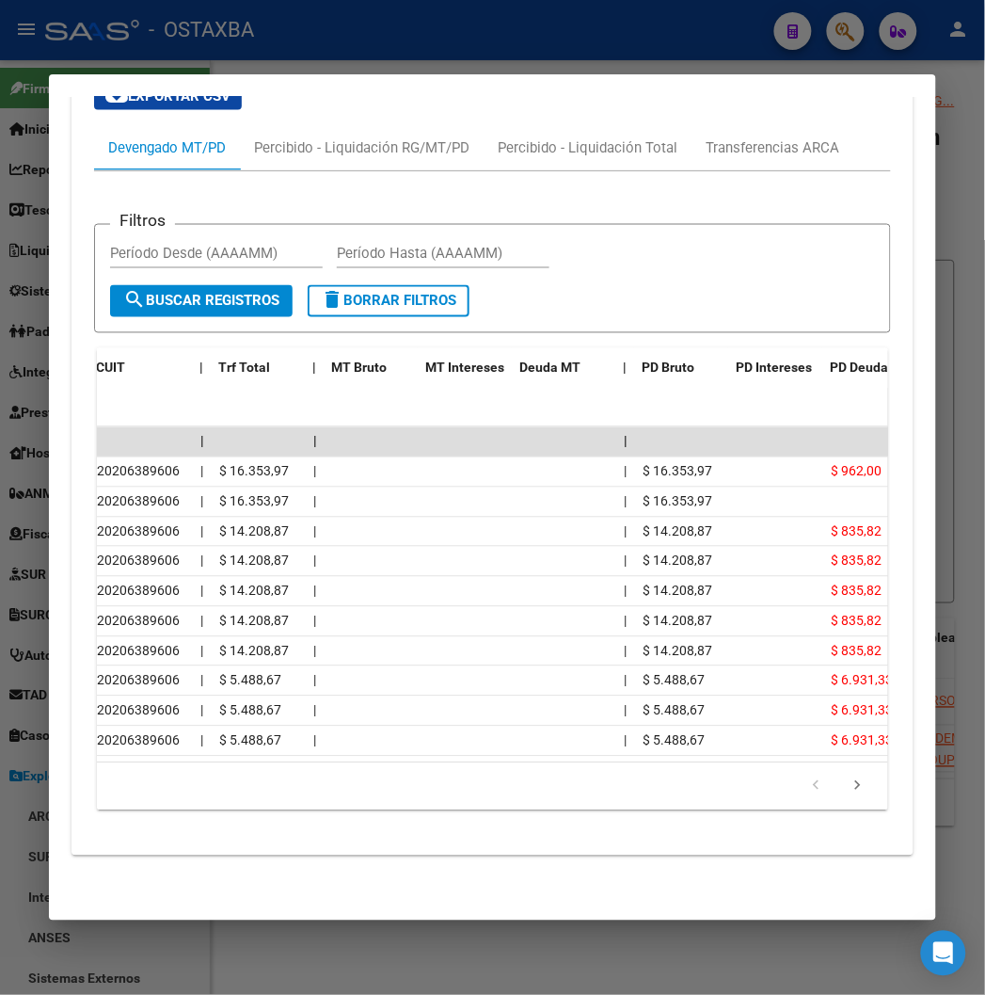
drag, startPoint x: 335, startPoint y: 745, endPoint x: 241, endPoint y: 760, distance: 95.3
click at [241, 760] on datatable-body "| | | 202508 20206389606 | $ 16.353,97 | | $ 16.353,97 $ 962,00 202507 20206389…" at bounding box center [511, 594] width 829 height 334
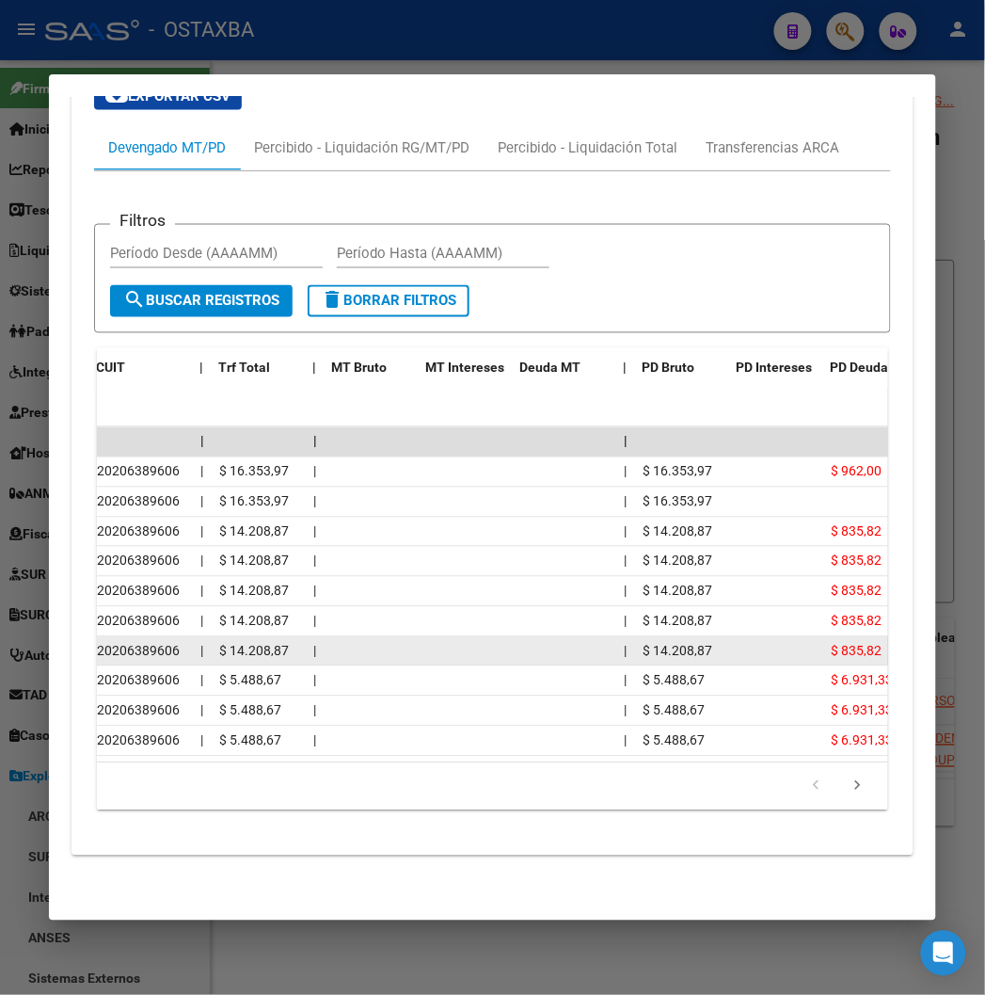
click at [245, 645] on div "$ 14.208,87" at bounding box center [258, 652] width 79 height 22
click at [831, 644] on span "$ 835,82" at bounding box center [856, 651] width 51 height 15
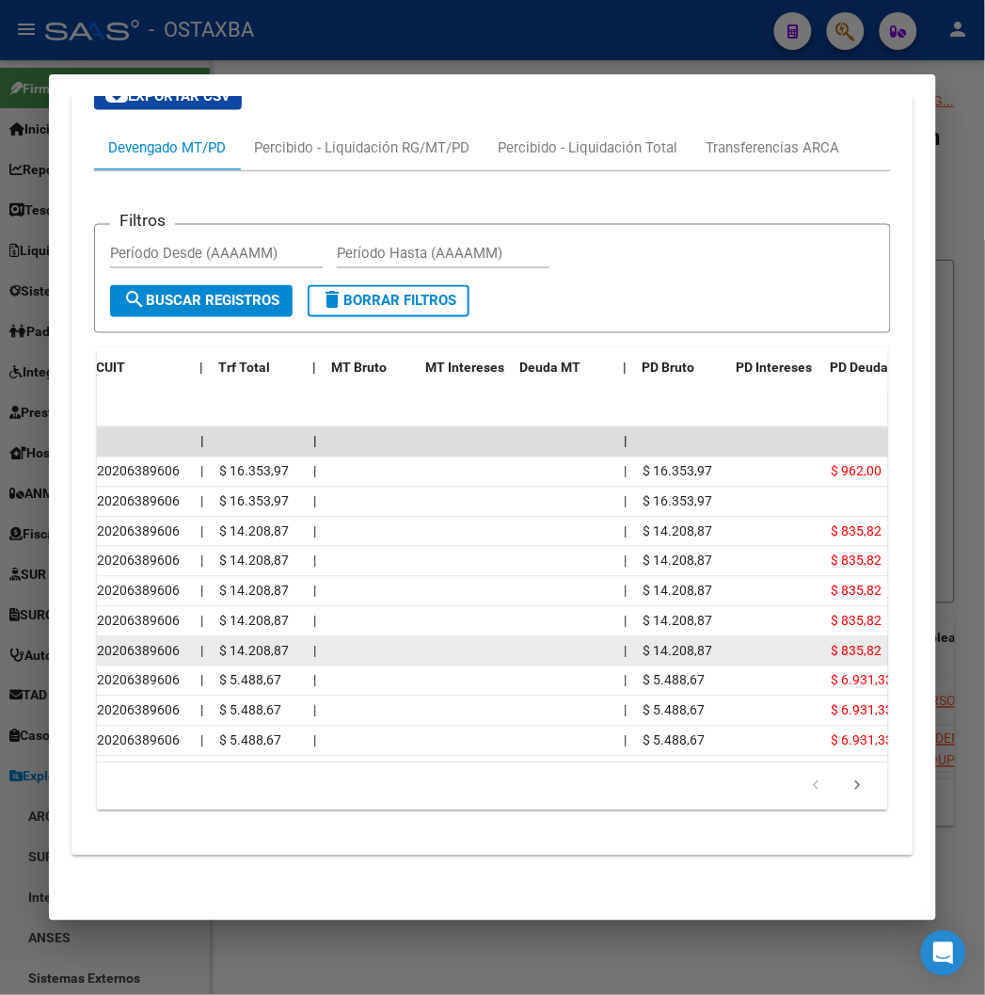
click at [831, 644] on span "$ 835,82" at bounding box center [856, 651] width 51 height 15
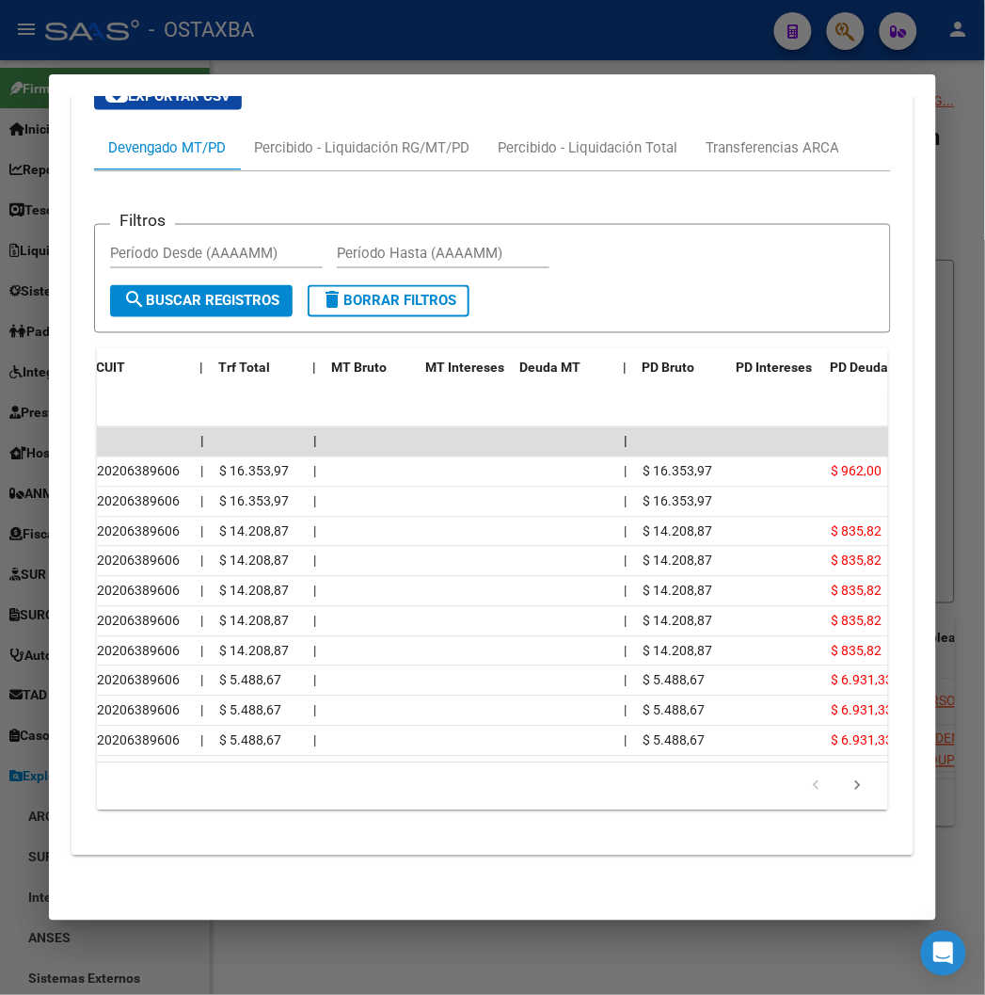
drag, startPoint x: 678, startPoint y: 738, endPoint x: 376, endPoint y: 744, distance: 301.2
click at [403, 739] on div "202411 20206389606 | $ 5.488,67 | | $ 5.488,67 $ 6.931,33" at bounding box center [470, 741] width 913 height 30
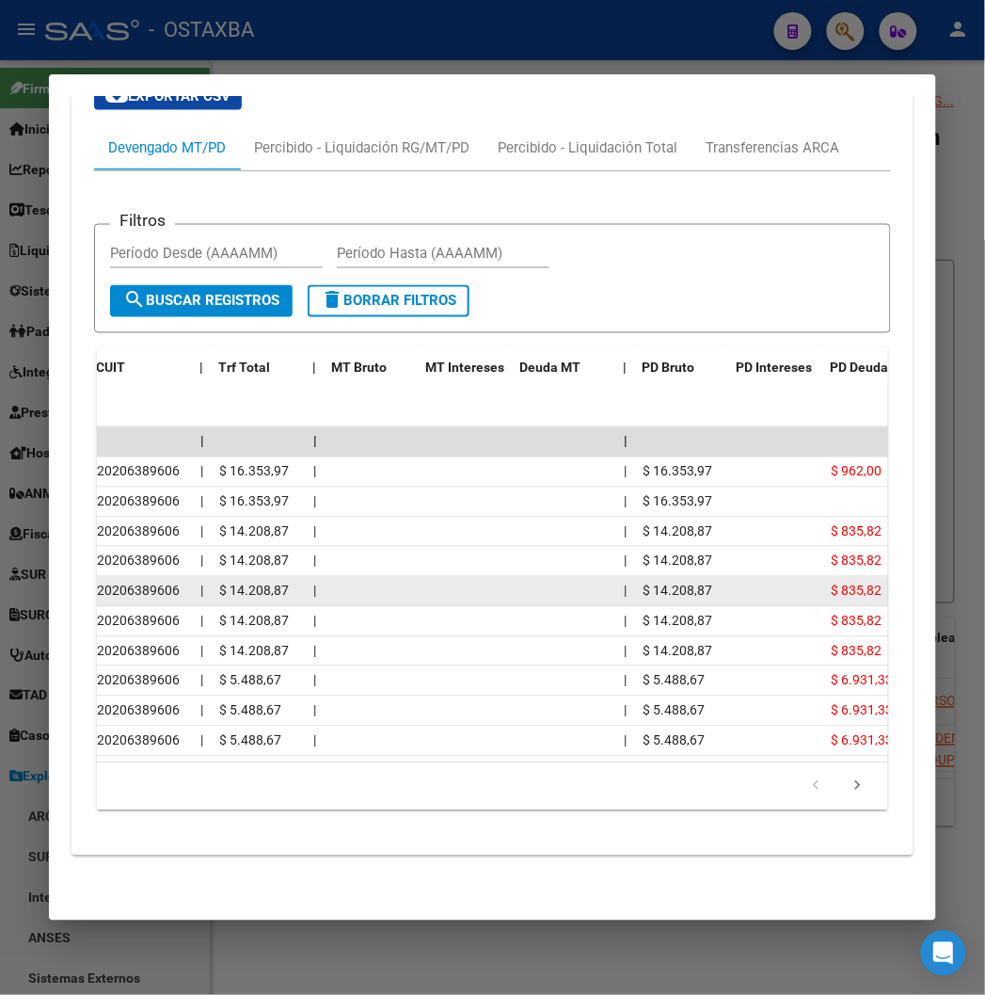
click at [831, 583] on span "$ 835,82" at bounding box center [856, 590] width 51 height 15
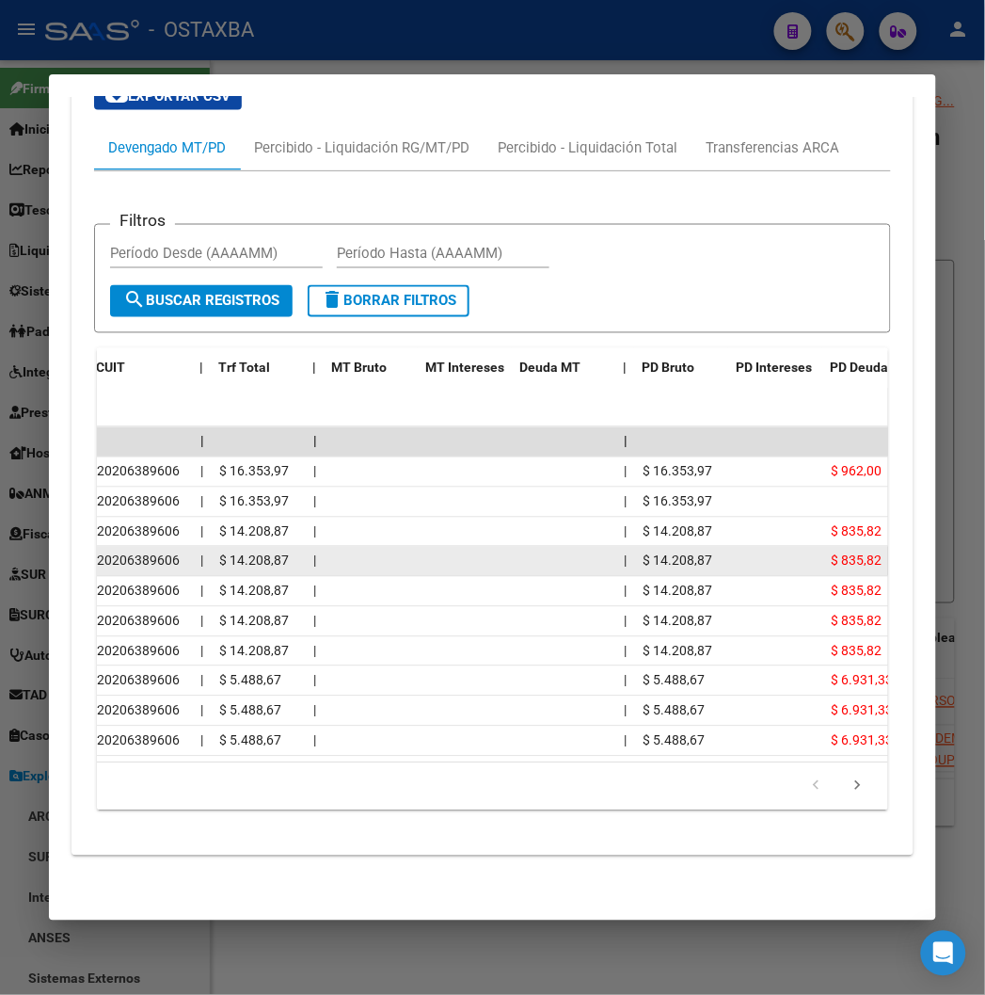
click at [831, 553] on span "$ 835,82" at bounding box center [856, 560] width 51 height 15
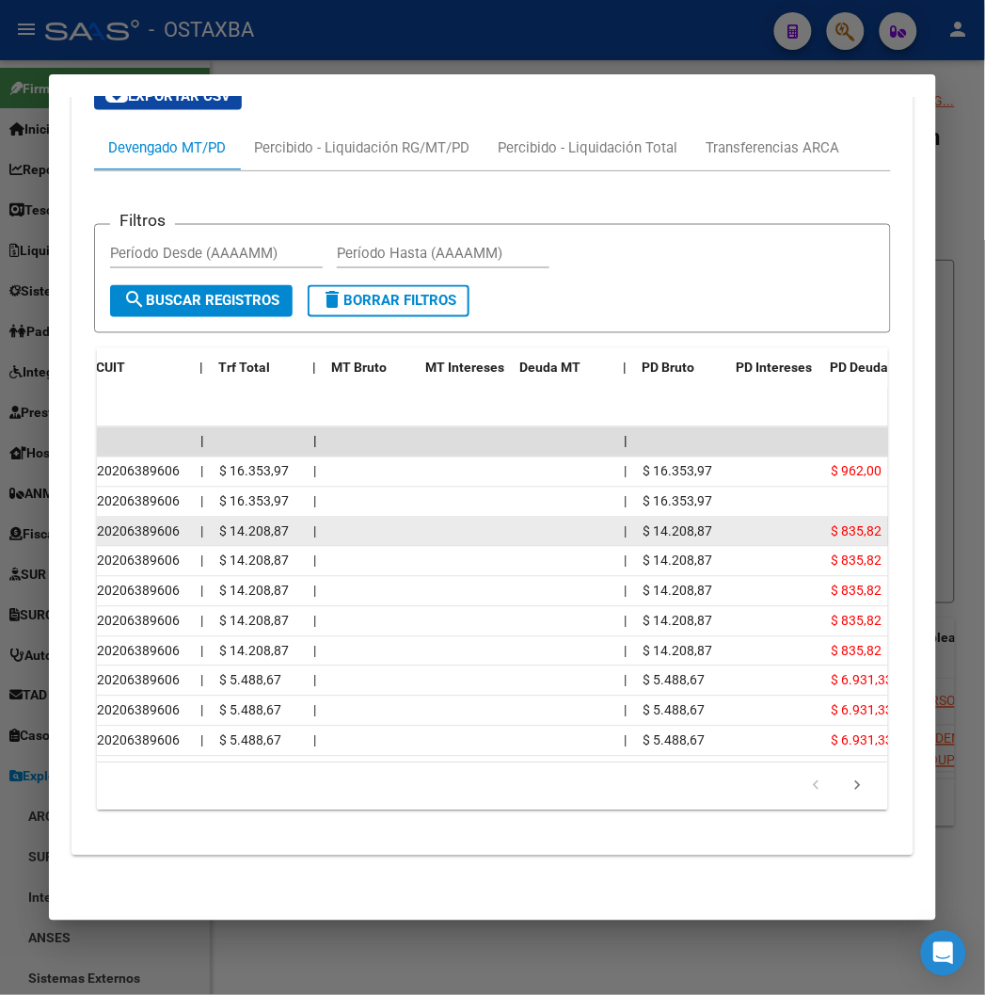
click at [831, 524] on span "$ 835,82" at bounding box center [856, 531] width 51 height 15
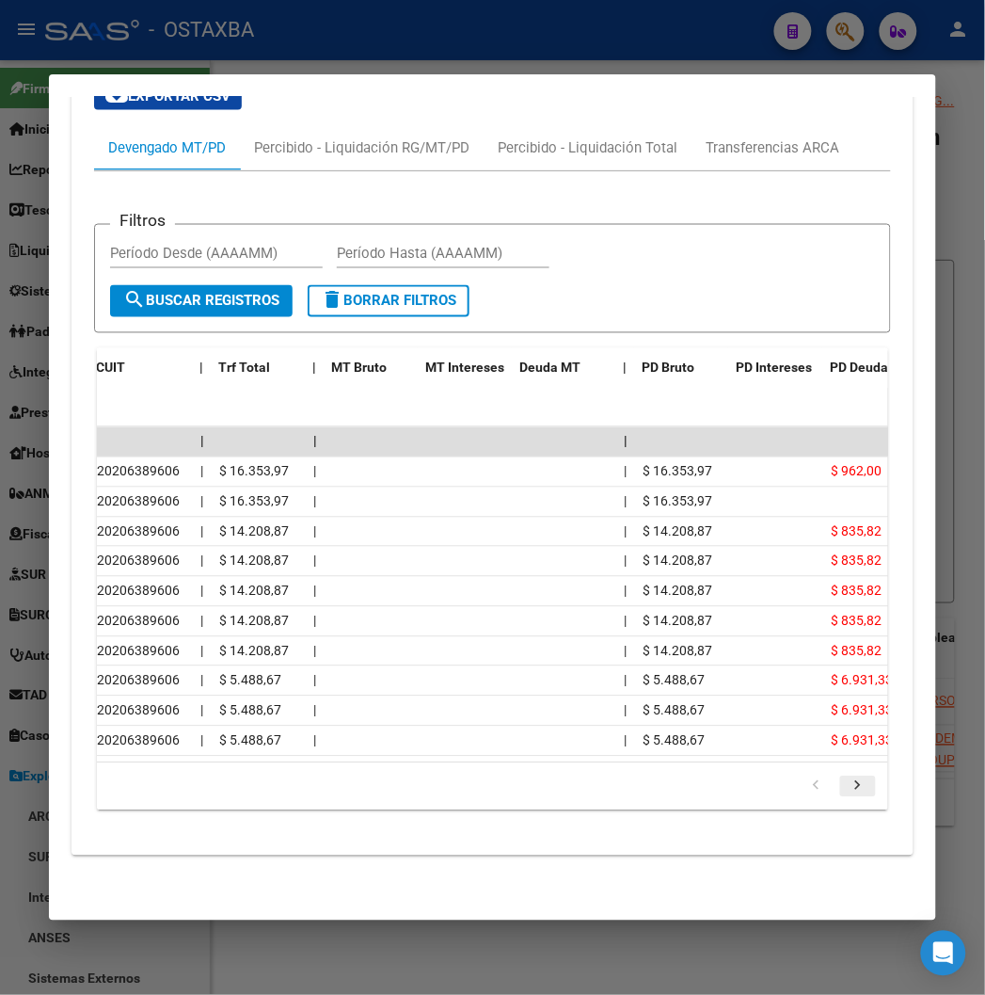
click at [868, 795] on icon "go to next page" at bounding box center [858, 788] width 24 height 23
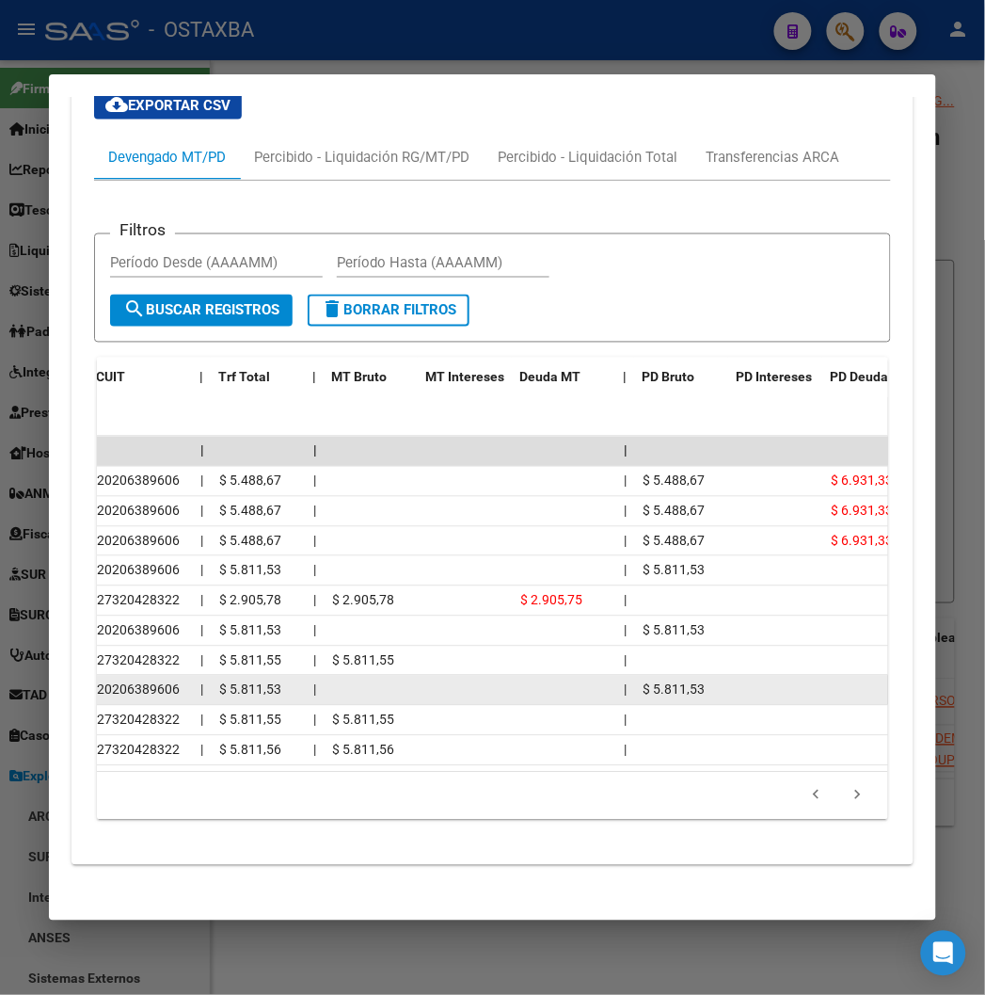
scroll to position [1777, 0]
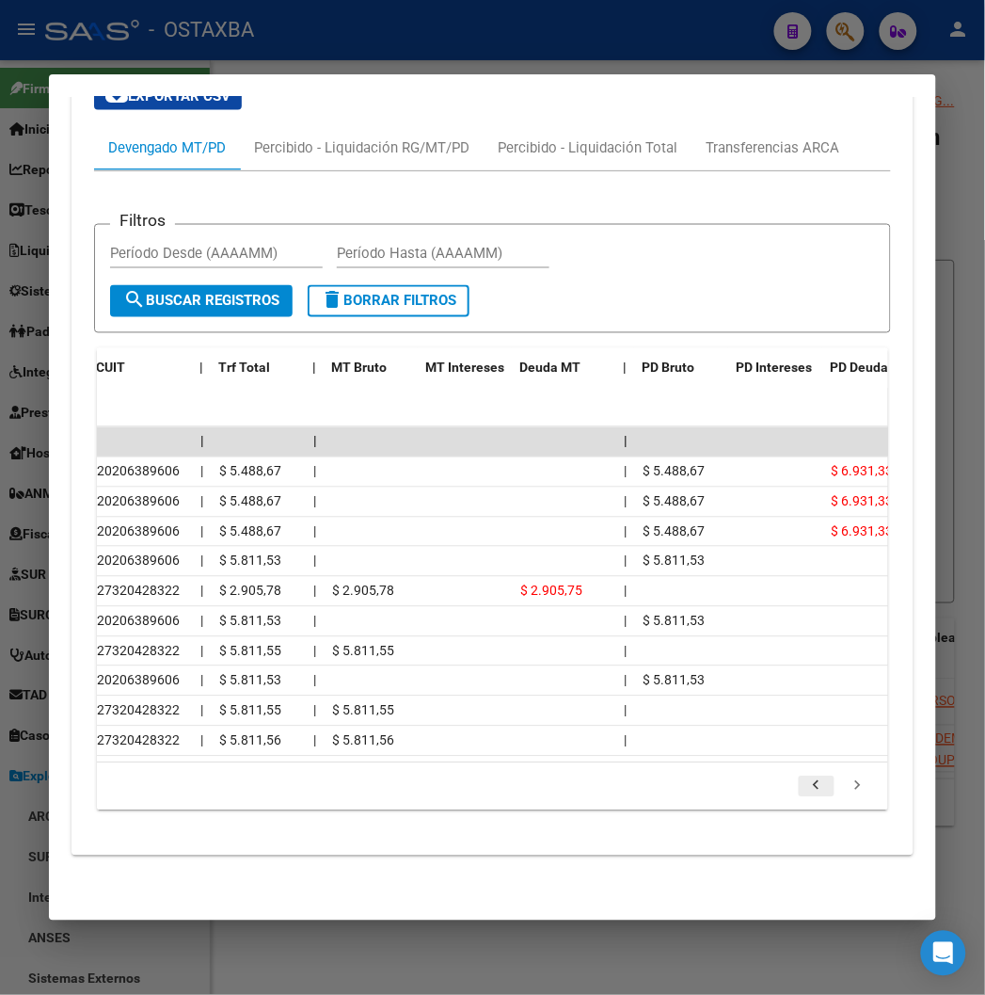
click at [835, 784] on link "go to previous page" at bounding box center [817, 786] width 36 height 21
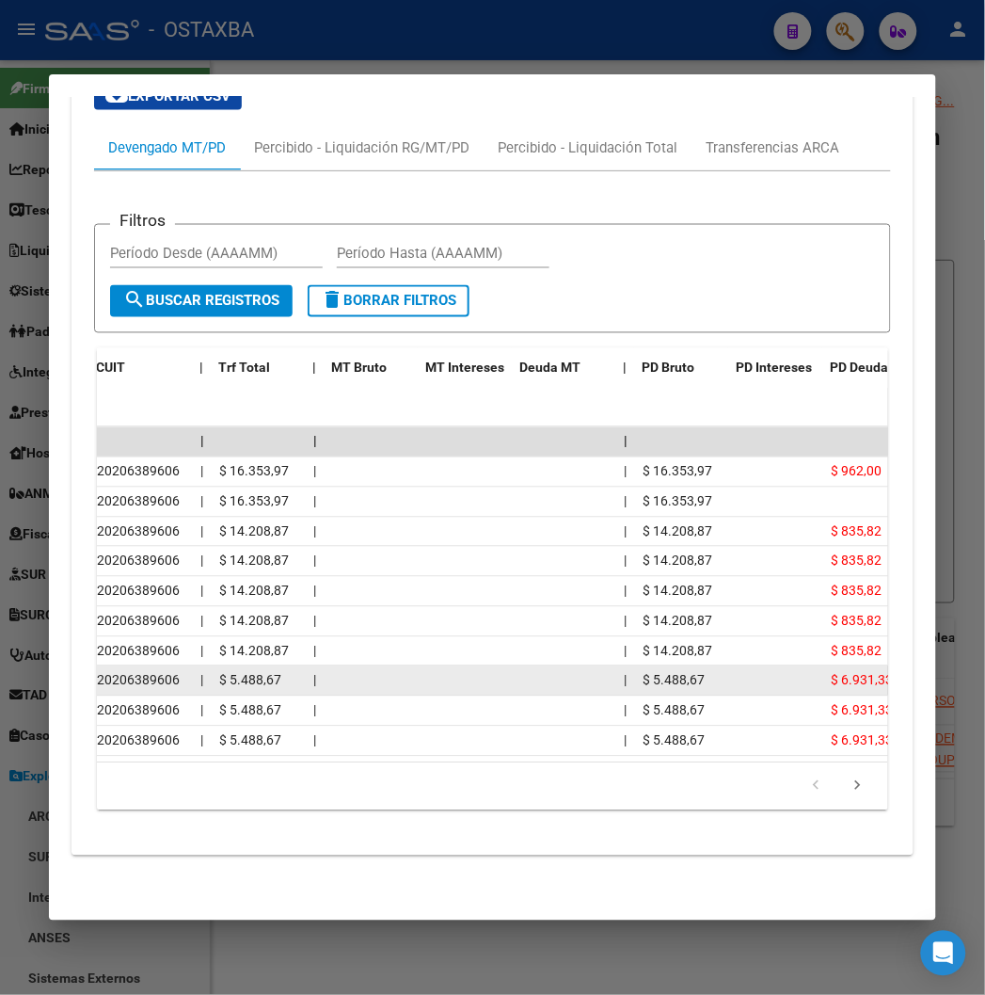
click at [799, 776] on link "go to previous page" at bounding box center [817, 786] width 36 height 21
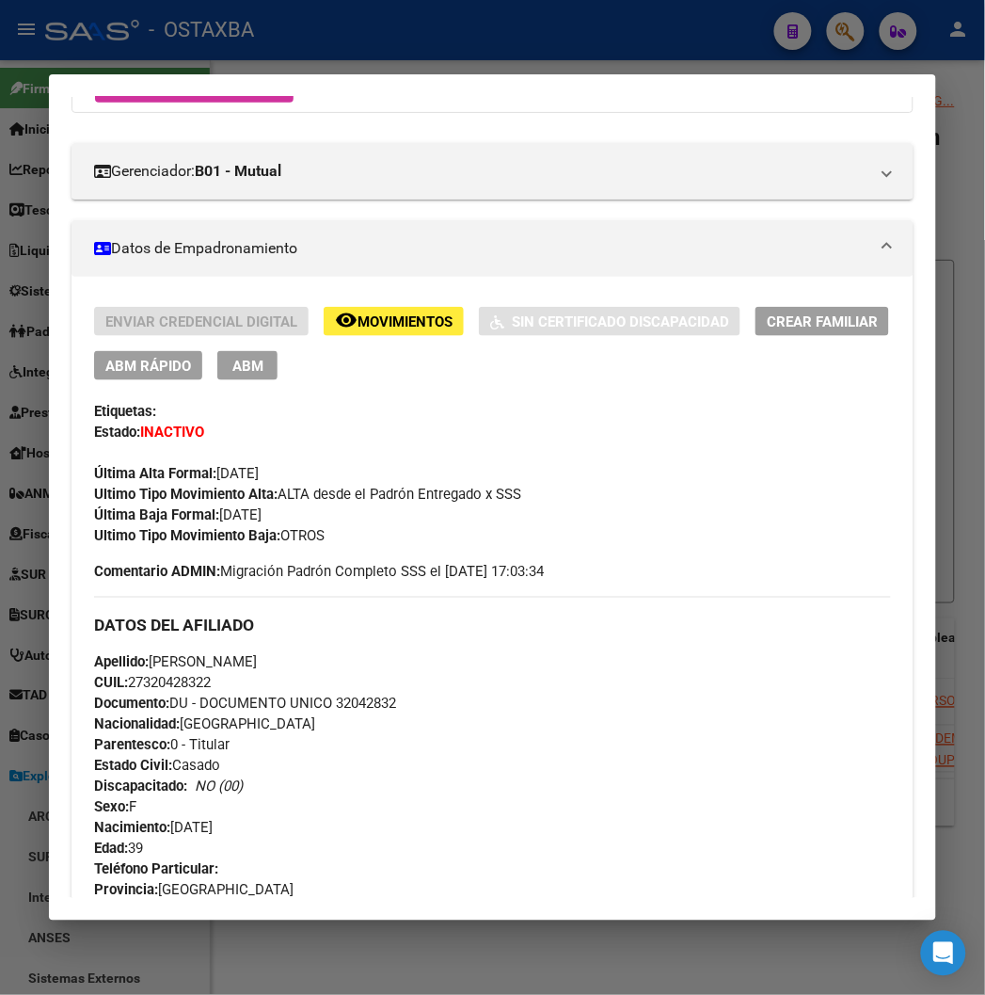
scroll to position [104, 0]
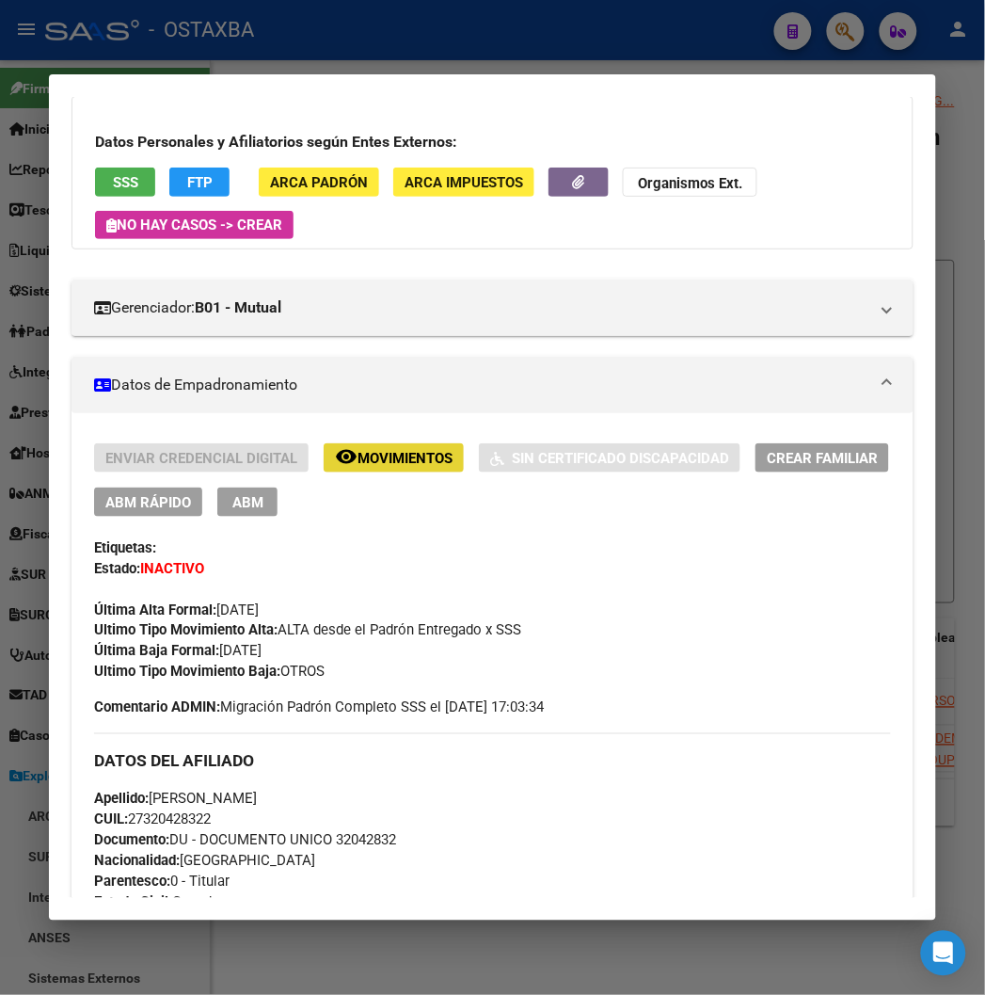
click at [407, 461] on span "Movimientos" at bounding box center [405, 458] width 95 height 17
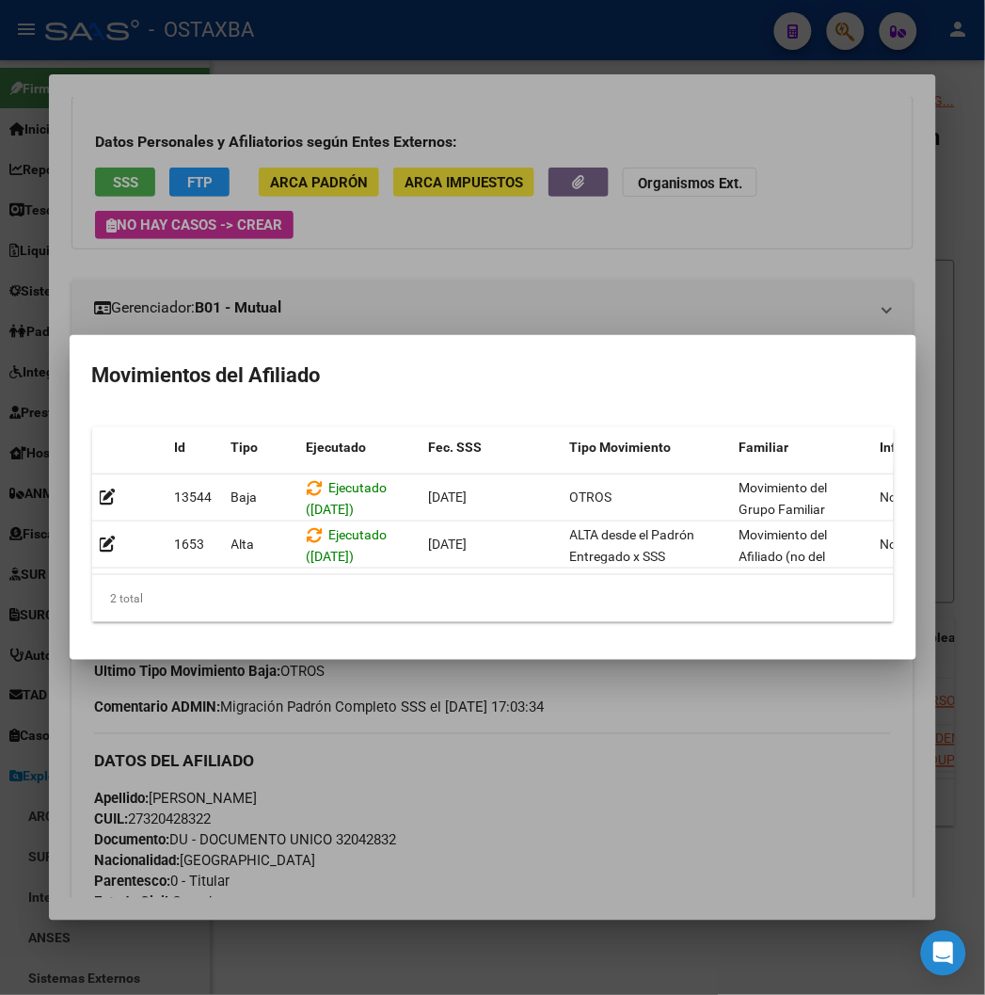
drag, startPoint x: 391, startPoint y: 559, endPoint x: 527, endPoint y: 574, distance: 137.3
click at [527, 574] on datatable-body "13544 Baja Ejecutado (30/06/2025) 01/05/2025 OTROS Movimiento del Grupo Familia…" at bounding box center [540, 524] width 896 height 101
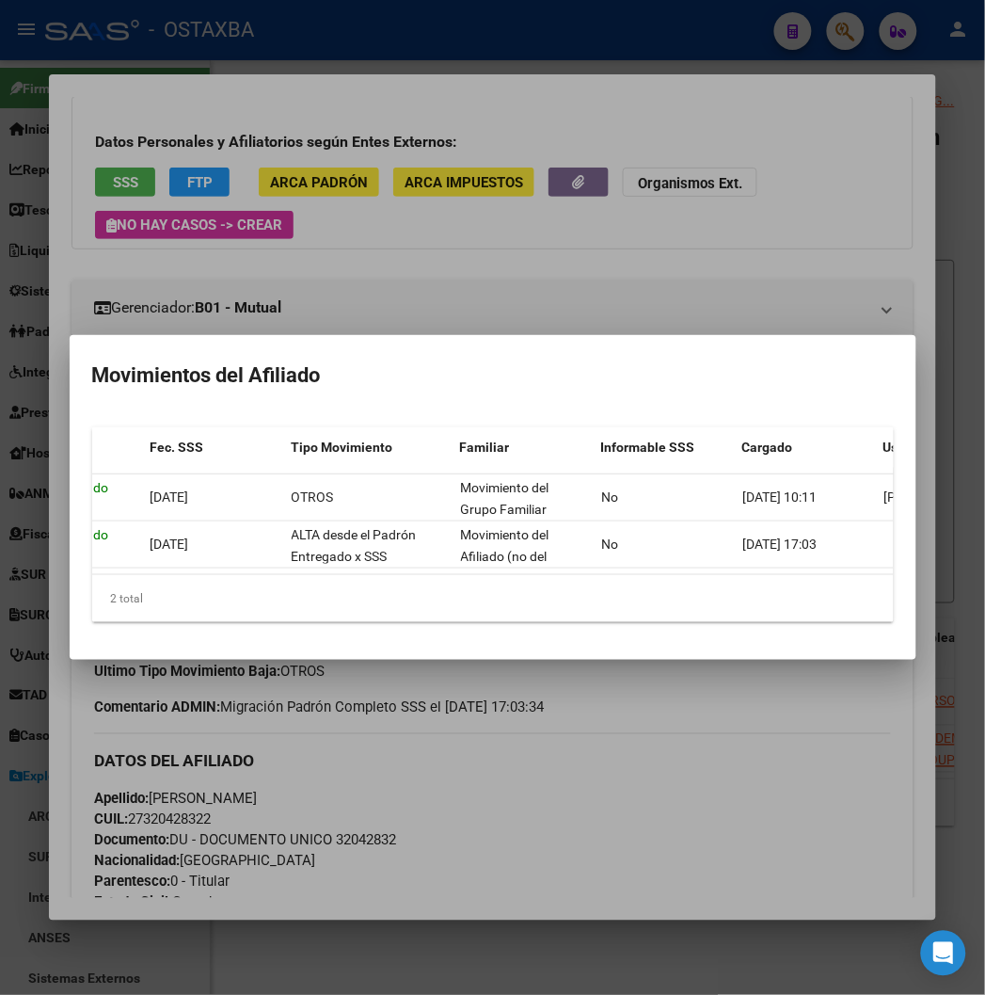
click at [726, 563] on datatable-body "13544 Baja Ejecutado (30/06/2025) 01/05/2025 OTROS Movimiento del Grupo Familia…" at bounding box center [540, 524] width 896 height 101
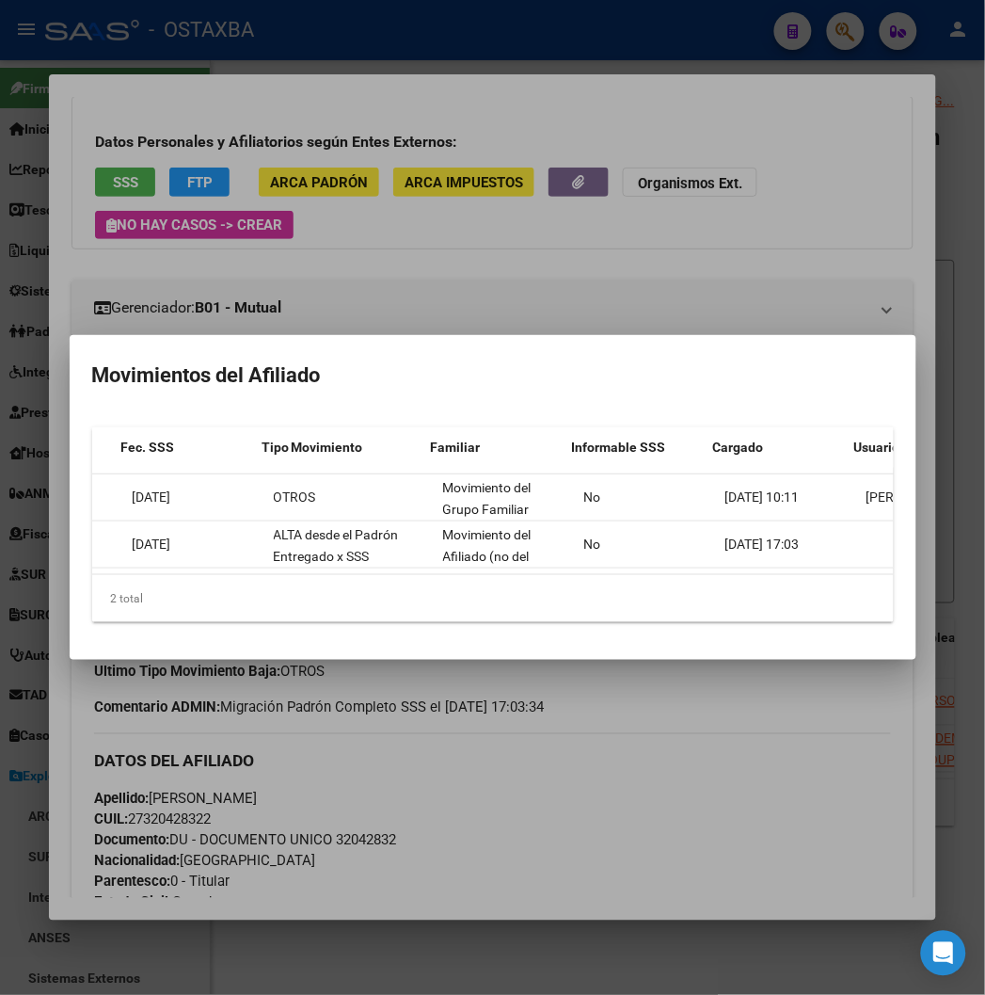
scroll to position [0, 308]
click at [737, 229] on div at bounding box center [492, 497] width 985 height 995
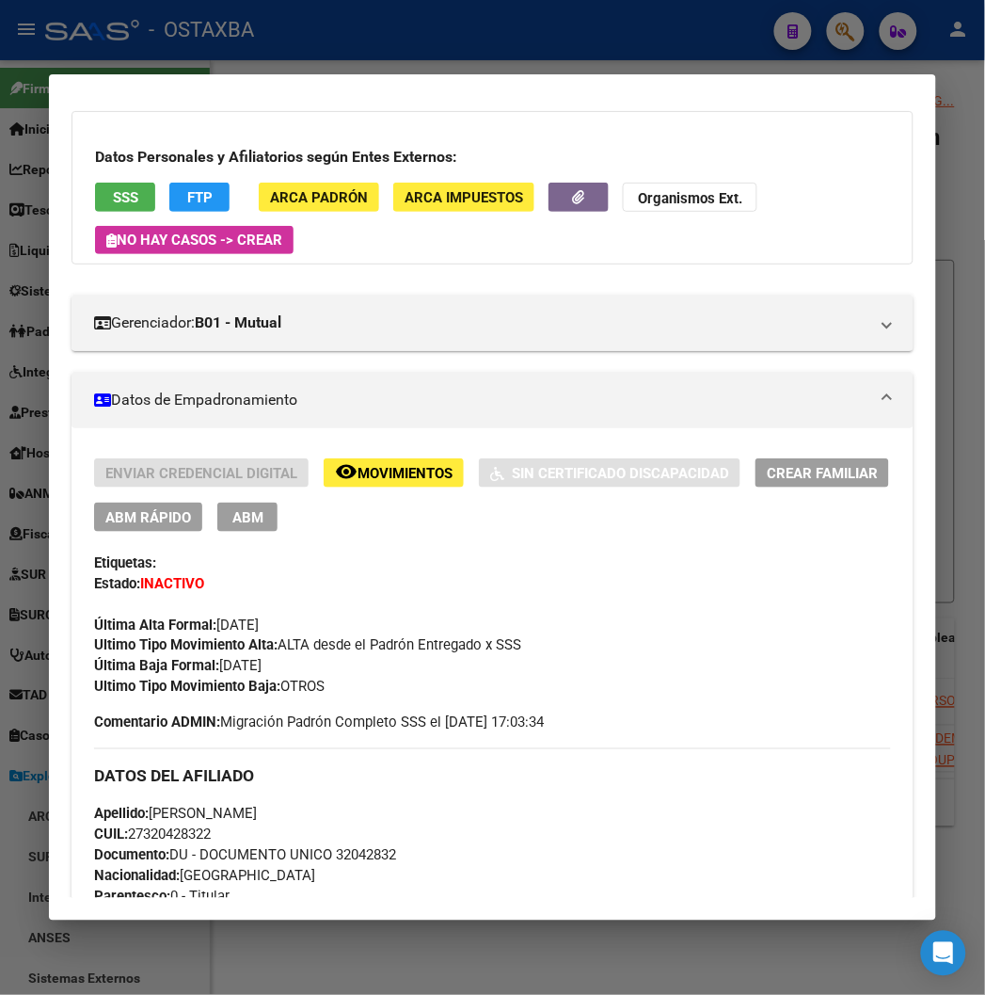
scroll to position [0, 0]
